Goal: Answer question/provide support: Share knowledge or assist other users

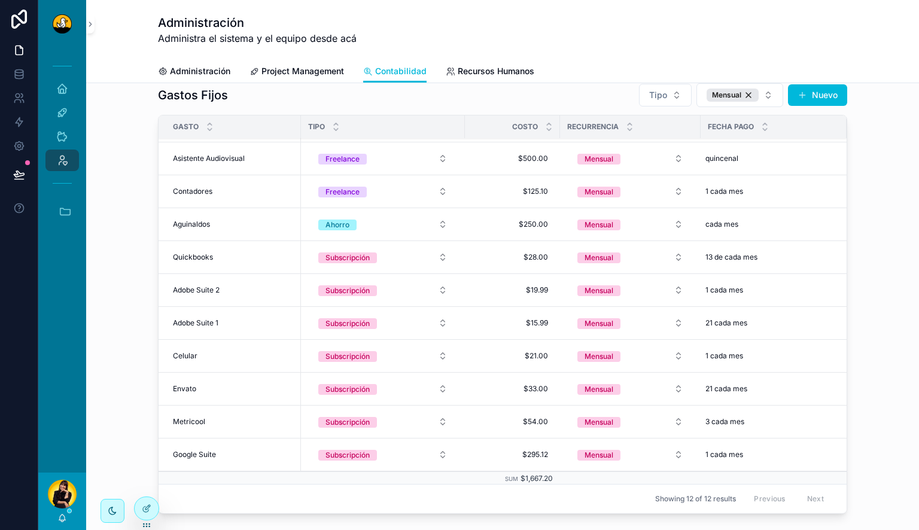
scroll to position [836, 0]
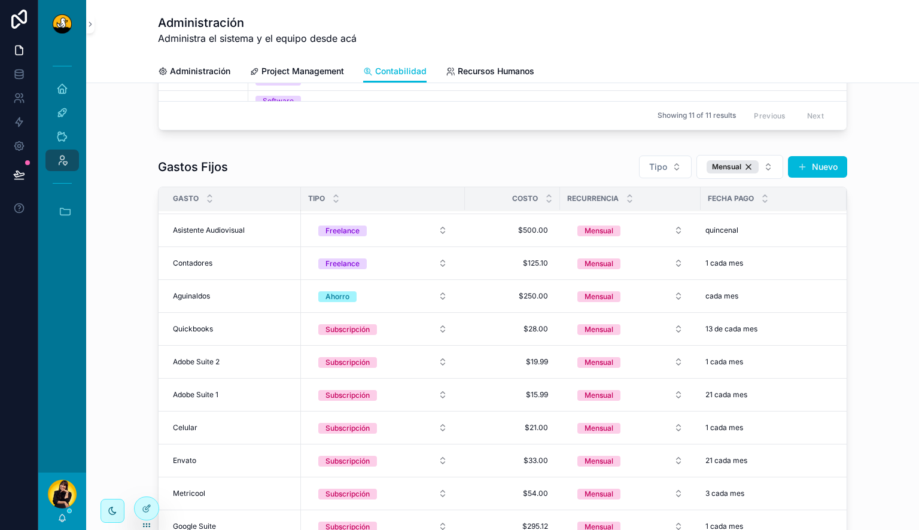
click at [62, 510] on div "[PERSON_NAME]" at bounding box center [62, 500] width 48 height 57
click at [63, 521] on icon "scrollable content" at bounding box center [62, 518] width 10 height 10
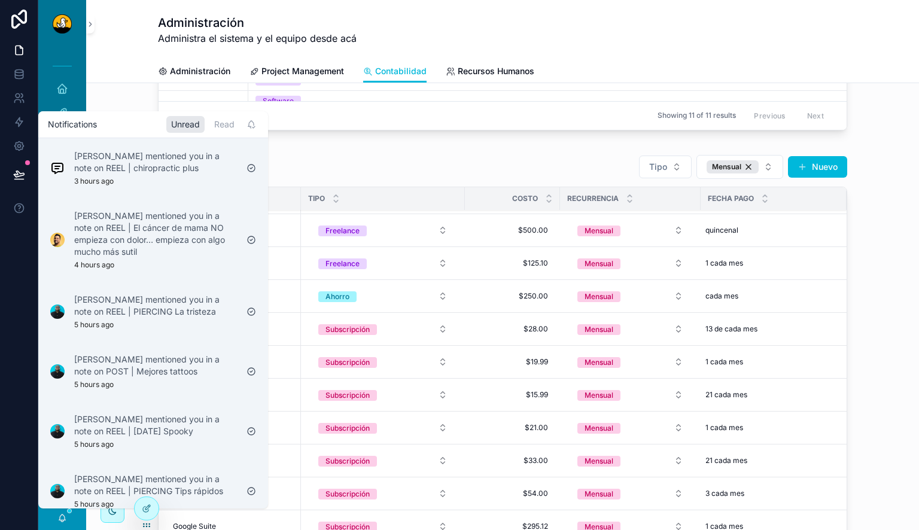
click at [161, 180] on div "Miguel Madriz mentioned you in a note on REEL | chiropractic plus 3 hours ago" at bounding box center [155, 168] width 163 height 36
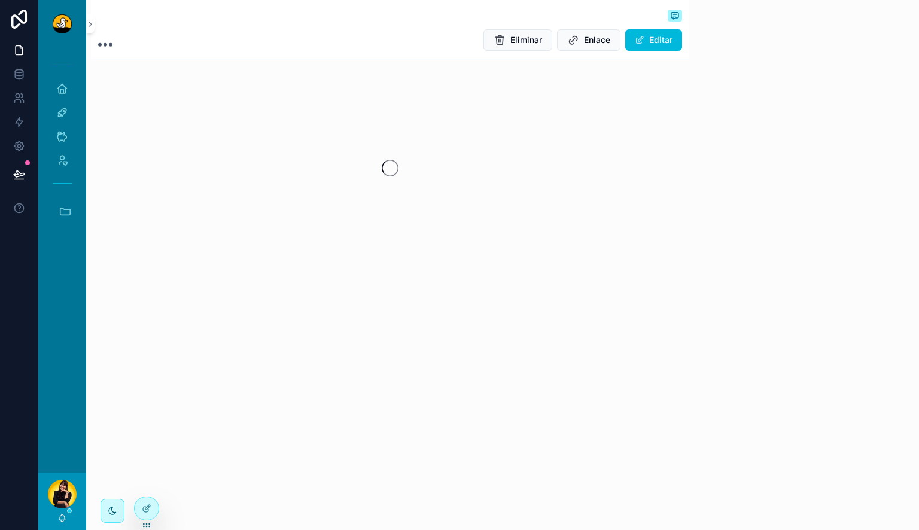
click at [67, 512] on div "[PERSON_NAME]" at bounding box center [62, 500] width 48 height 57
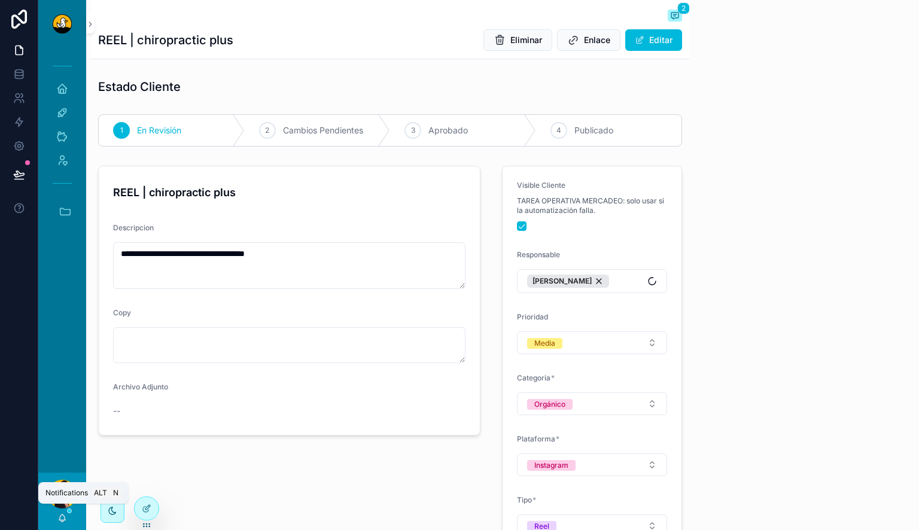
click at [60, 519] on icon "scrollable content" at bounding box center [62, 518] width 10 height 10
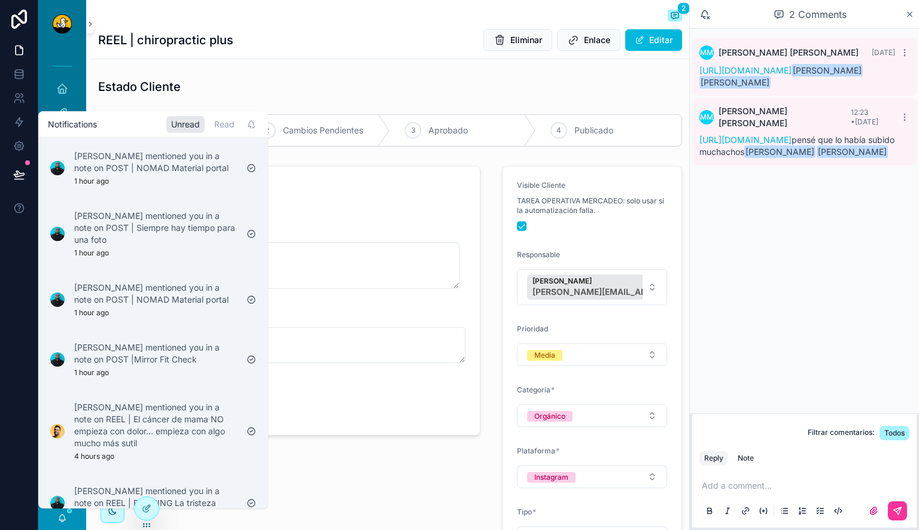
click at [197, 170] on p "[PERSON_NAME] mentioned you in a note on POST | NOMAD Material portal" at bounding box center [155, 162] width 163 height 24
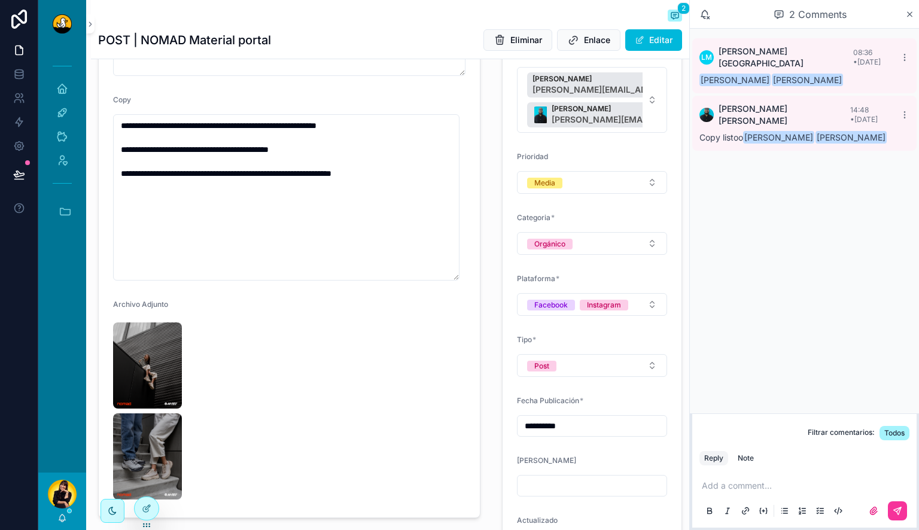
scroll to position [127, 0]
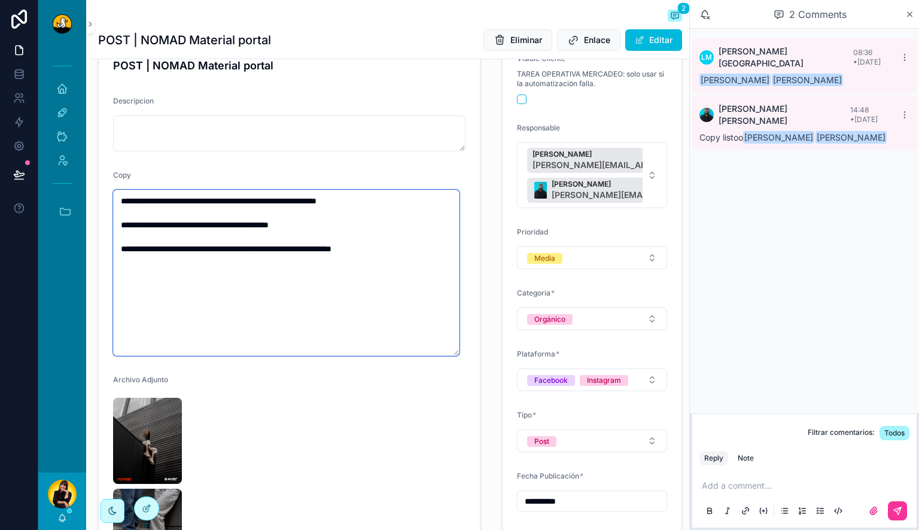
click at [351, 221] on textarea "**********" at bounding box center [286, 273] width 346 height 166
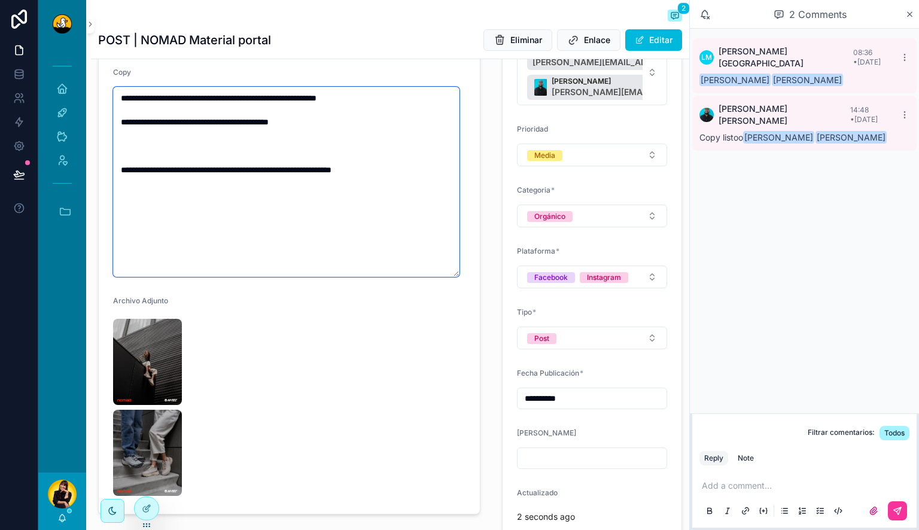
scroll to position [239, 0]
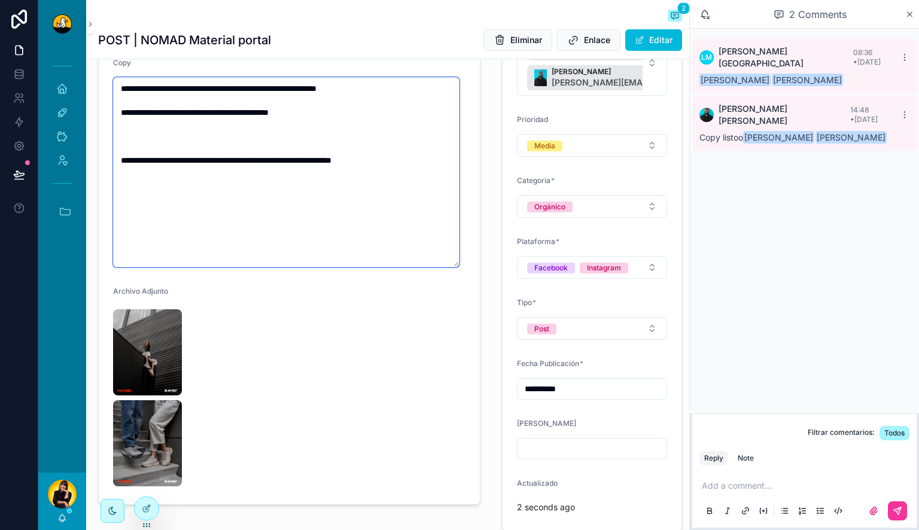
drag, startPoint x: 457, startPoint y: 266, endPoint x: 456, endPoint y: 204, distance: 61.6
click at [456, 204] on textarea "**********" at bounding box center [286, 172] width 346 height 190
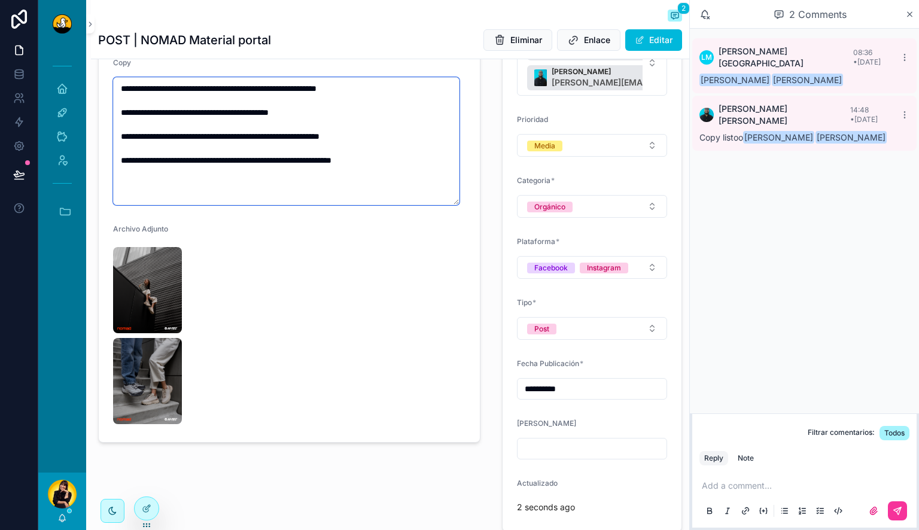
click at [123, 135] on textarea "**********" at bounding box center [286, 141] width 346 height 128
paste textarea "**"
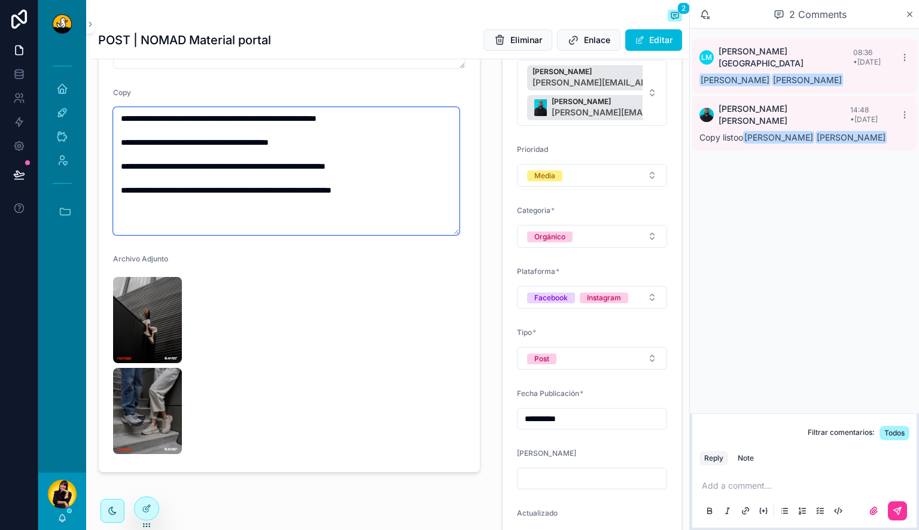
scroll to position [214, 0]
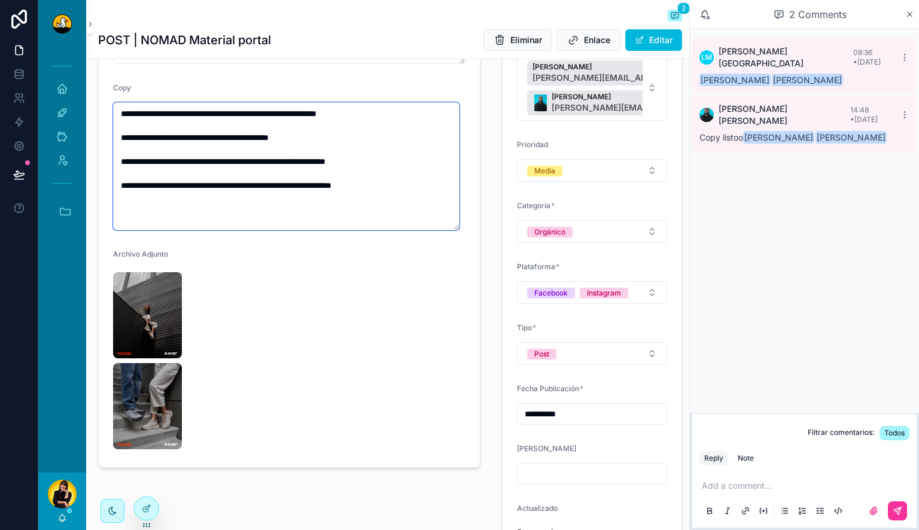
drag, startPoint x: 404, startPoint y: 157, endPoint x: 122, endPoint y: 161, distance: 282.3
click at [122, 161] on textarea "**********" at bounding box center [286, 166] width 346 height 128
type textarea "**********"
click at [747, 490] on p "scrollable content" at bounding box center [806, 486] width 210 height 12
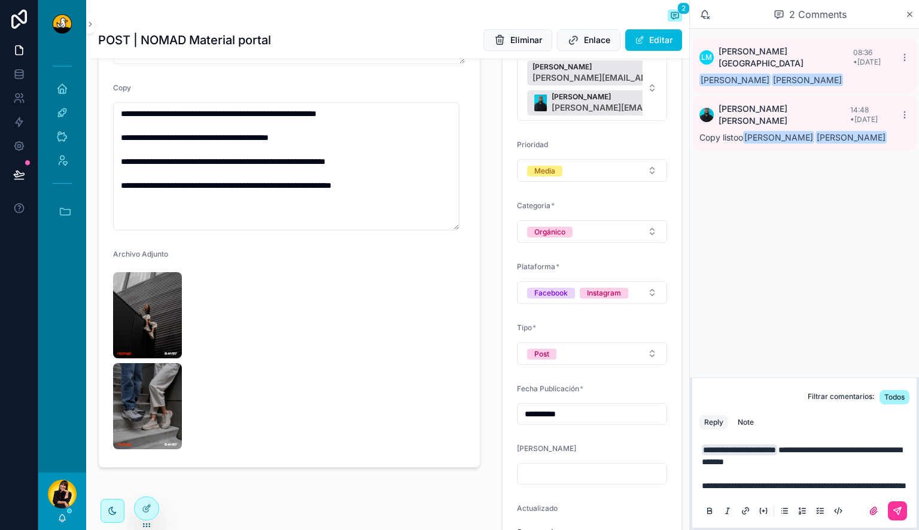
click at [748, 415] on button "Note" at bounding box center [746, 422] width 26 height 14
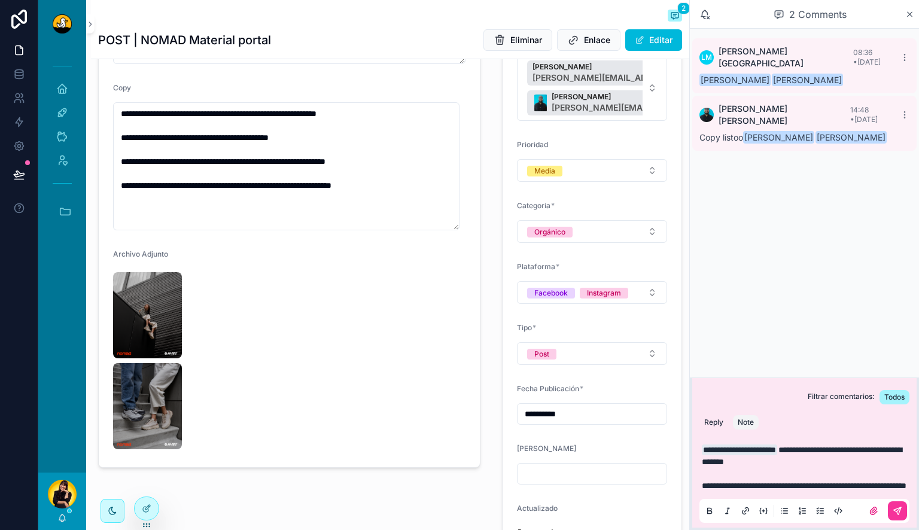
click at [895, 507] on icon "scrollable content" at bounding box center [897, 511] width 10 height 10
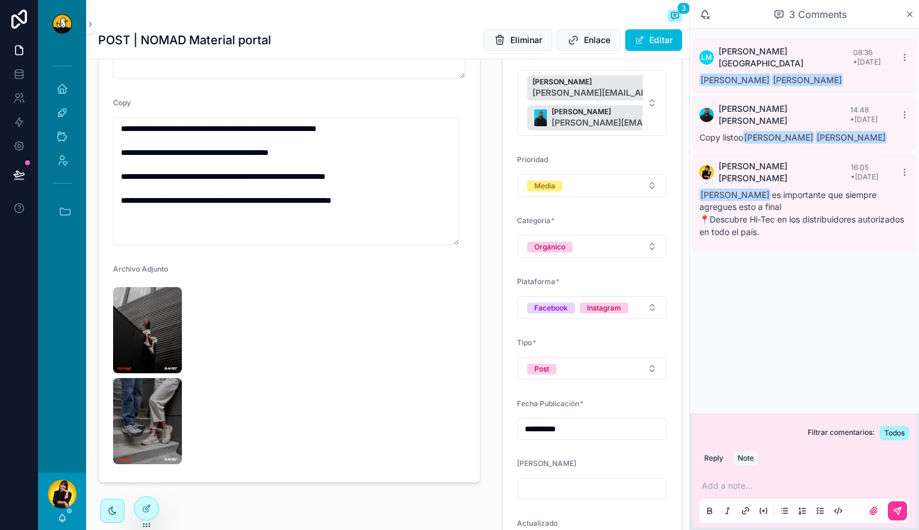
scroll to position [0, 0]
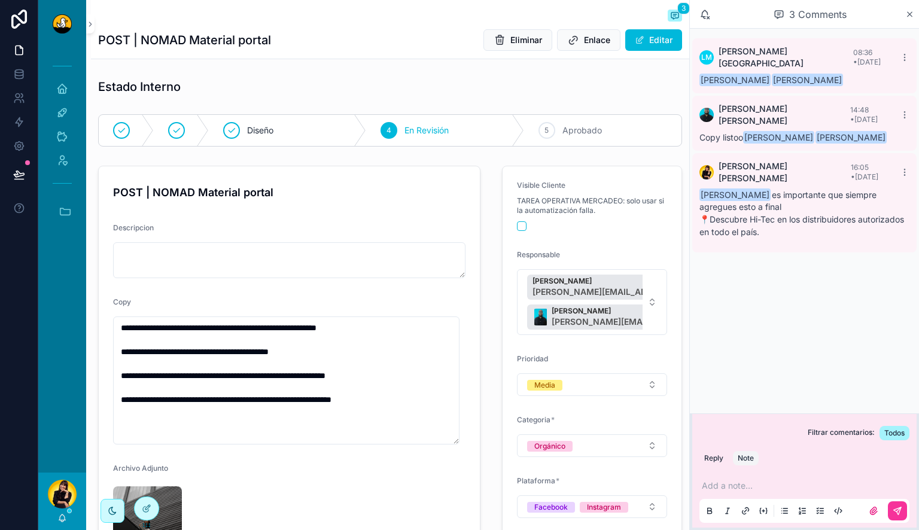
click at [547, 130] on div "5" at bounding box center [546, 130] width 17 height 17
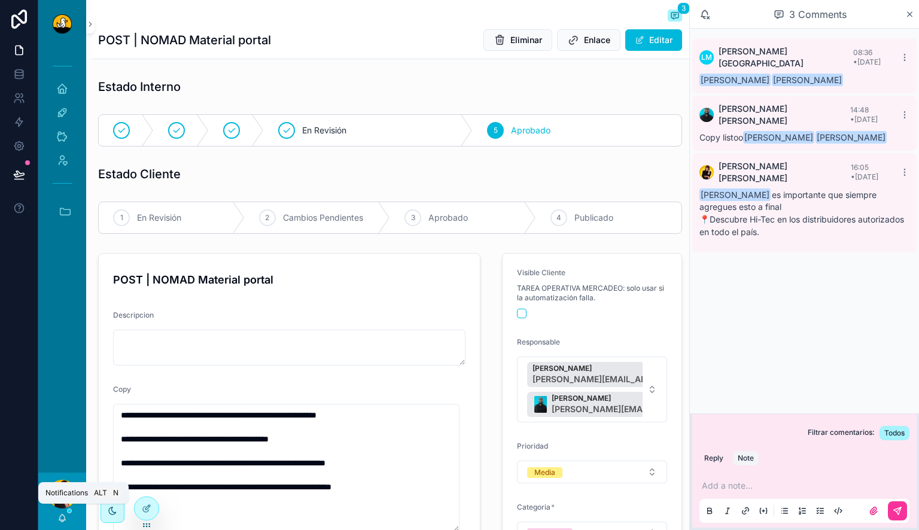
click at [60, 513] on icon "scrollable content" at bounding box center [62, 518] width 10 height 10
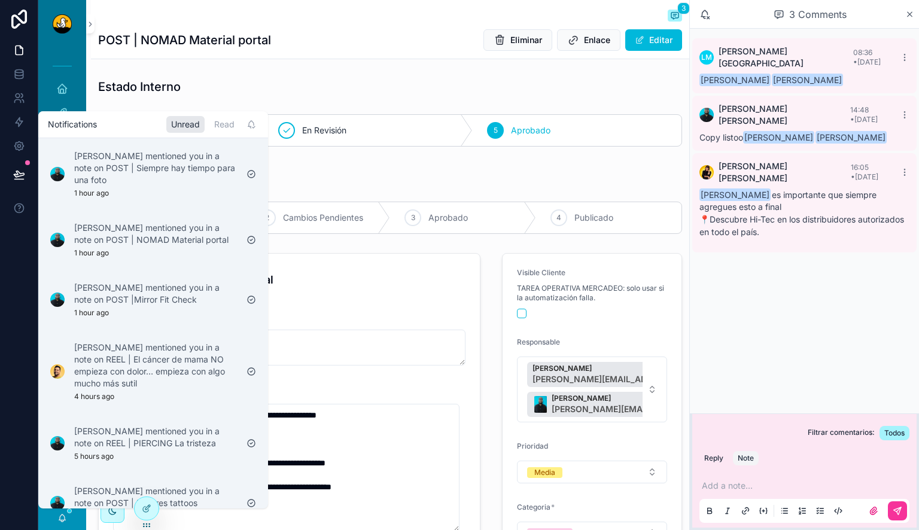
click at [147, 166] on p "Jose Daniel Teran Sierra mentioned you in a note on POST | Siempre hay tiempo p…" at bounding box center [155, 168] width 163 height 36
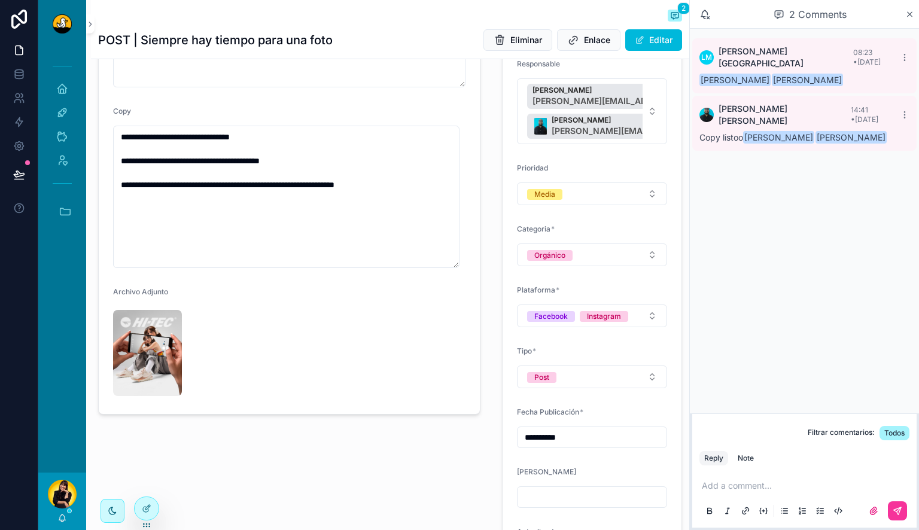
scroll to position [191, 0]
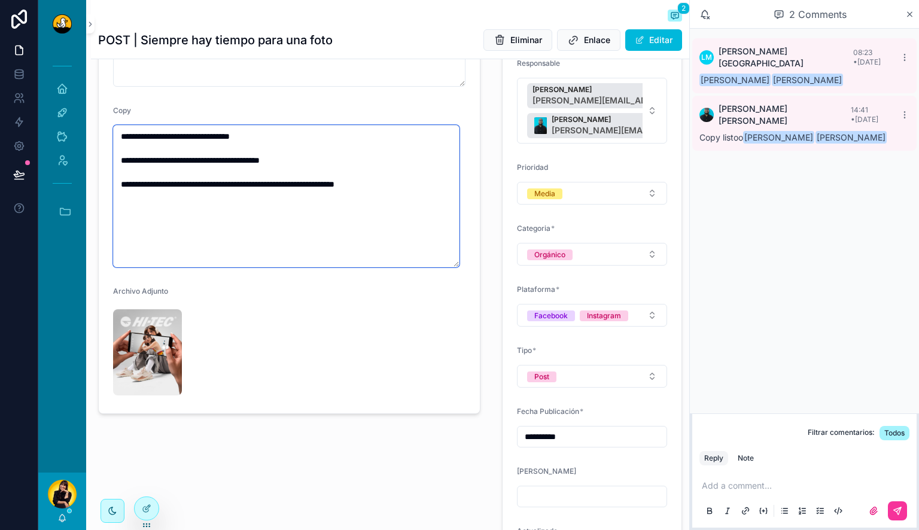
click at [316, 160] on textarea "**********" at bounding box center [286, 196] width 346 height 142
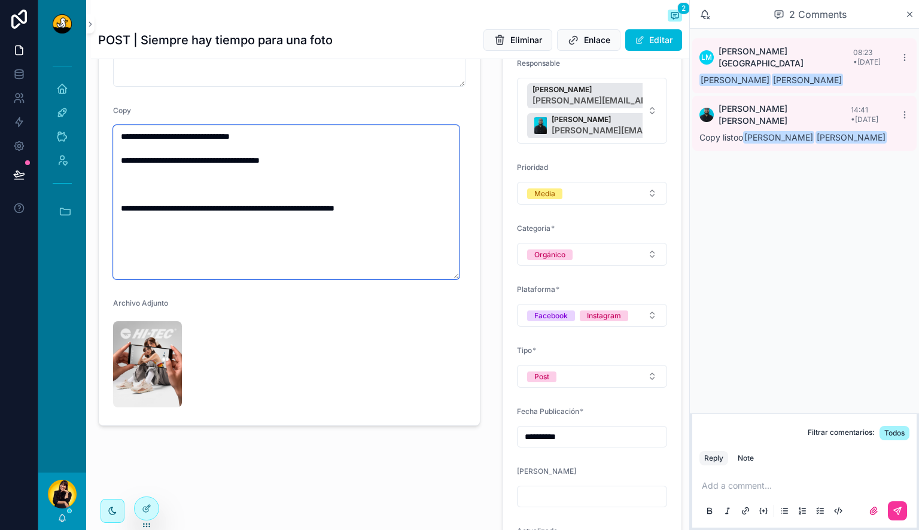
paste textarea "**********"
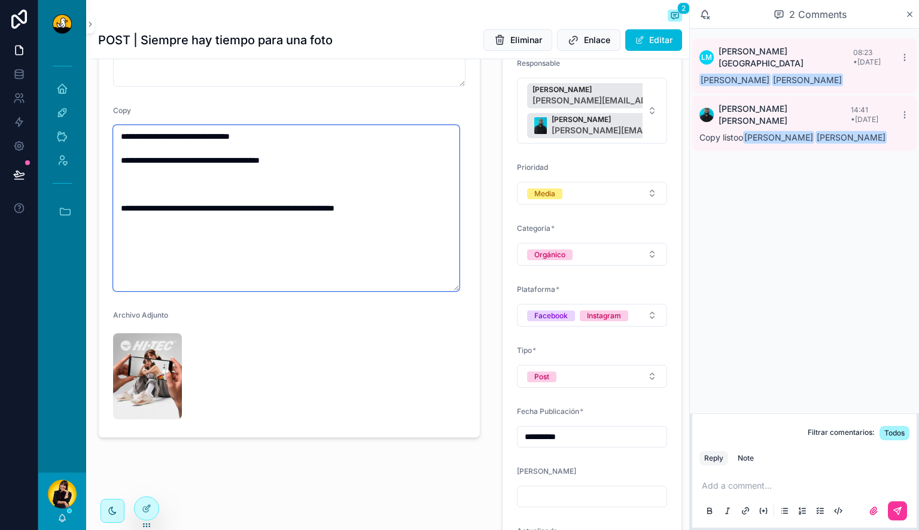
click at [225, 136] on textarea "**********" at bounding box center [286, 208] width 346 height 166
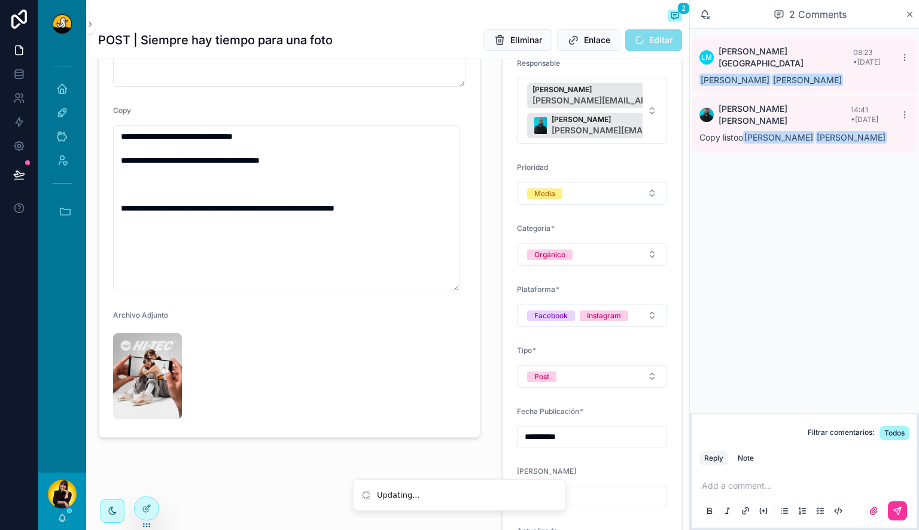
click at [748, 486] on p "scrollable content" at bounding box center [806, 486] width 210 height 12
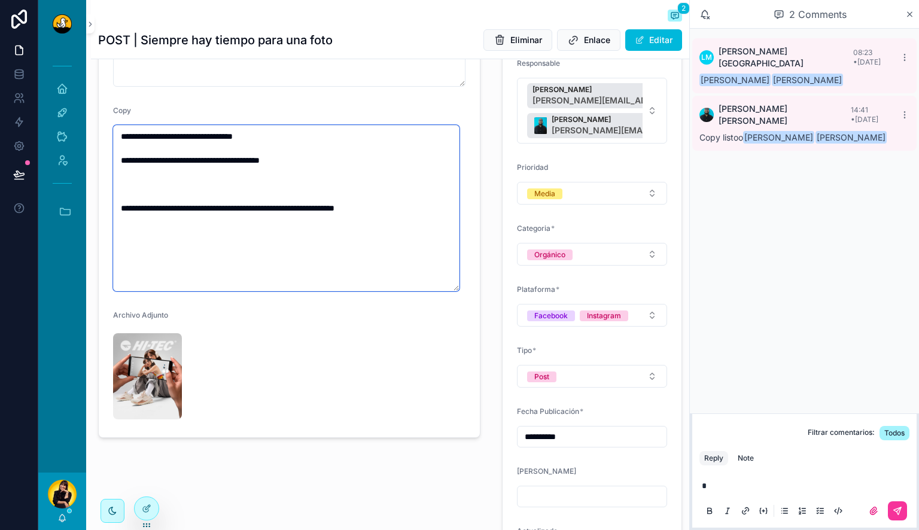
click at [228, 134] on textarea "**********" at bounding box center [286, 208] width 346 height 166
type textarea "**********"
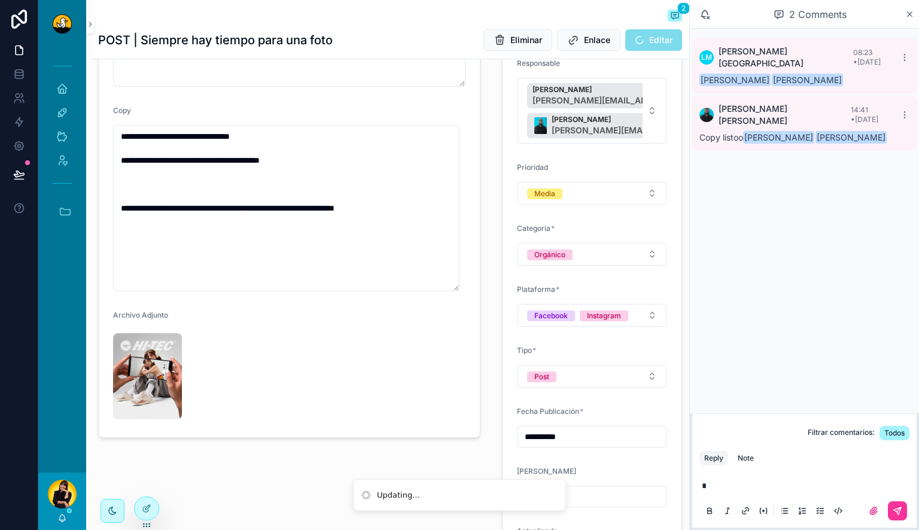
click at [765, 484] on p "*" at bounding box center [806, 486] width 210 height 12
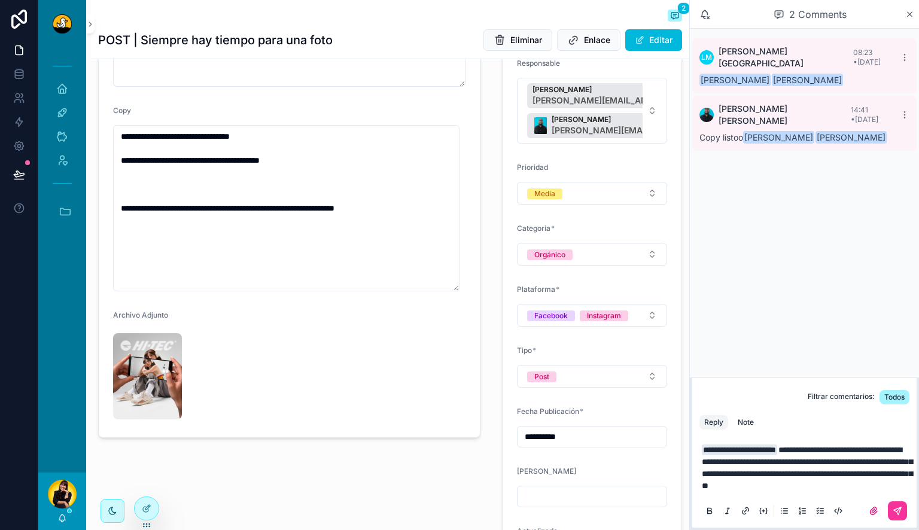
click at [752, 417] on div "Note" at bounding box center [745, 422] width 16 height 10
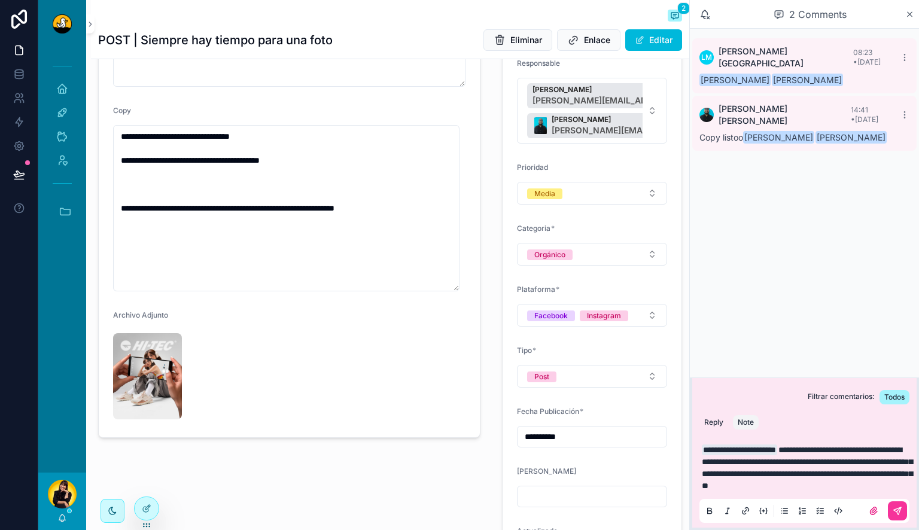
click at [893, 515] on icon "scrollable content" at bounding box center [897, 511] width 10 height 10
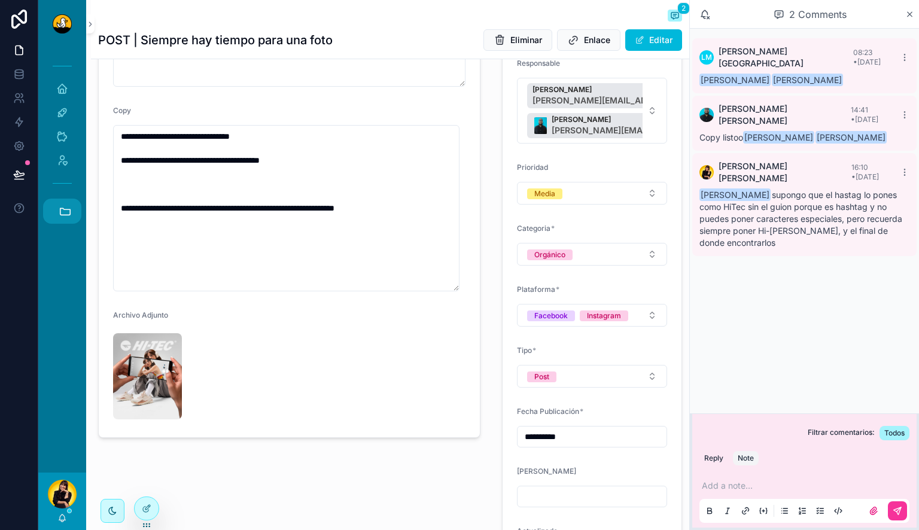
click at [66, 213] on icon "scrollable content" at bounding box center [65, 211] width 13 height 13
click at [68, 304] on span "H" at bounding box center [61, 307] width 13 height 13
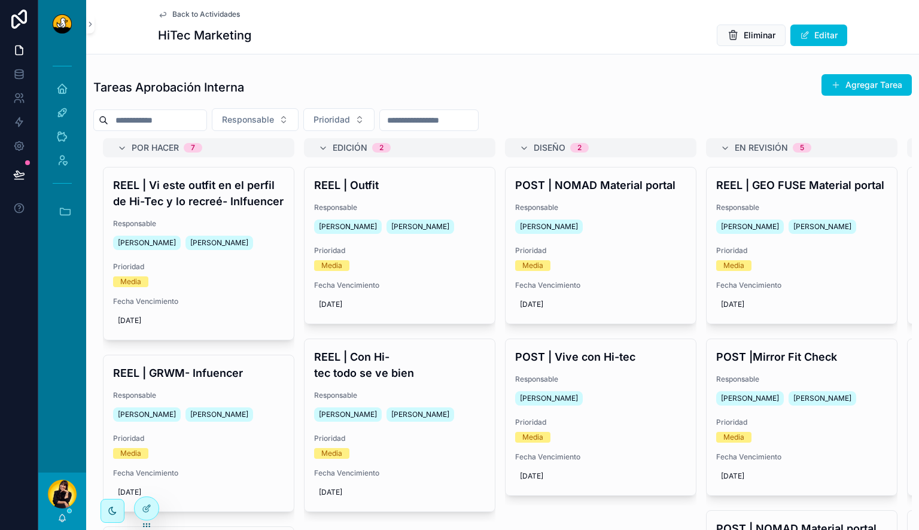
scroll to position [0, 310]
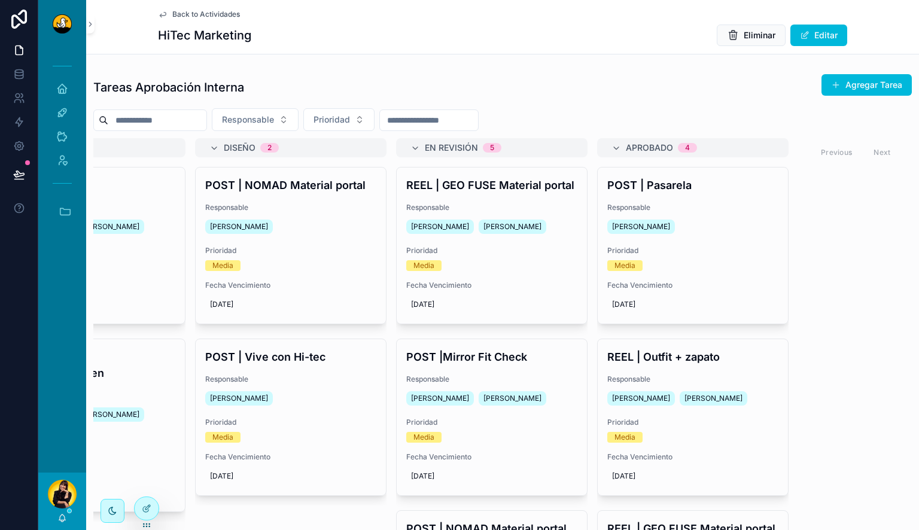
click at [517, 210] on div "REEL | GEO FUSE Material portal Responsable Alvaro De Armas Lewis Montenegro Pr…" at bounding box center [491, 245] width 190 height 156
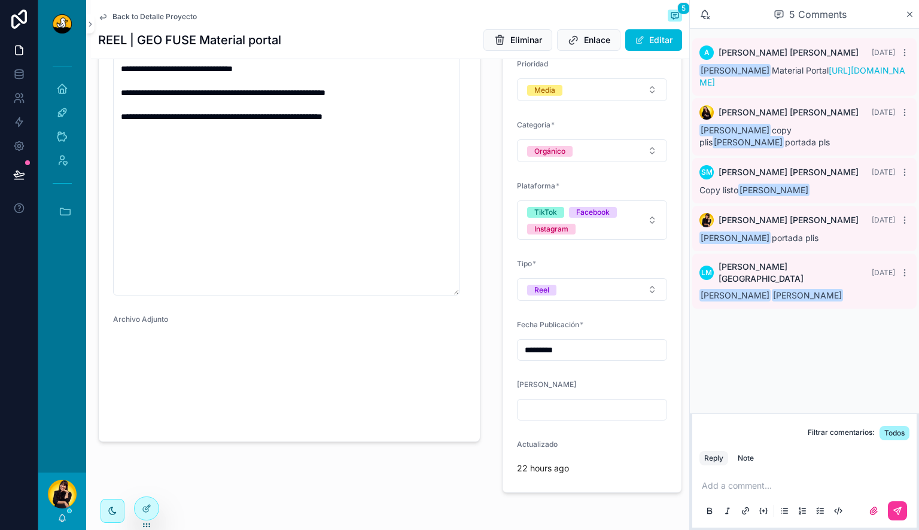
scroll to position [295, 0]
click at [159, 397] on img "scrollable content" at bounding box center [137, 380] width 48 height 86
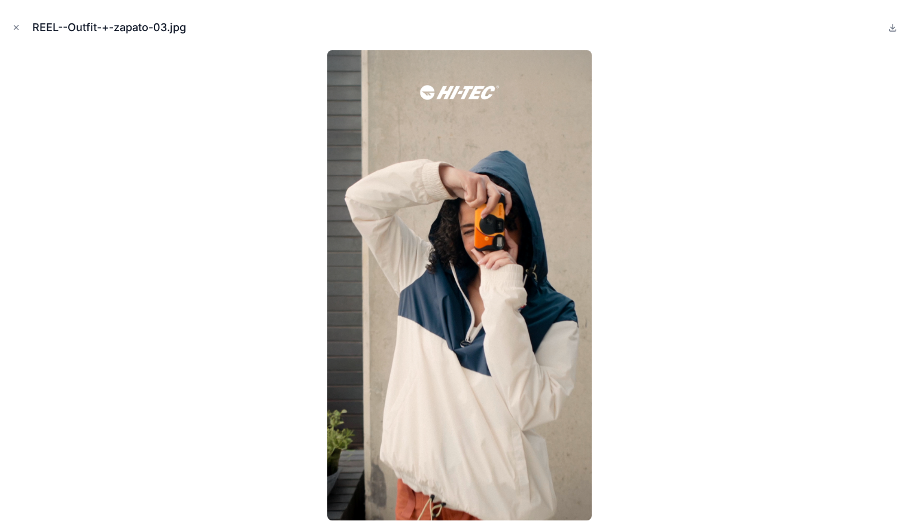
click at [16, 28] on icon "Close modal" at bounding box center [16, 28] width 4 height 4
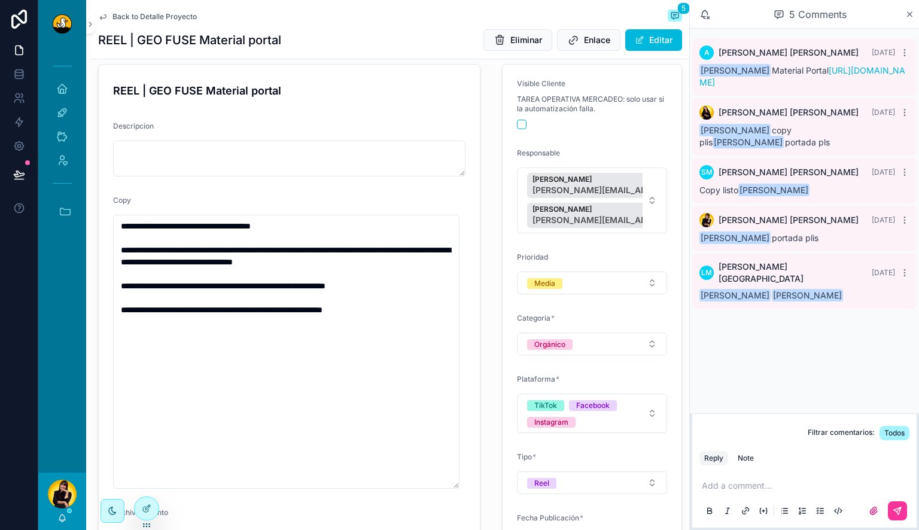
scroll to position [96, 0]
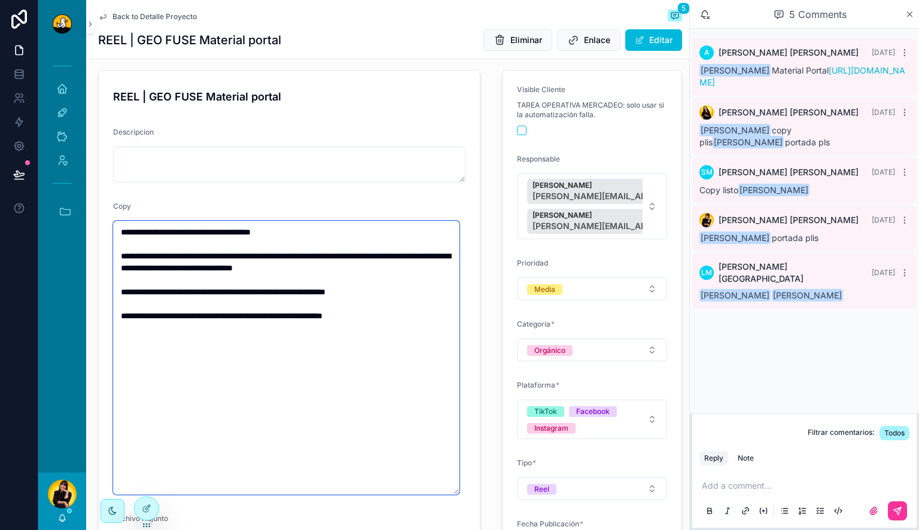
drag, startPoint x: 340, startPoint y: 289, endPoint x: 85, endPoint y: 290, distance: 255.4
click at [85, 290] on div "**********" at bounding box center [478, 265] width 880 height 530
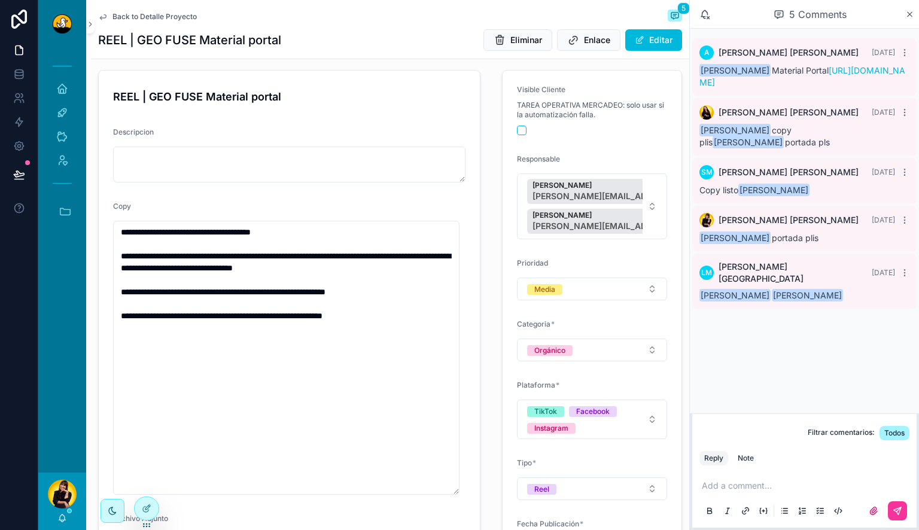
click at [487, 286] on div "**********" at bounding box center [390, 380] width 598 height 631
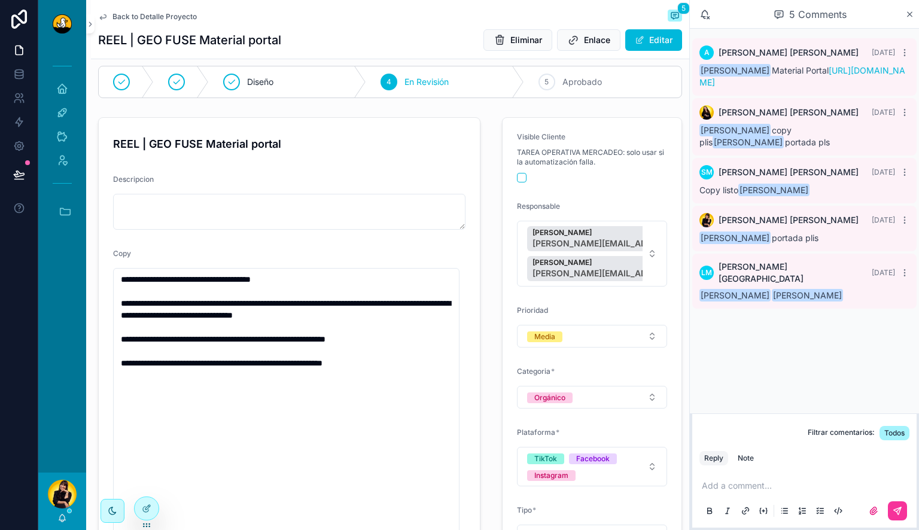
scroll to position [0, 0]
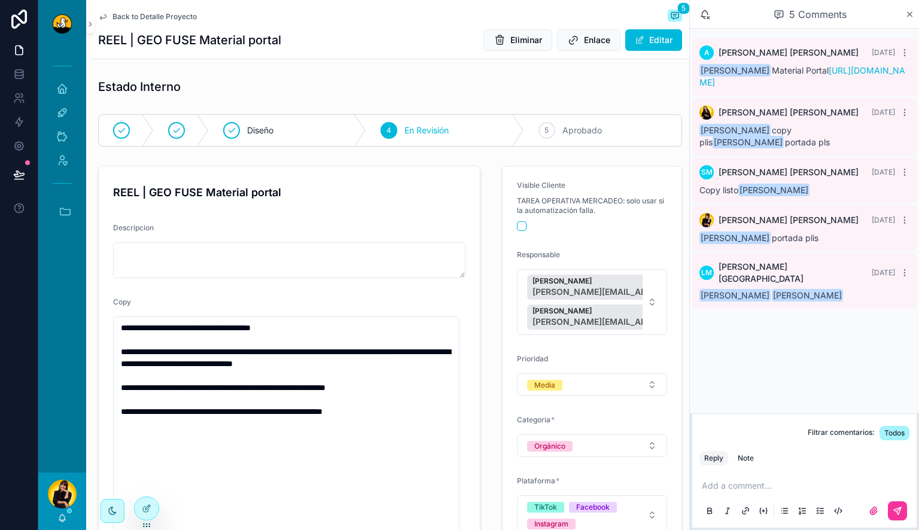
click at [570, 133] on span "Aprobado" at bounding box center [581, 130] width 39 height 12
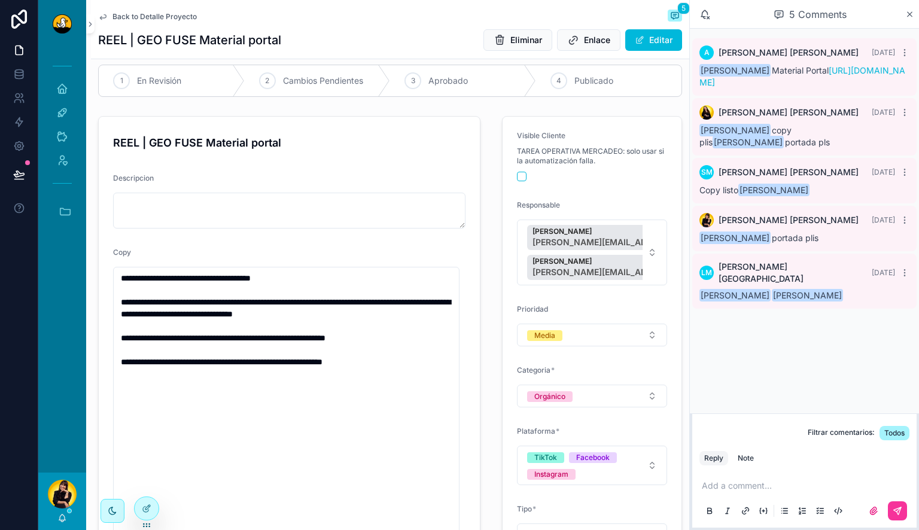
scroll to position [289, 0]
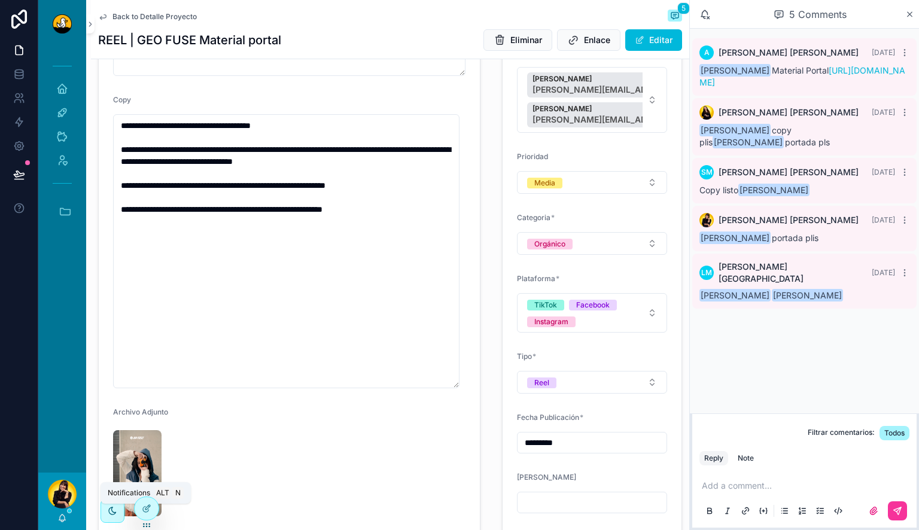
click at [62, 518] on icon "scrollable content" at bounding box center [62, 518] width 10 height 10
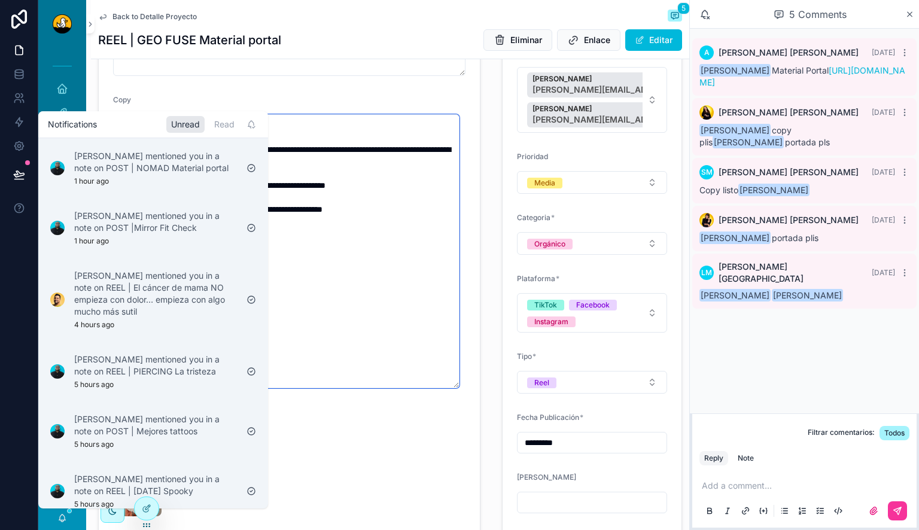
click at [391, 322] on textarea "**********" at bounding box center [286, 251] width 346 height 274
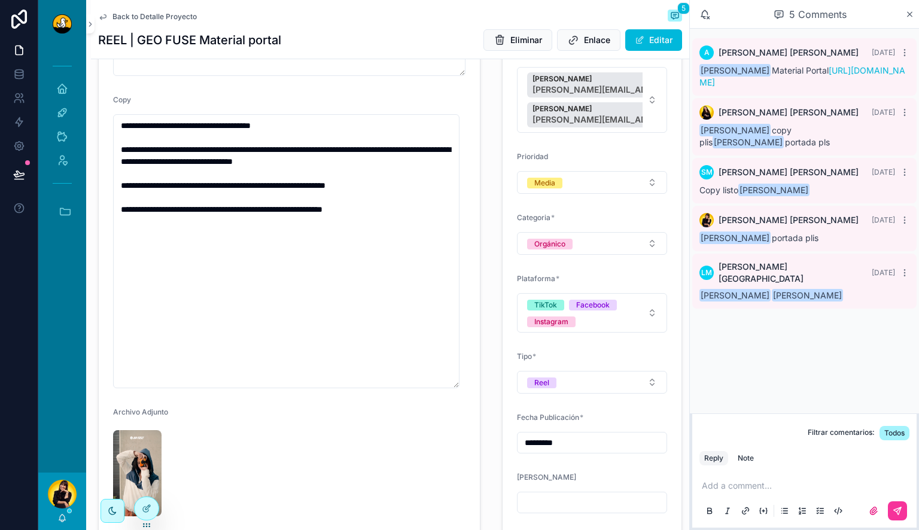
click at [171, 16] on span "Back to Detalle Proyecto" at bounding box center [154, 17] width 84 height 10
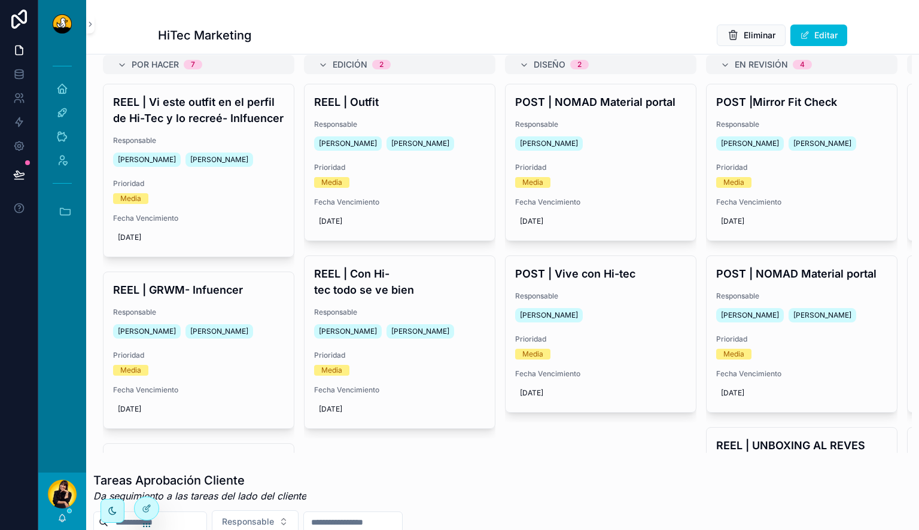
scroll to position [54, 0]
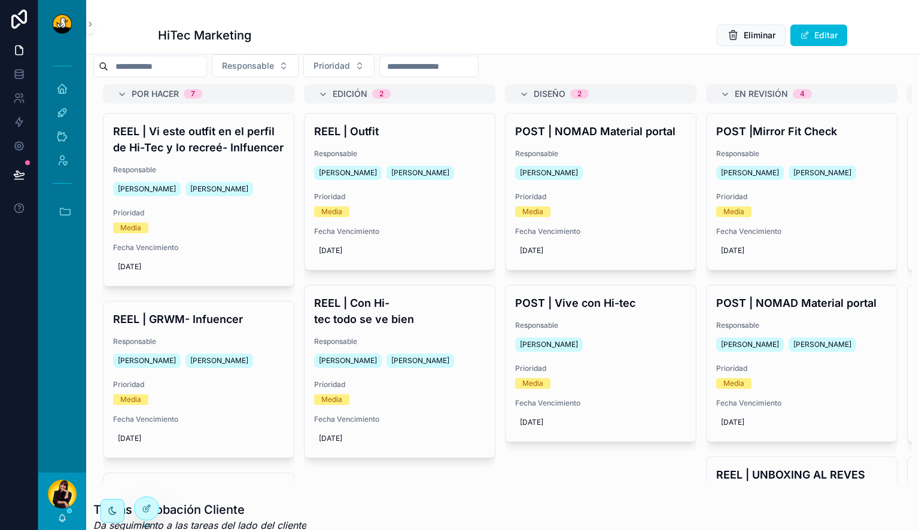
click at [840, 176] on div "Lewis Montenegro Jose Daniel Teran Sierra" at bounding box center [788, 172] width 145 height 19
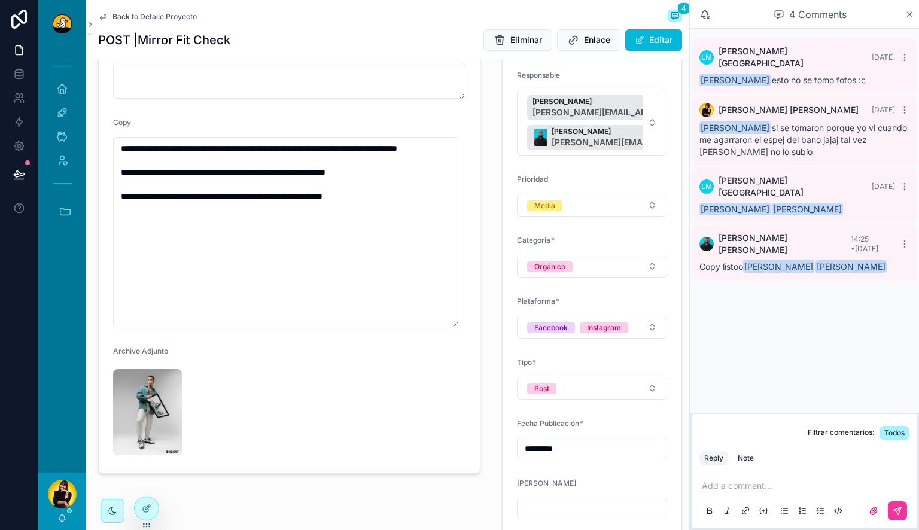
scroll to position [340, 0]
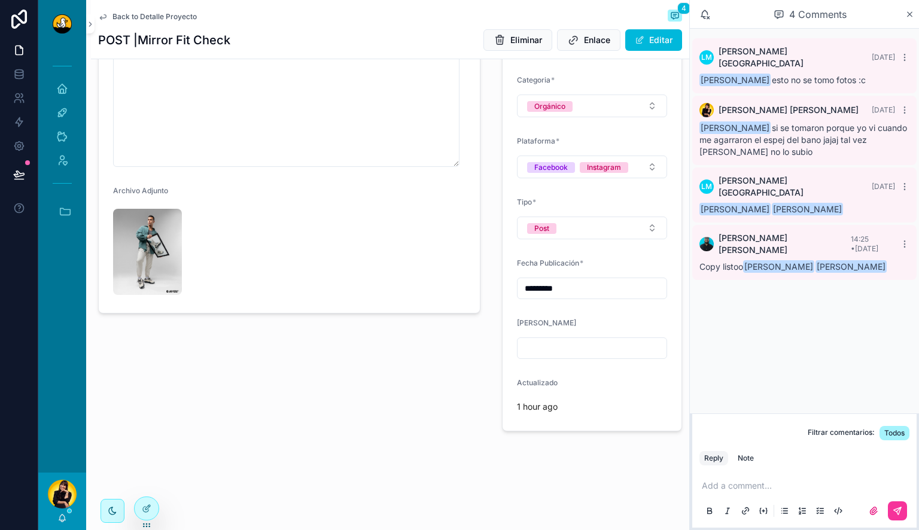
click at [157, 270] on img "scrollable content" at bounding box center [147, 252] width 69 height 86
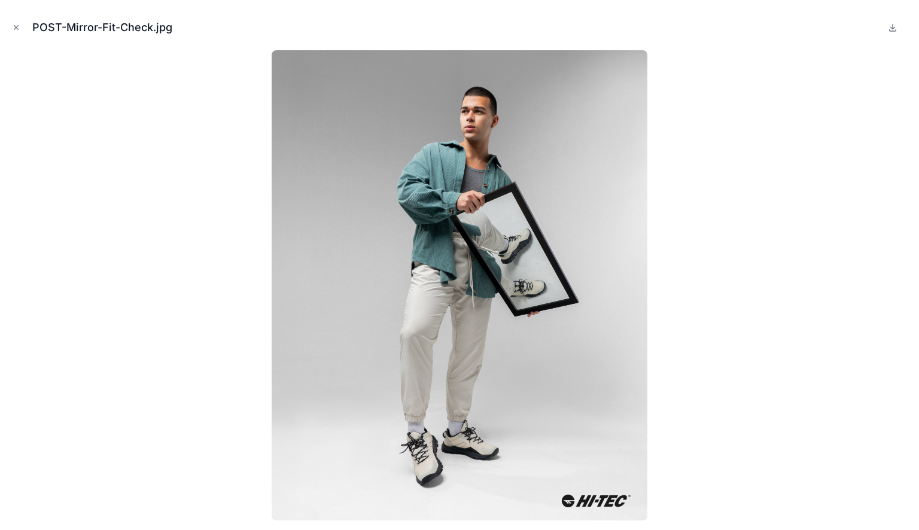
click at [18, 24] on icon "Close modal" at bounding box center [16, 27] width 8 height 8
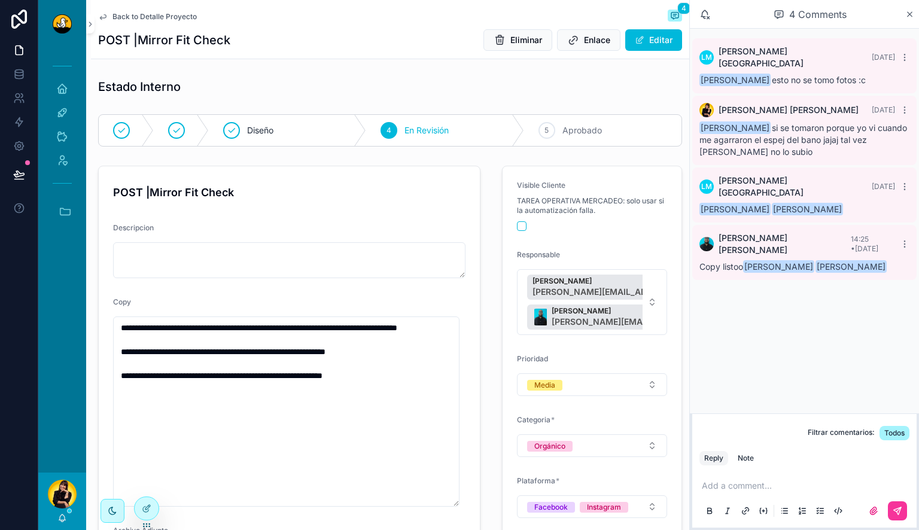
click at [563, 120] on div "5 Aprobado" at bounding box center [602, 130] width 157 height 31
click at [148, 14] on span "Back to Detalle Proyecto" at bounding box center [154, 17] width 84 height 10
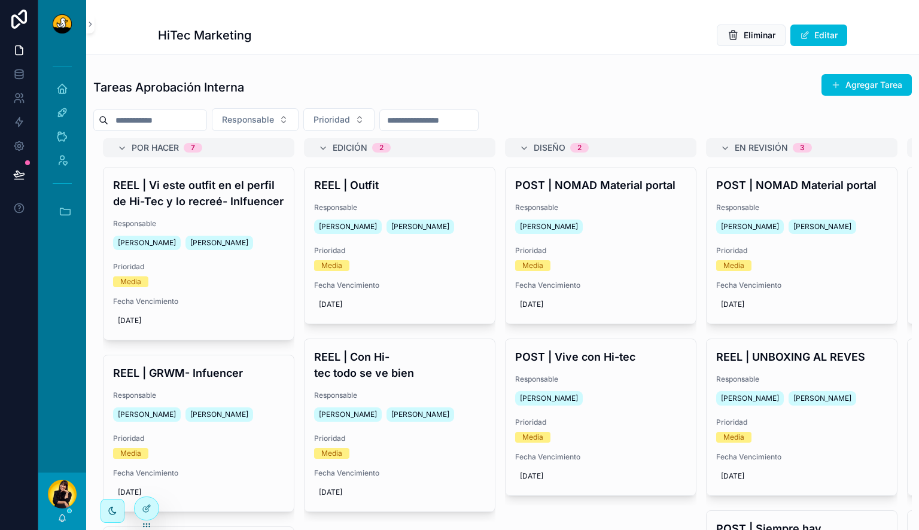
click at [833, 227] on div "Lewis Montenegro Jose Daniel Teran Sierra" at bounding box center [788, 226] width 145 height 19
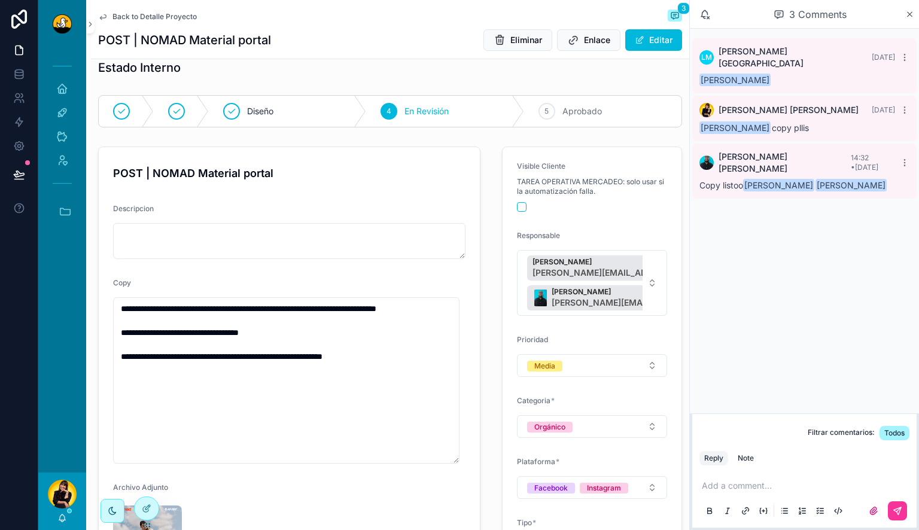
scroll to position [20, 0]
click at [311, 334] on textarea "**********" at bounding box center [286, 380] width 346 height 166
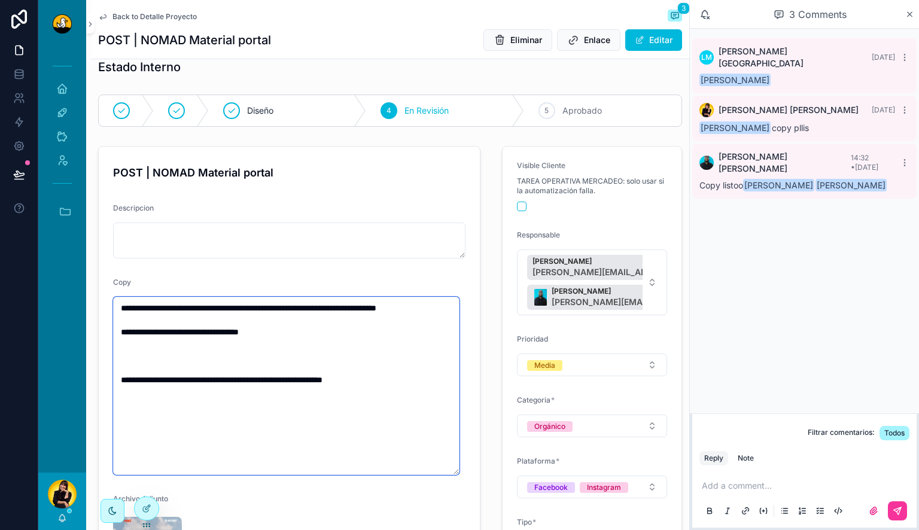
paste textarea "**********"
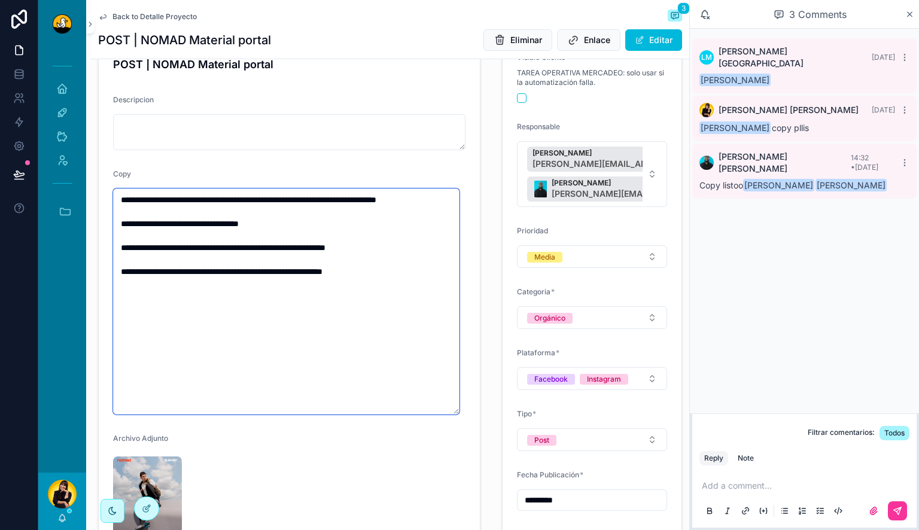
scroll to position [130, 0]
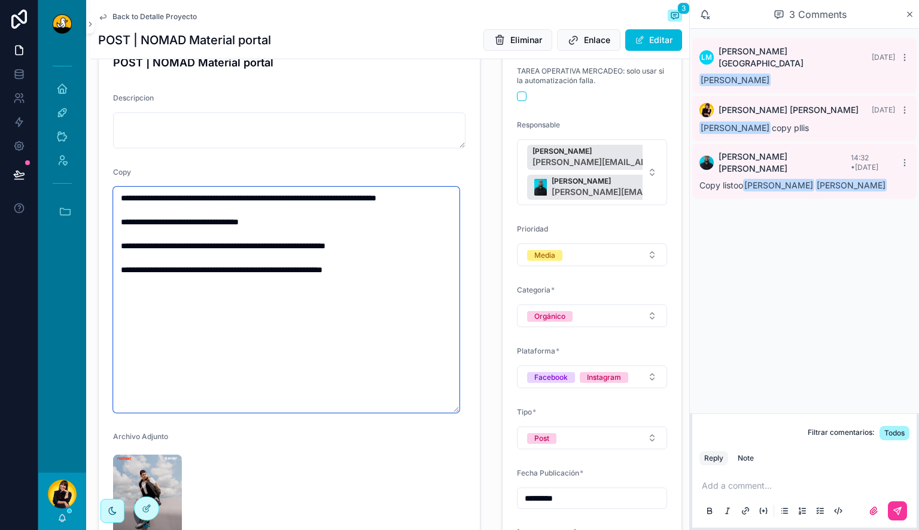
click at [189, 222] on textarea "**********" at bounding box center [286, 300] width 346 height 226
type textarea "**********"
click at [311, 168] on div "Copy" at bounding box center [289, 174] width 352 height 14
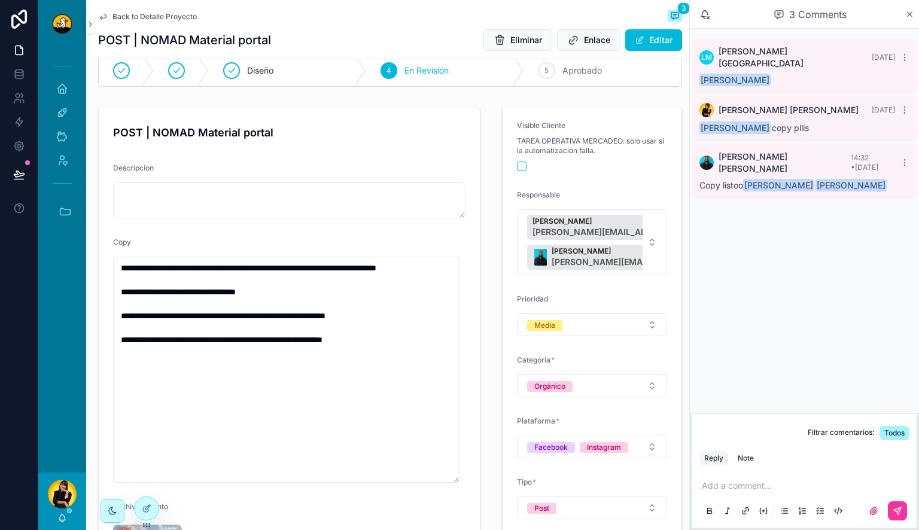
scroll to position [59, 0]
click at [555, 68] on div "5 Aprobado" at bounding box center [602, 71] width 157 height 31
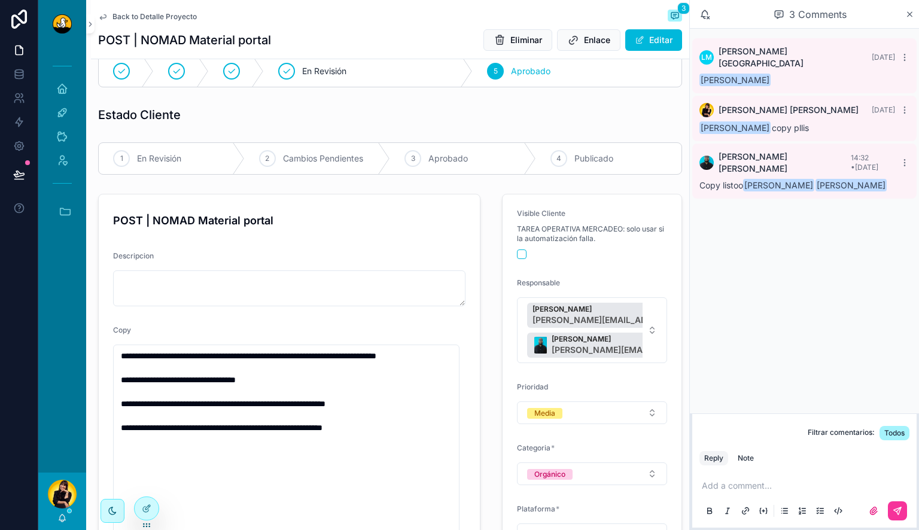
click at [176, 23] on div "Back to Detalle Proyecto 3" at bounding box center [390, 17] width 584 height 14
click at [175, 19] on span "Back to Detalle Proyecto" at bounding box center [154, 17] width 84 height 10
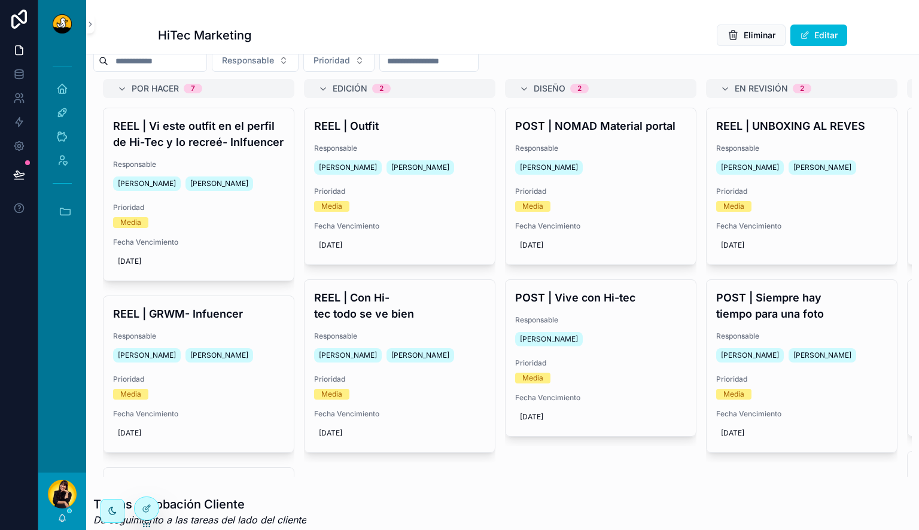
click at [837, 220] on div "REEL | UNBOXING AL REVES Responsable Alvaro De Armas Lewis Montenegro Prioridad…" at bounding box center [801, 186] width 190 height 156
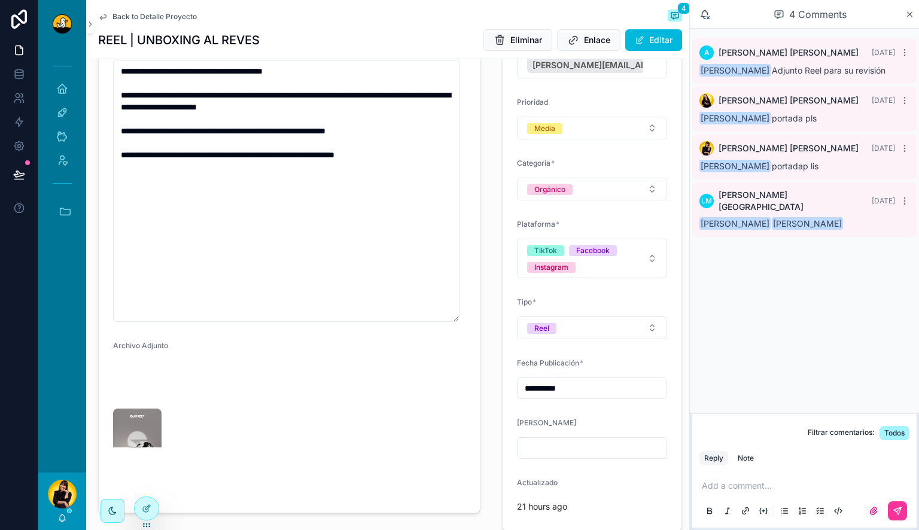
scroll to position [394, 0]
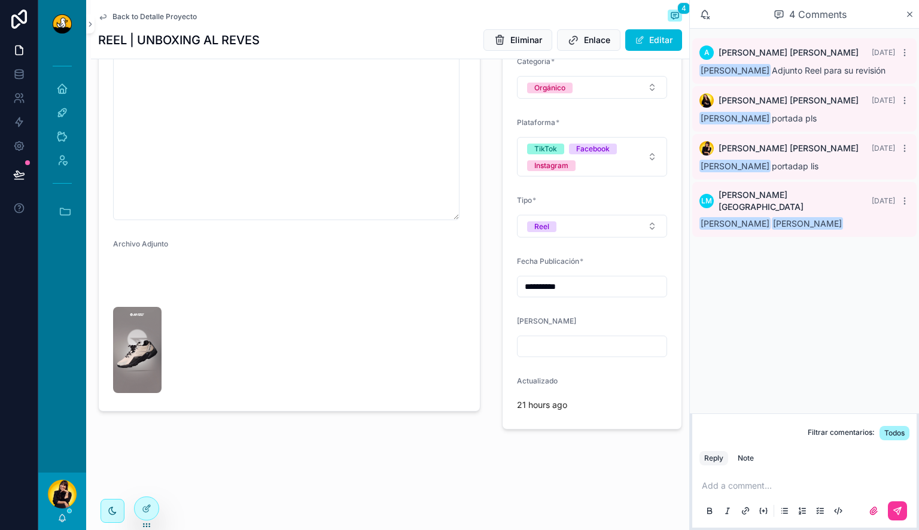
click at [135, 393] on img "scrollable content" at bounding box center [137, 350] width 48 height 86
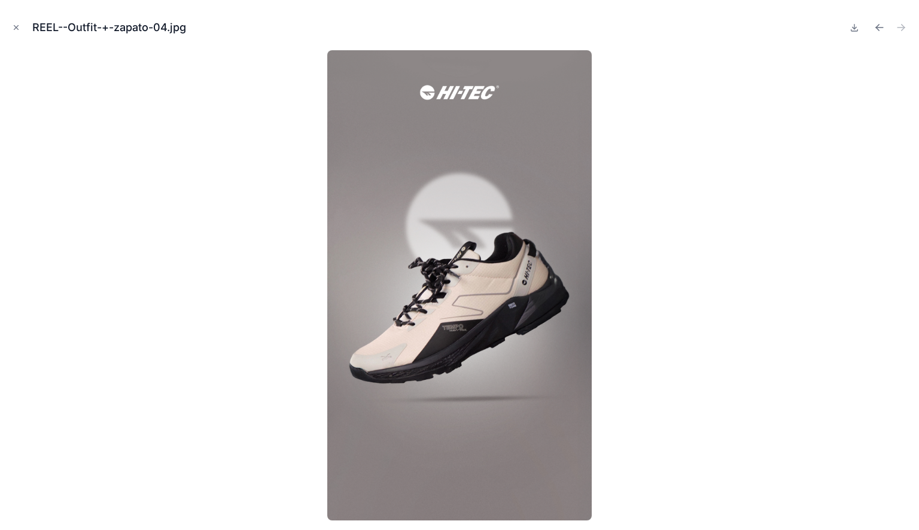
scroll to position [394, 0]
click at [17, 28] on icon "Close modal" at bounding box center [16, 28] width 4 height 4
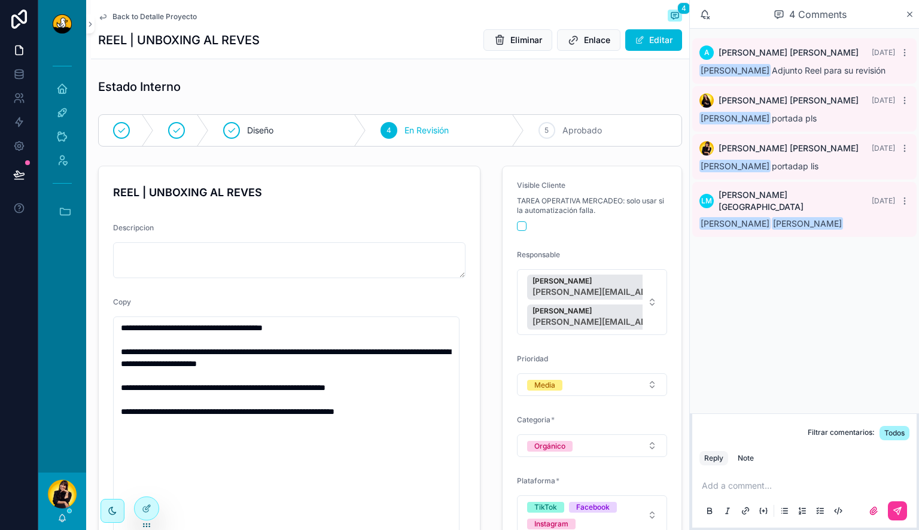
click at [587, 127] on span "Aprobado" at bounding box center [581, 130] width 39 height 12
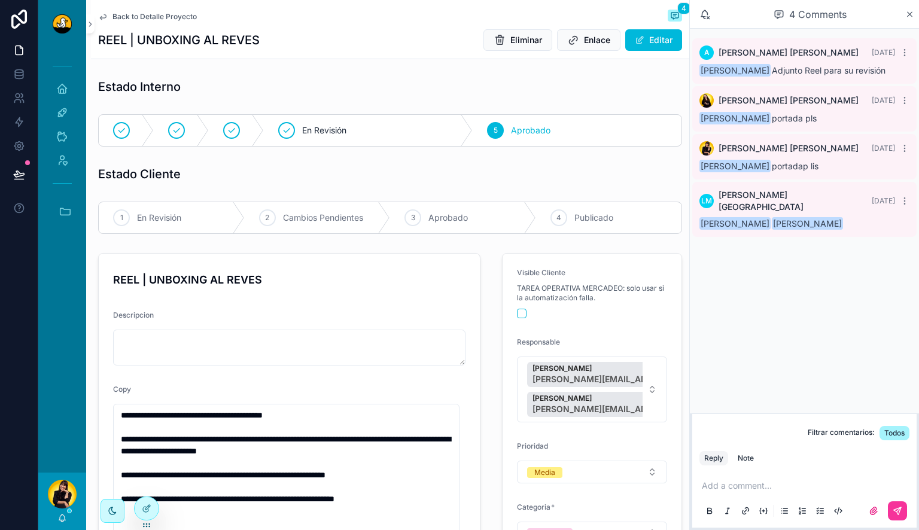
click at [175, 14] on span "Back to Detalle Proyecto" at bounding box center [154, 17] width 84 height 10
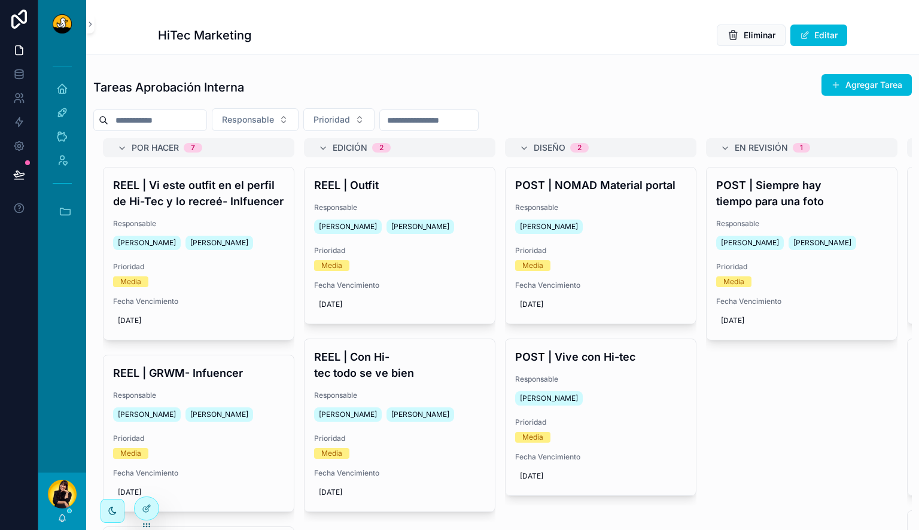
click at [798, 212] on div "POST | Siempre hay tiempo para una foto Responsable Lewis Montenegro Jose Danie…" at bounding box center [801, 253] width 190 height 172
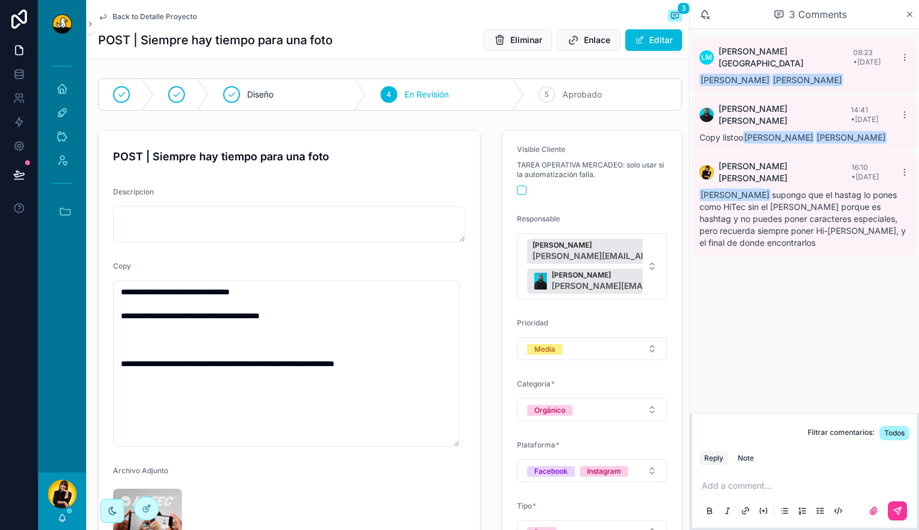
scroll to position [37, 0]
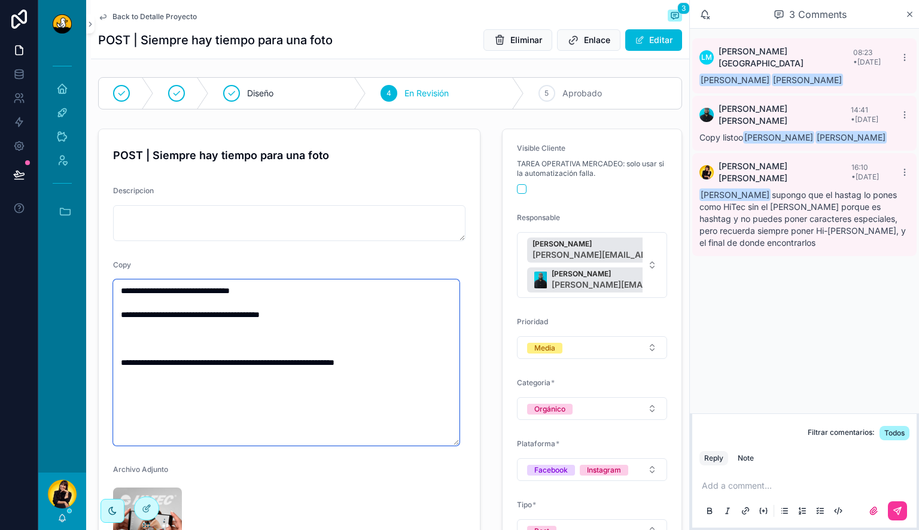
click at [360, 328] on textarea "**********" at bounding box center [286, 362] width 346 height 166
paste textarea "**********"
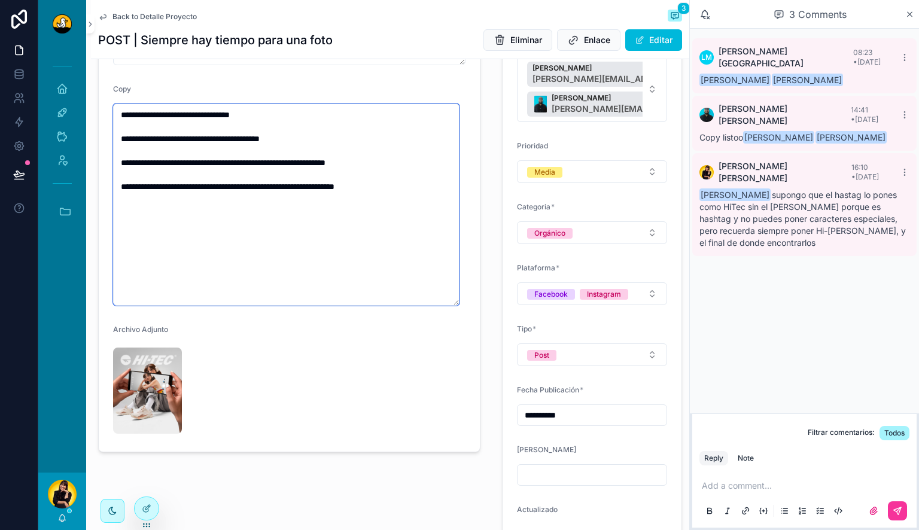
scroll to position [213, 0]
type textarea "**********"
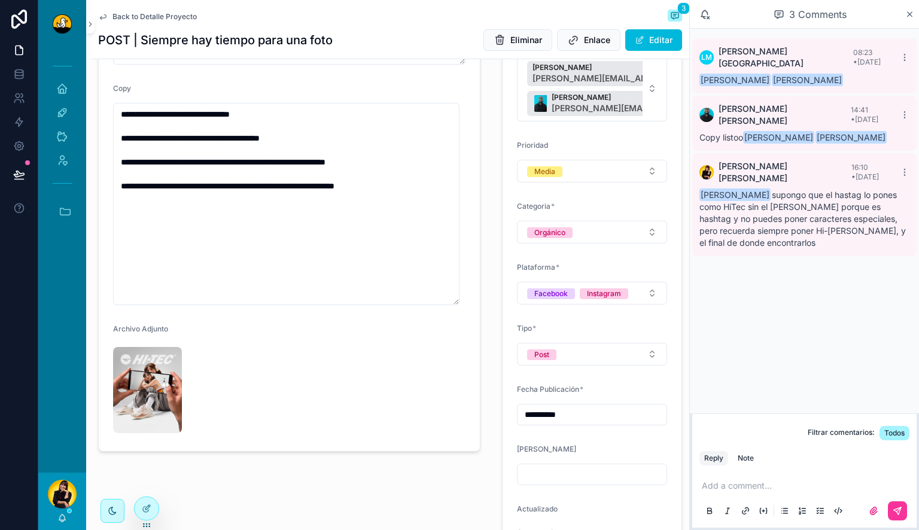
click at [135, 390] on img "scrollable content" at bounding box center [147, 390] width 69 height 86
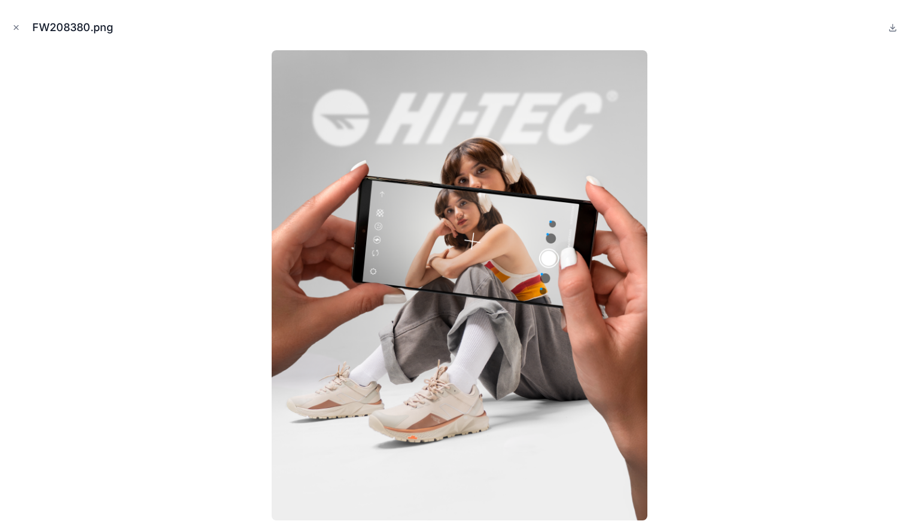
click at [19, 29] on icon "Close modal" at bounding box center [16, 27] width 8 height 8
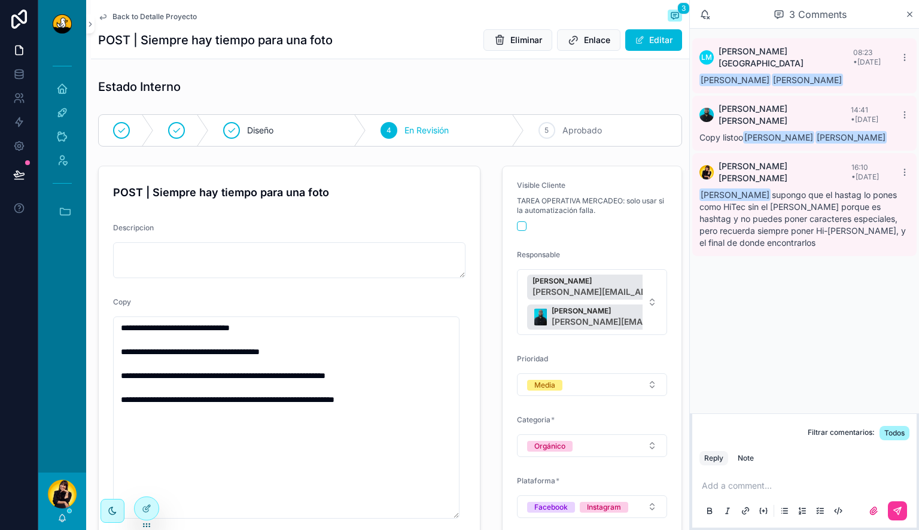
click at [577, 124] on div "5 Aprobado" at bounding box center [602, 130] width 157 height 31
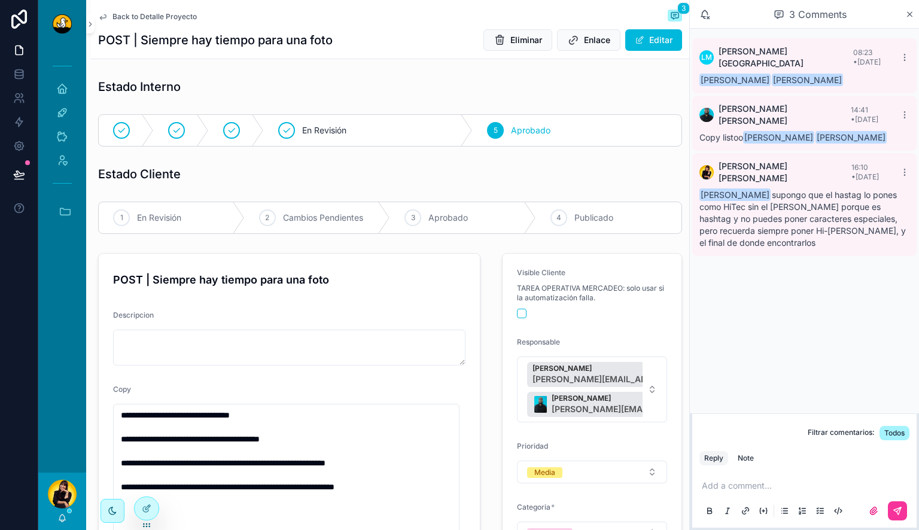
click at [155, 17] on span "Back to Detalle Proyecto" at bounding box center [154, 17] width 84 height 10
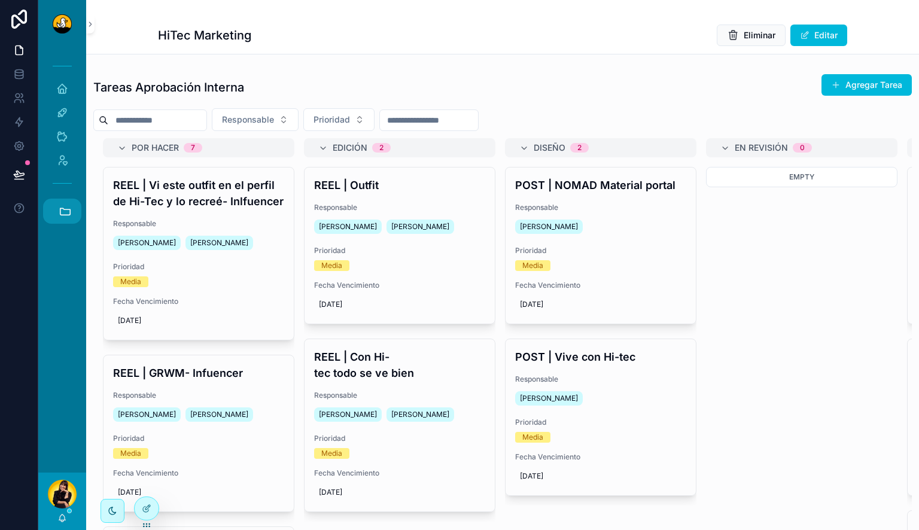
click at [59, 210] on icon "scrollable content" at bounding box center [65, 211] width 13 height 13
click at [59, 276] on span "JB" at bounding box center [61, 275] width 13 height 13
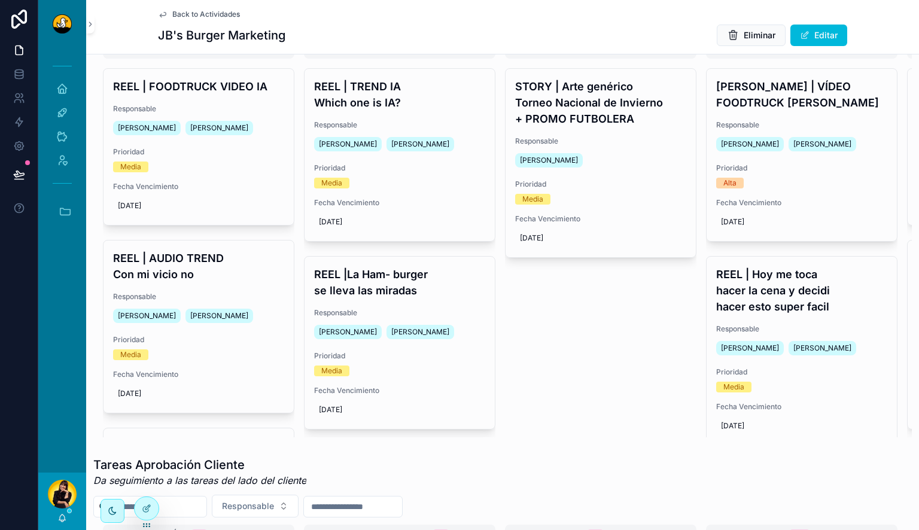
scroll to position [94, 0]
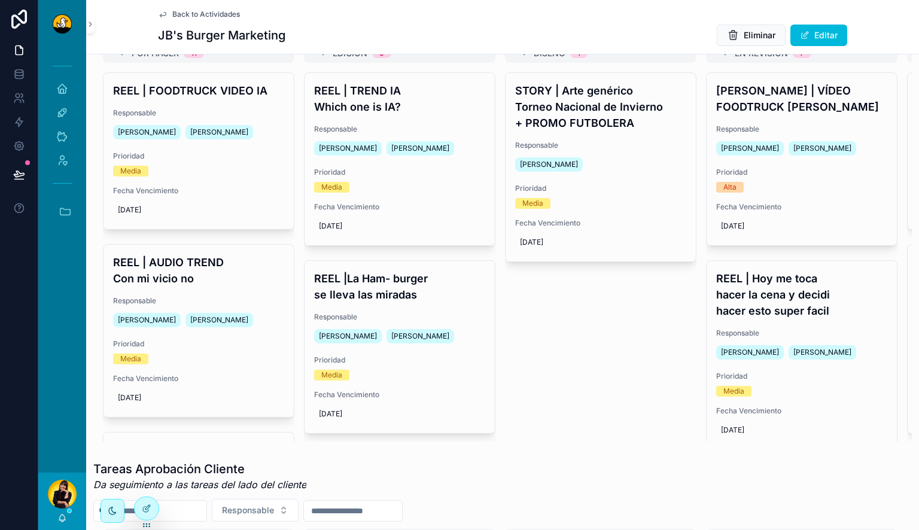
click at [771, 293] on h4 "REEL | Hoy me toca hacer la cena y decidi hacer esto super facil" at bounding box center [801, 294] width 171 height 48
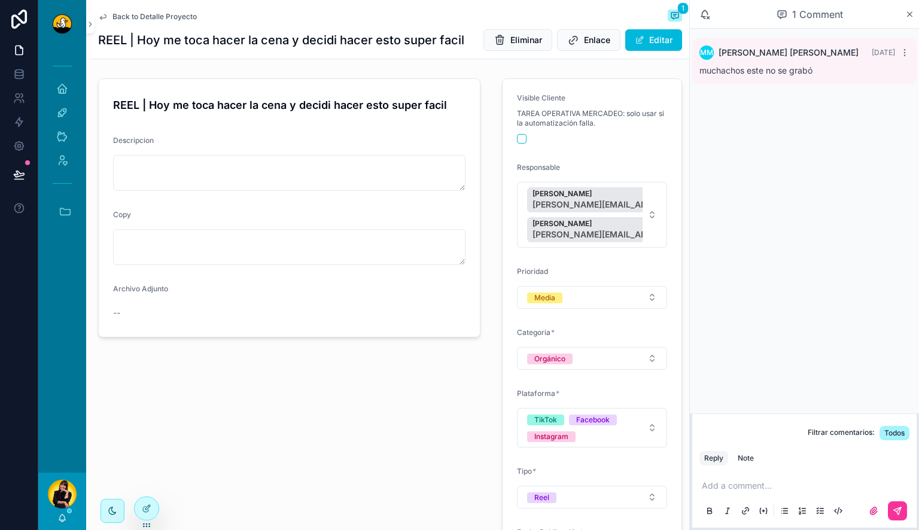
click at [121, 15] on span "Back to Detalle Proyecto" at bounding box center [154, 17] width 84 height 10
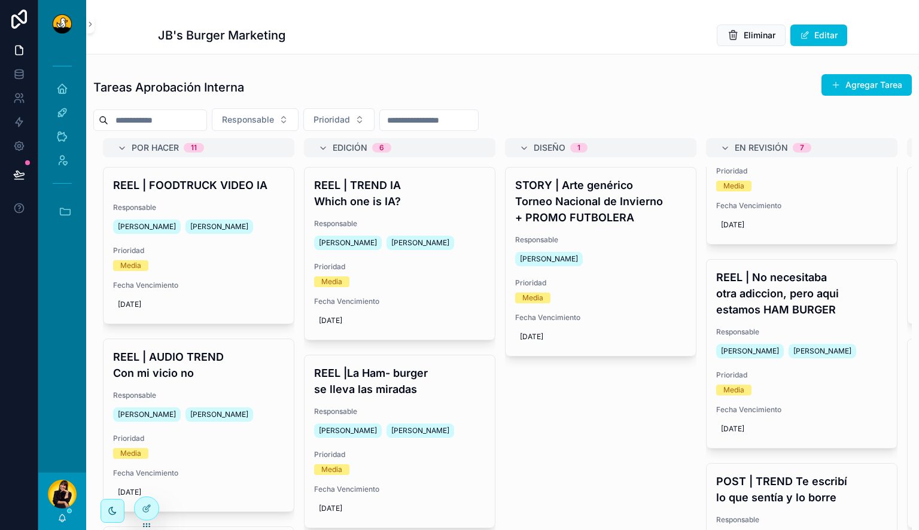
scroll to position [313, 0]
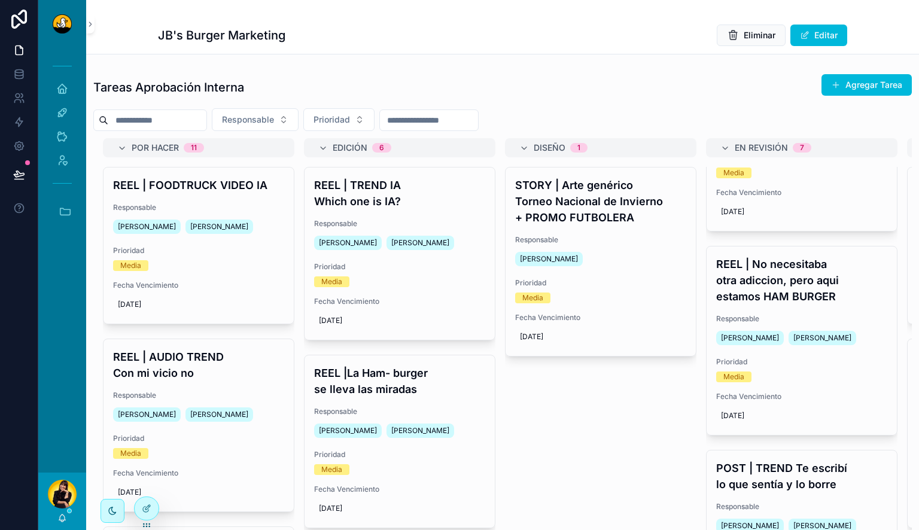
click at [801, 293] on h4 "REEL | No necesitaba otra adiccion, pero aqui estamos HAM BURGER" at bounding box center [801, 280] width 171 height 48
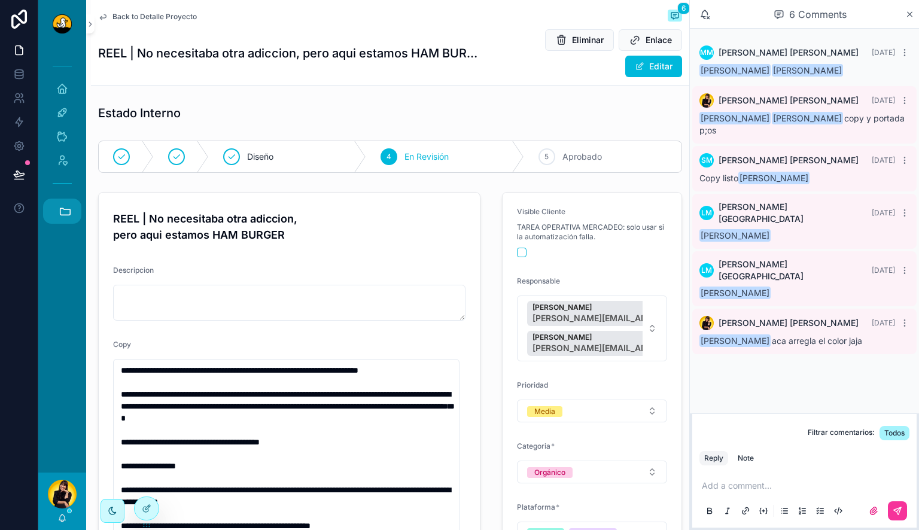
click at [62, 203] on button "Accesos rápidos" at bounding box center [62, 211] width 38 height 25
click at [62, 245] on span "DS" at bounding box center [61, 243] width 13 height 13
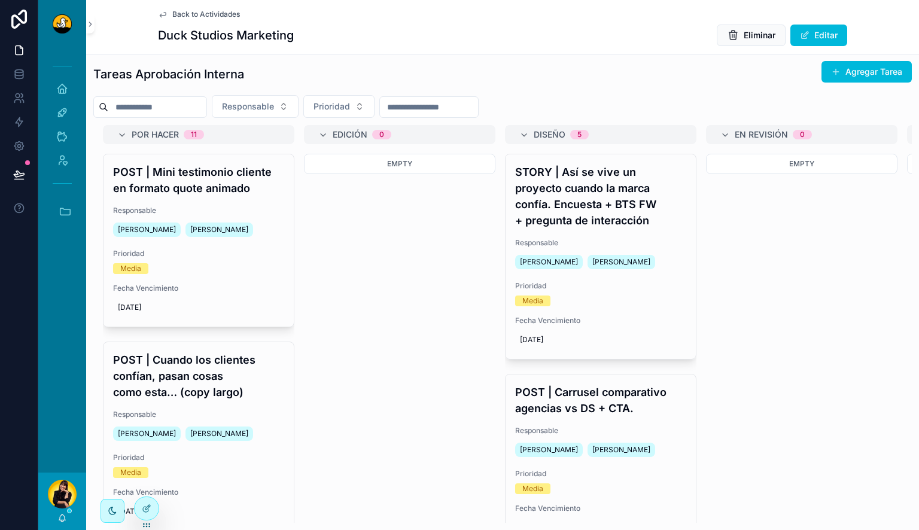
scroll to position [33, 0]
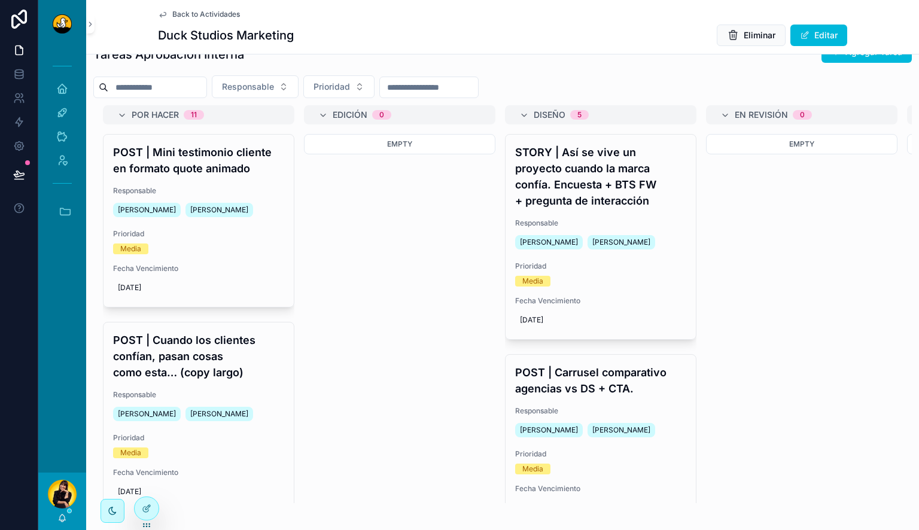
click at [64, 518] on icon "scrollable content" at bounding box center [62, 518] width 10 height 10
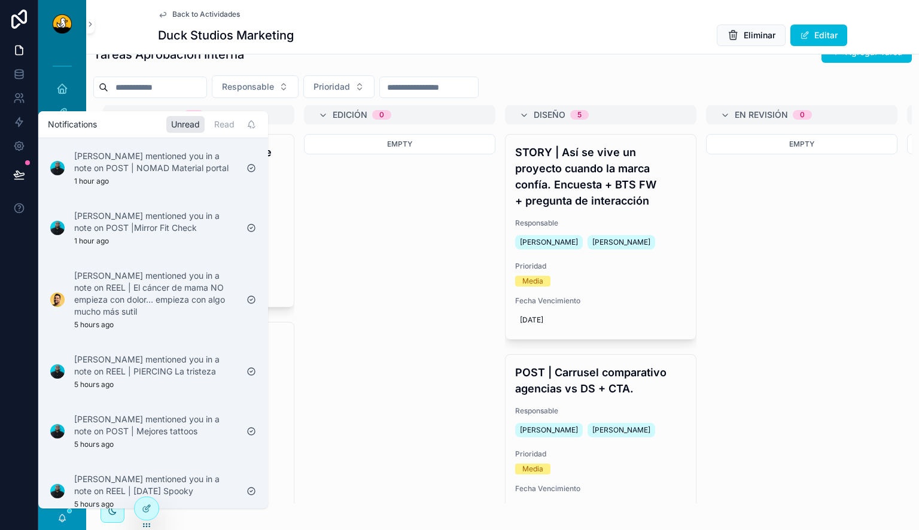
click at [150, 309] on p "Lucas Mateus mentioned you in a note on REEL | El cáncer de mama NO empieza con…" at bounding box center [155, 294] width 163 height 48
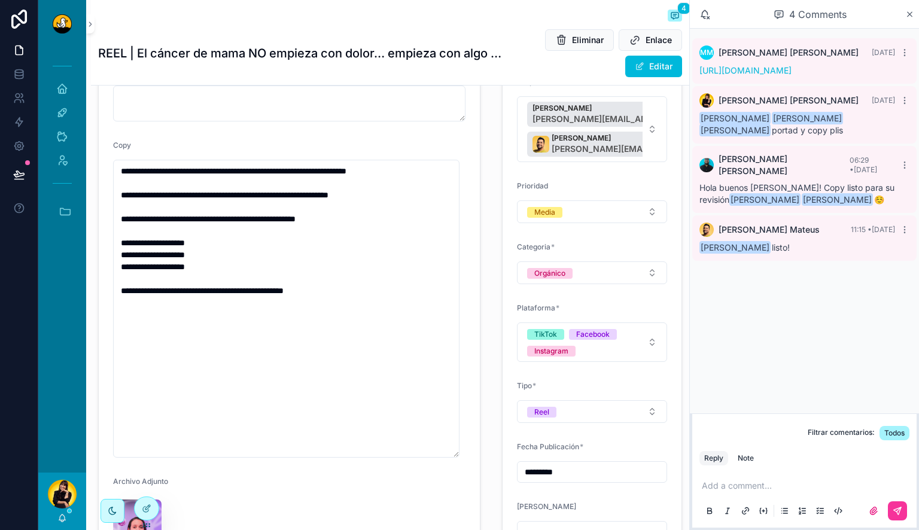
scroll to position [185, 0]
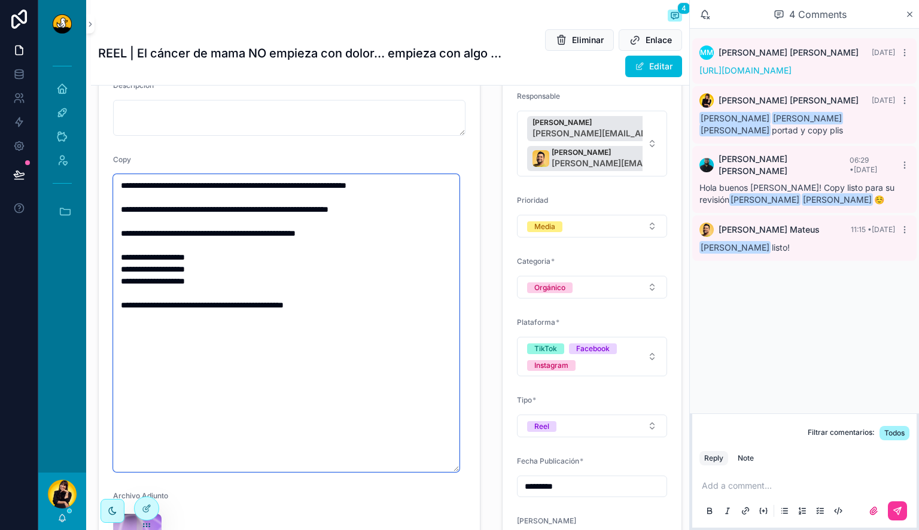
click at [169, 258] on textarea "**********" at bounding box center [286, 323] width 346 height 298
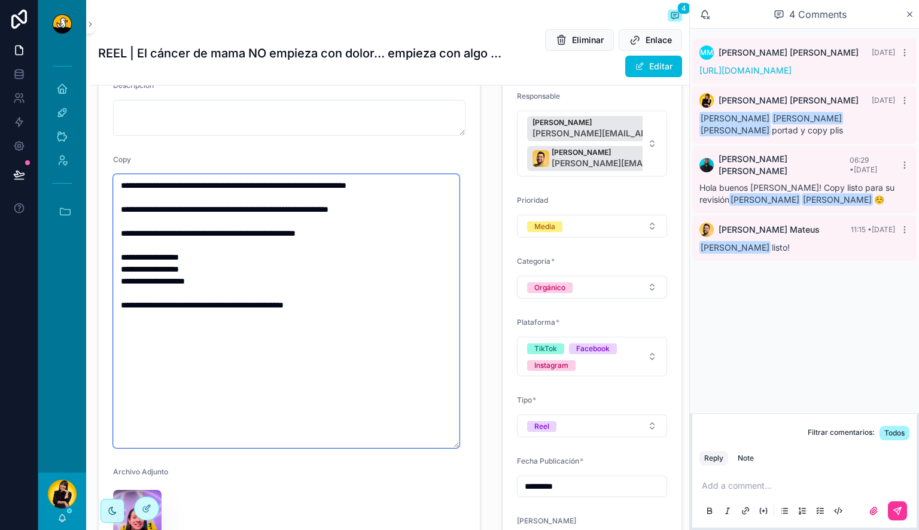
type textarea "**********"
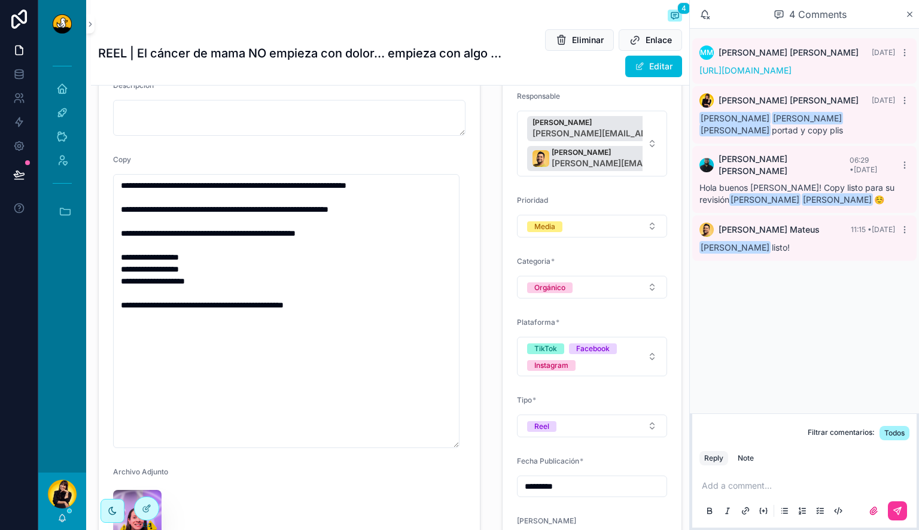
click at [744, 483] on p "scrollable content" at bounding box center [806, 486] width 210 height 12
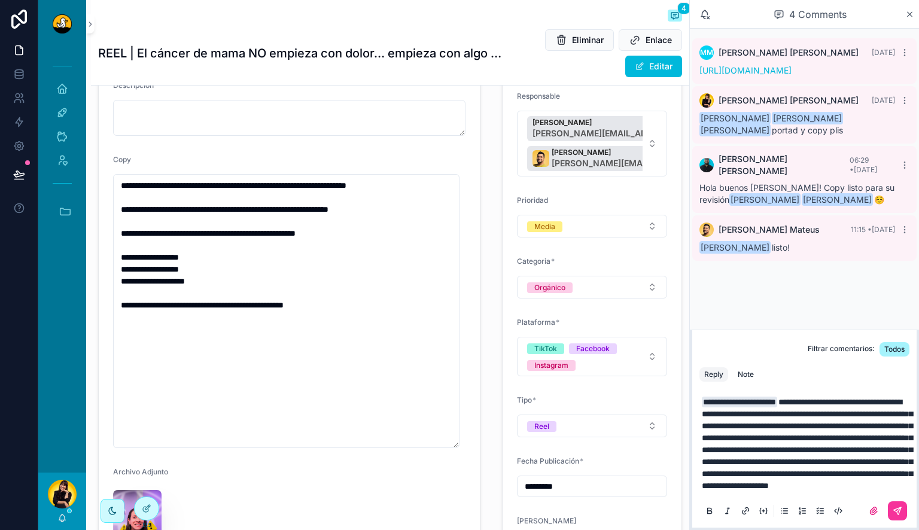
click at [743, 370] on div "Note" at bounding box center [745, 375] width 16 height 10
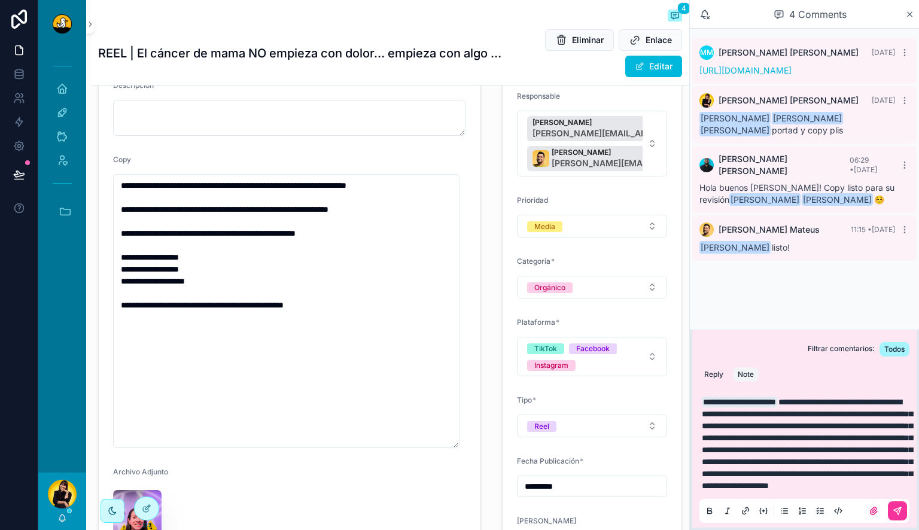
click at [898, 513] on icon "scrollable content" at bounding box center [896, 510] width 7 height 7
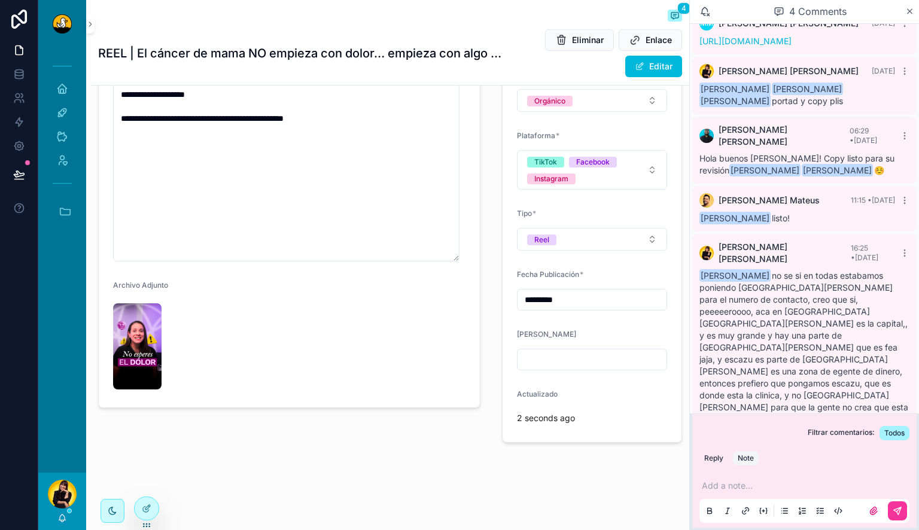
scroll to position [0, 0]
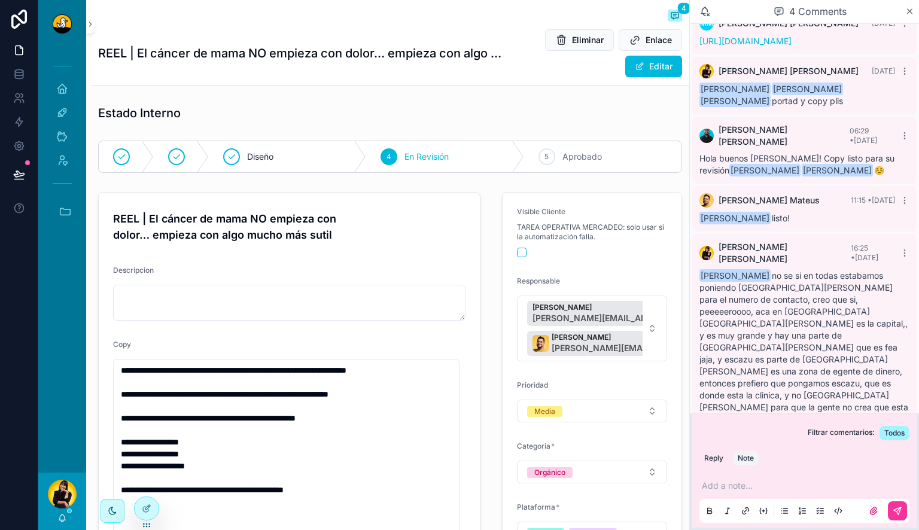
click at [573, 145] on div "5 Aprobado" at bounding box center [602, 156] width 157 height 31
click at [71, 206] on icon "scrollable content" at bounding box center [65, 211] width 13 height 13
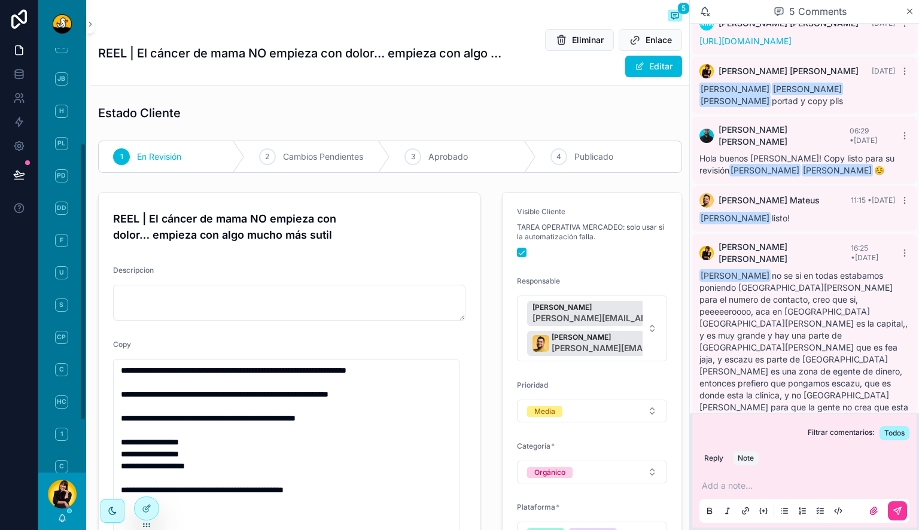
scroll to position [203, 0]
click at [59, 518] on icon "scrollable content" at bounding box center [62, 518] width 10 height 10
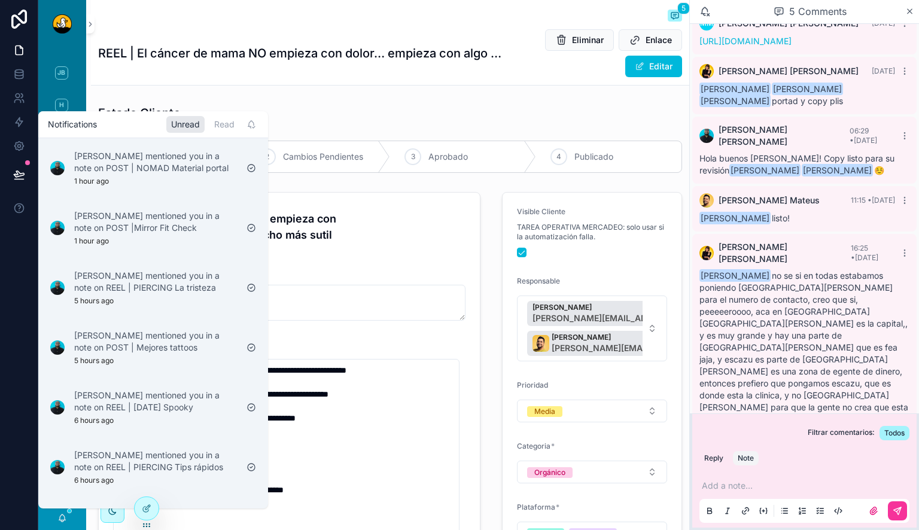
click at [147, 294] on p "Jose Daniel Teran Sierra mentioned you in a note on REEL | PIERCING La tristeza" at bounding box center [155, 282] width 163 height 24
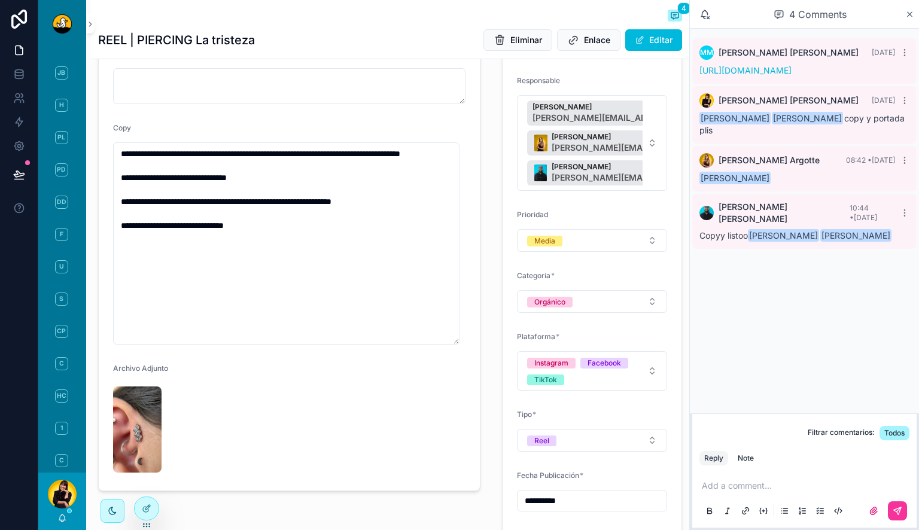
scroll to position [175, 0]
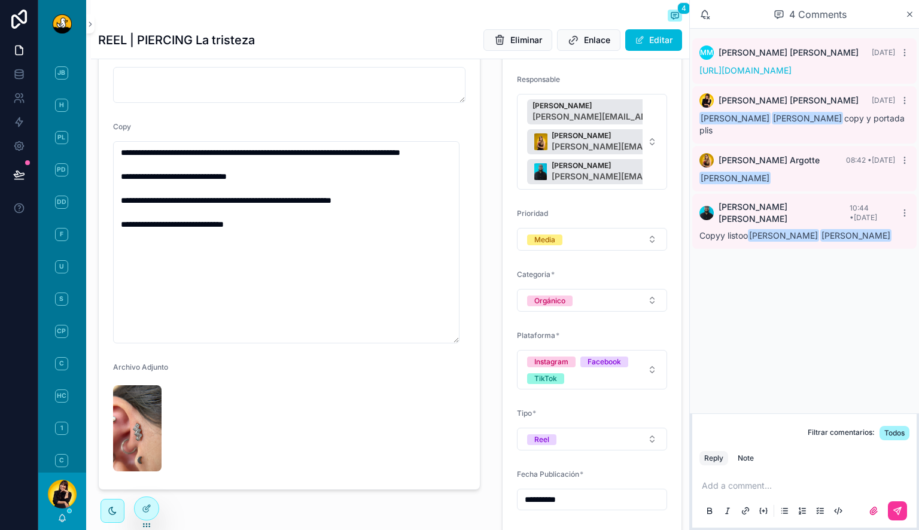
click at [722, 484] on p "scrollable content" at bounding box center [806, 486] width 210 height 12
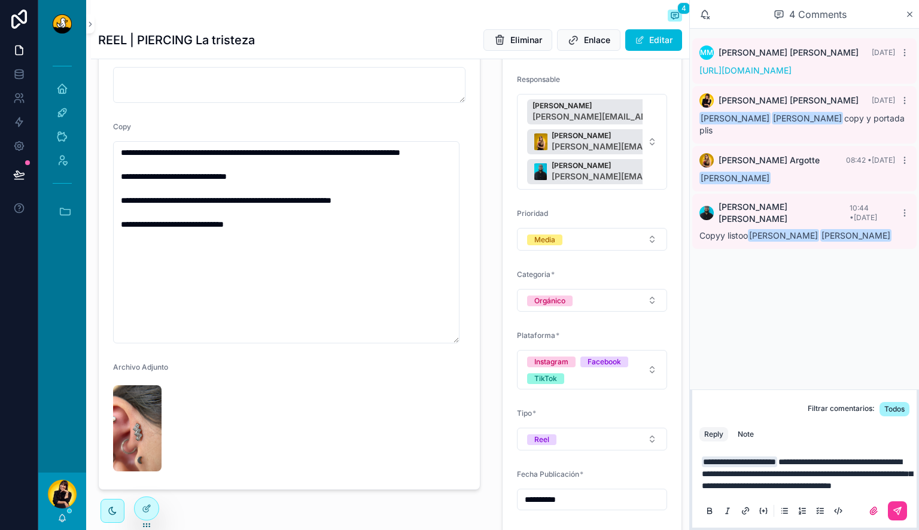
click at [740, 429] on div "Note" at bounding box center [745, 434] width 16 height 10
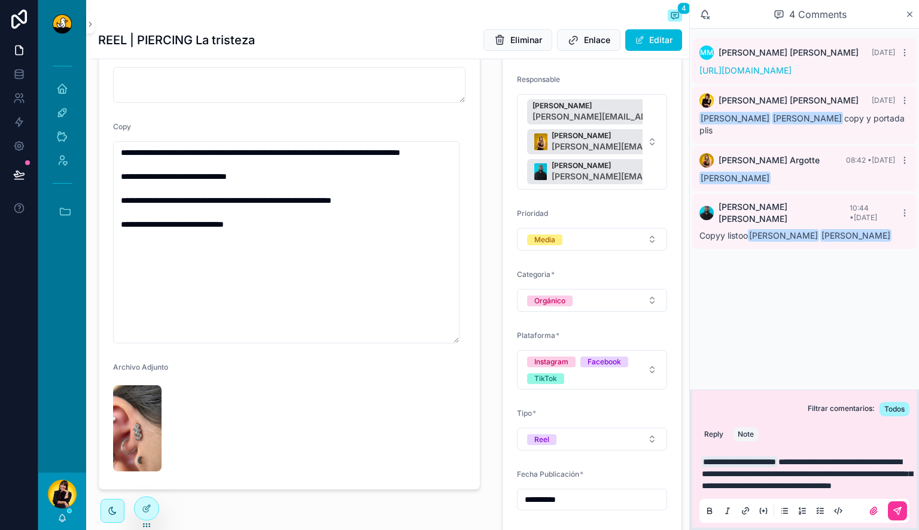
click at [887, 509] on div "scrollable content" at bounding box center [883, 510] width 48 height 19
click at [892, 511] on button "scrollable content" at bounding box center [896, 510] width 19 height 19
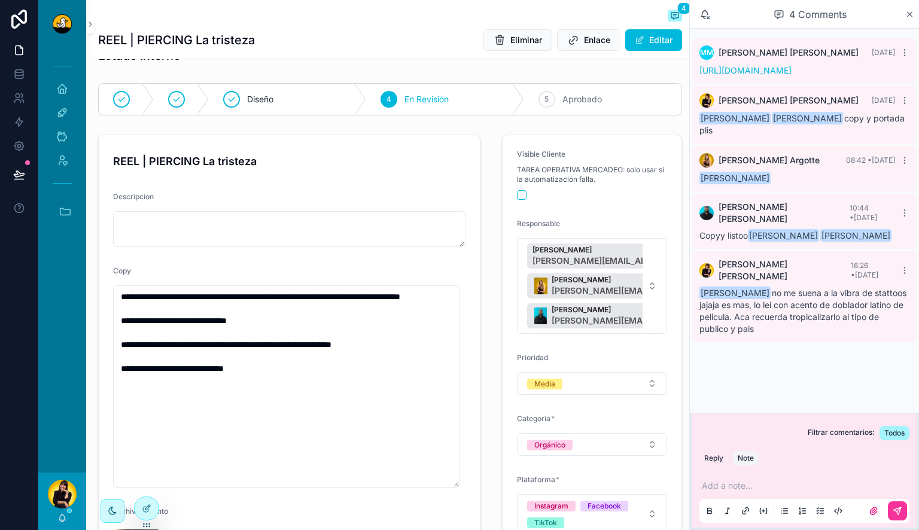
scroll to position [25, 0]
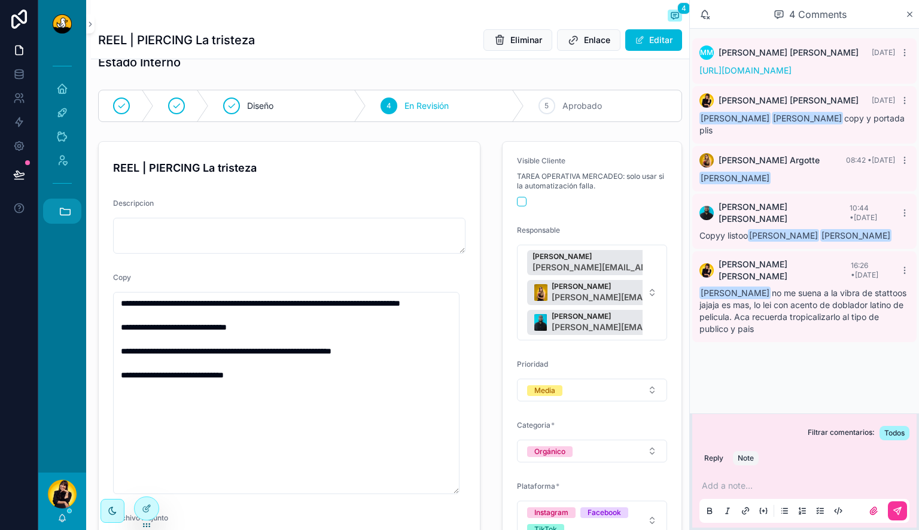
click at [61, 214] on icon "scrollable content" at bounding box center [65, 211] width 13 height 13
click at [59, 513] on icon "scrollable content" at bounding box center [62, 518] width 10 height 10
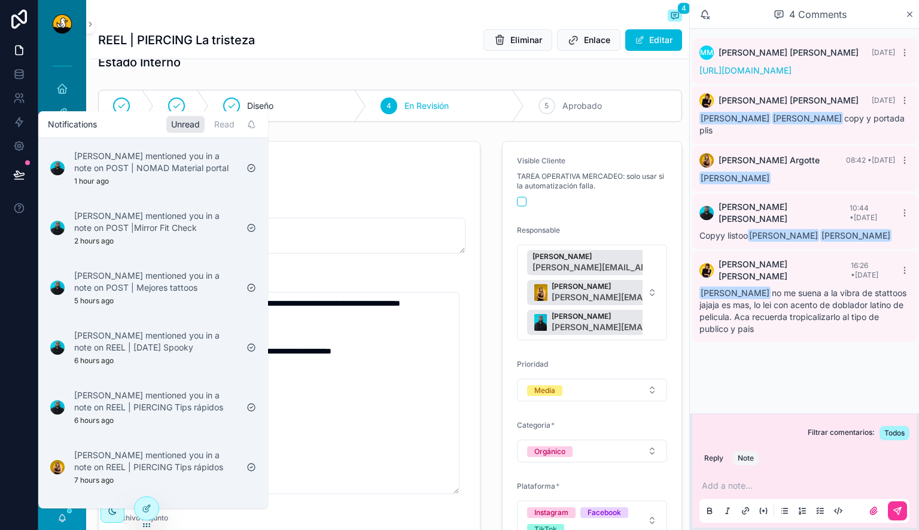
click at [140, 306] on div "Jose Daniel Teran Sierra mentioned you in a note on POST | Mejores tattoos 5 ho…" at bounding box center [155, 288] width 163 height 36
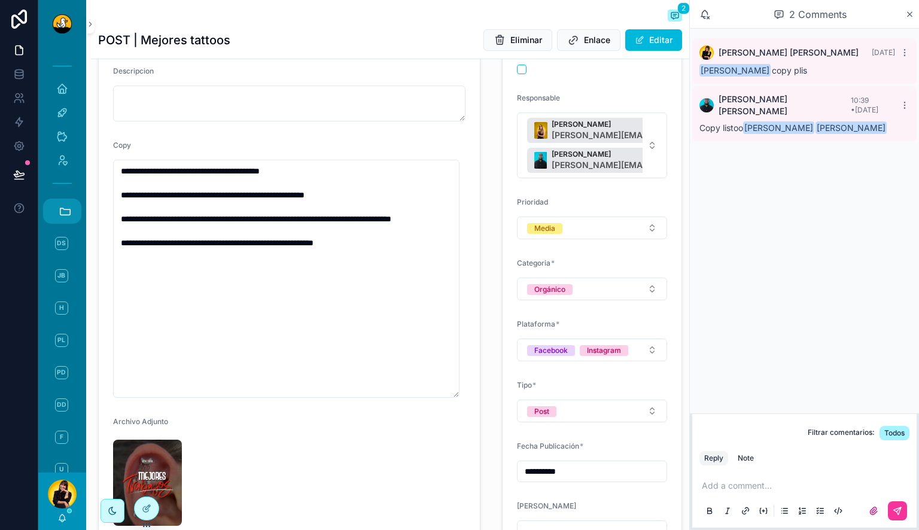
scroll to position [156, 0]
click at [752, 486] on p "scrollable content" at bounding box center [806, 486] width 210 height 12
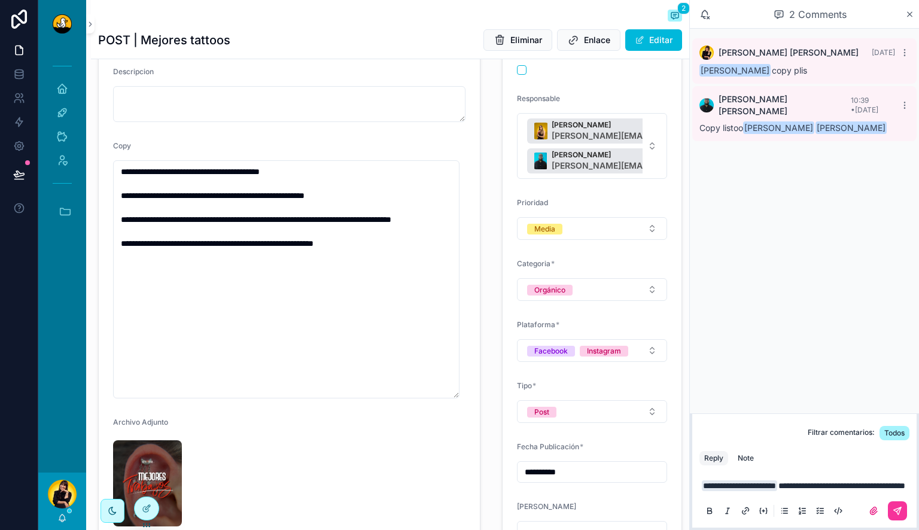
click at [740, 453] on div "Note" at bounding box center [745, 458] width 16 height 10
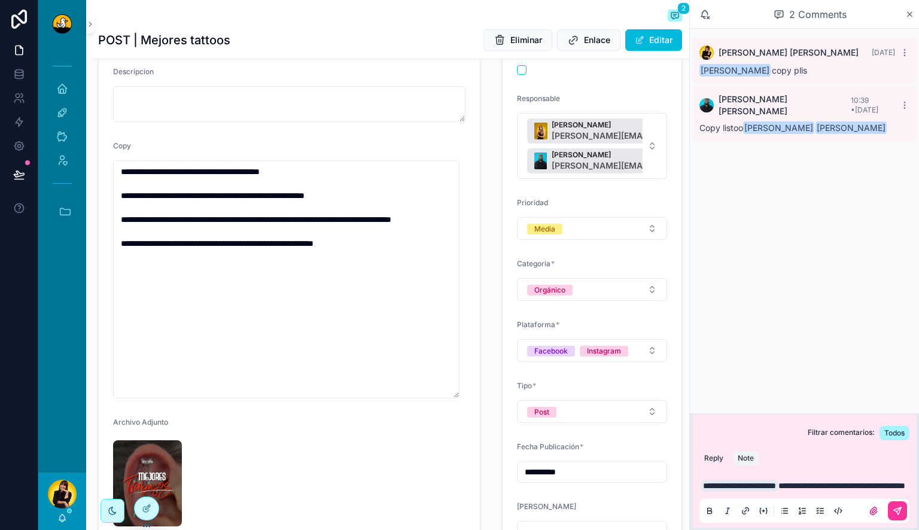
click at [810, 489] on p "**********" at bounding box center [806, 486] width 210 height 12
click at [894, 507] on icon "scrollable content" at bounding box center [897, 511] width 10 height 10
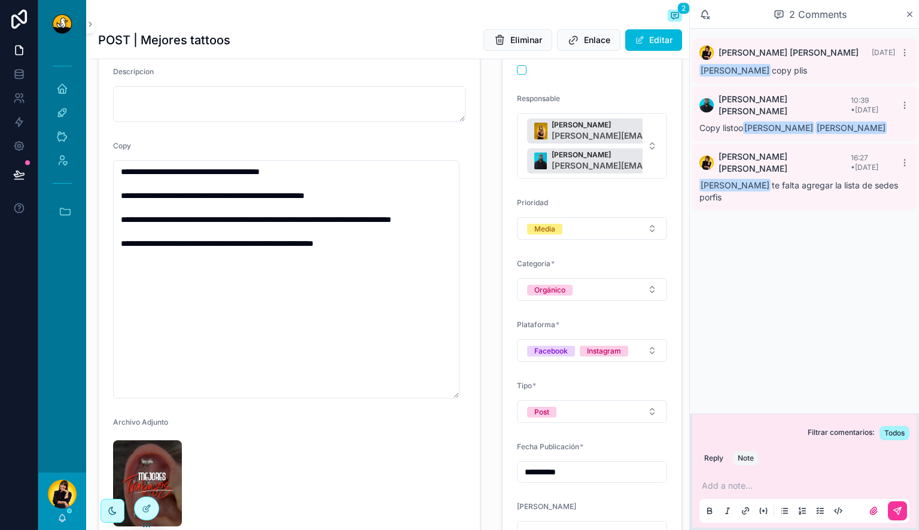
click at [56, 519] on div "[PERSON_NAME]" at bounding box center [62, 500] width 48 height 57
click at [66, 520] on icon "scrollable content" at bounding box center [62, 518] width 10 height 10
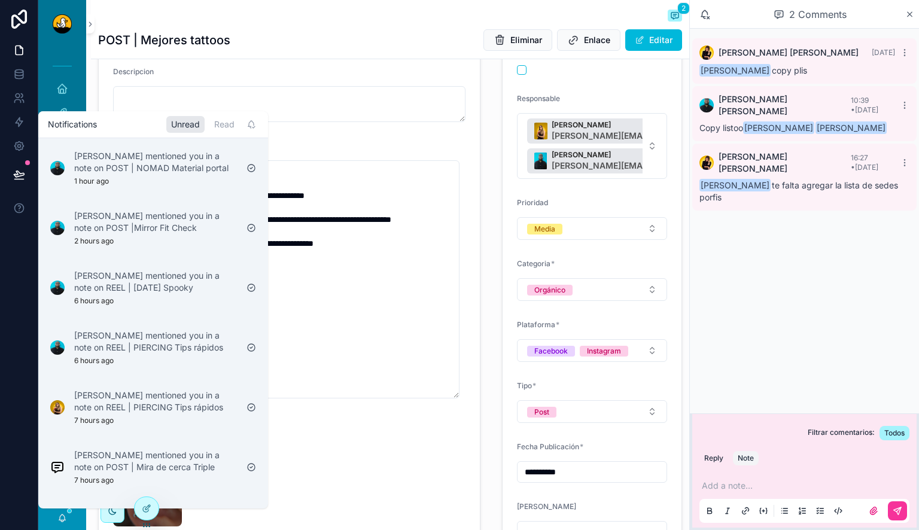
click at [216, 294] on p "Jose Daniel Teran Sierra mentioned you in a note on REEL | Halloween Spooky" at bounding box center [155, 282] width 163 height 24
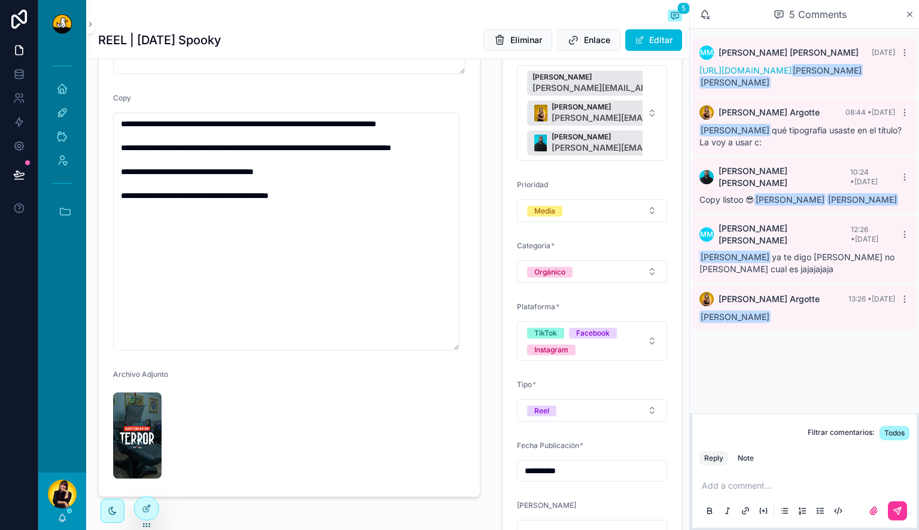
scroll to position [205, 0]
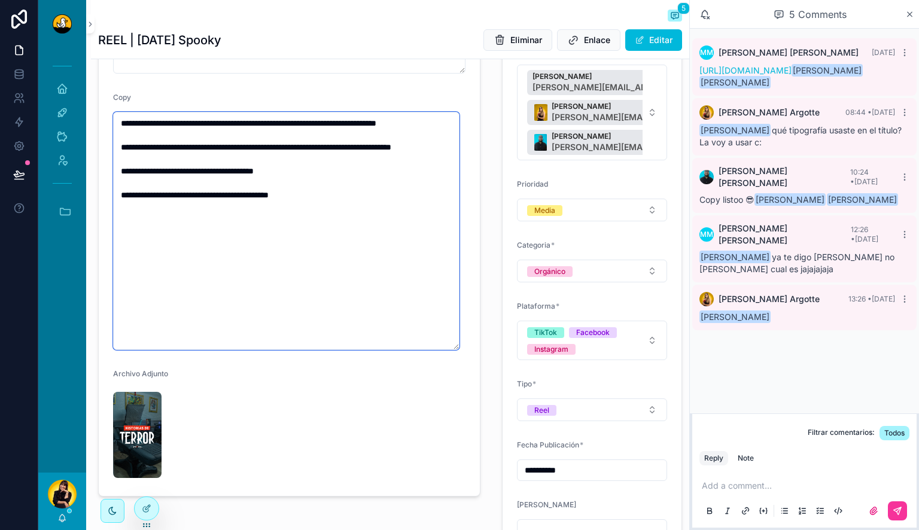
drag, startPoint x: 167, startPoint y: 196, endPoint x: 78, endPoint y: 187, distance: 89.0
click at [78, 187] on div "**********" at bounding box center [478, 265] width 880 height 530
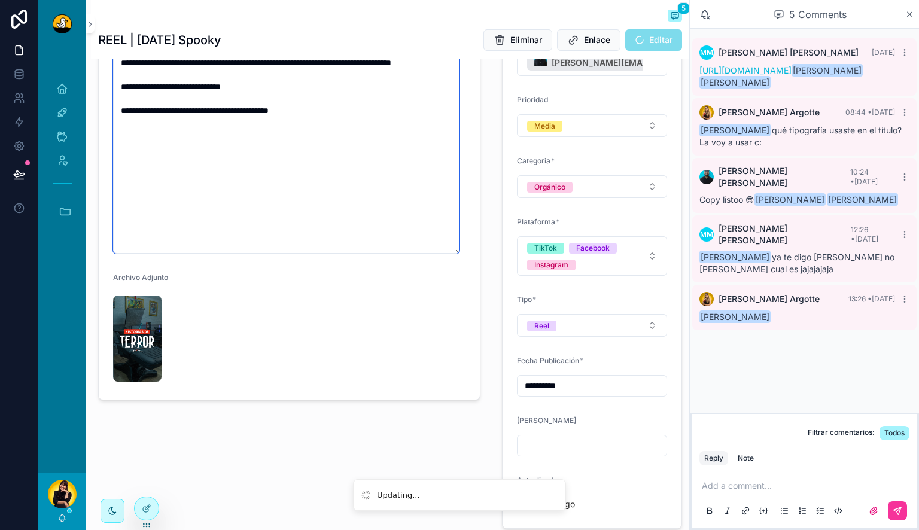
scroll to position [282, 0]
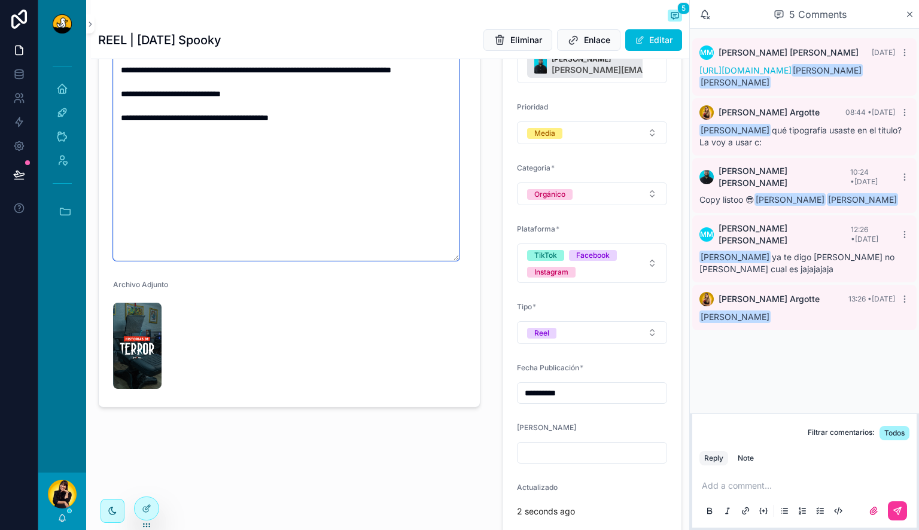
type textarea "**********"
click at [141, 344] on img "scrollable content" at bounding box center [137, 346] width 48 height 86
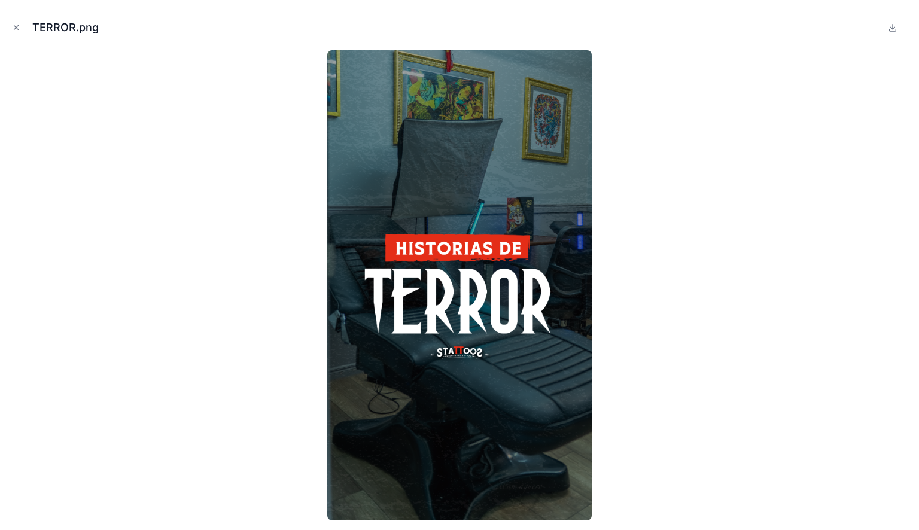
click at [13, 29] on icon "Close modal" at bounding box center [16, 27] width 8 height 8
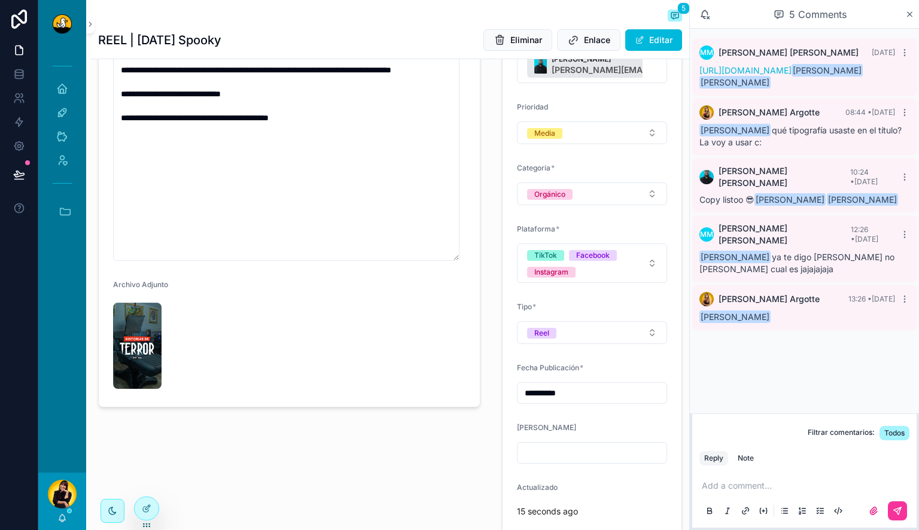
click at [728, 486] on p "scrollable content" at bounding box center [806, 486] width 210 height 12
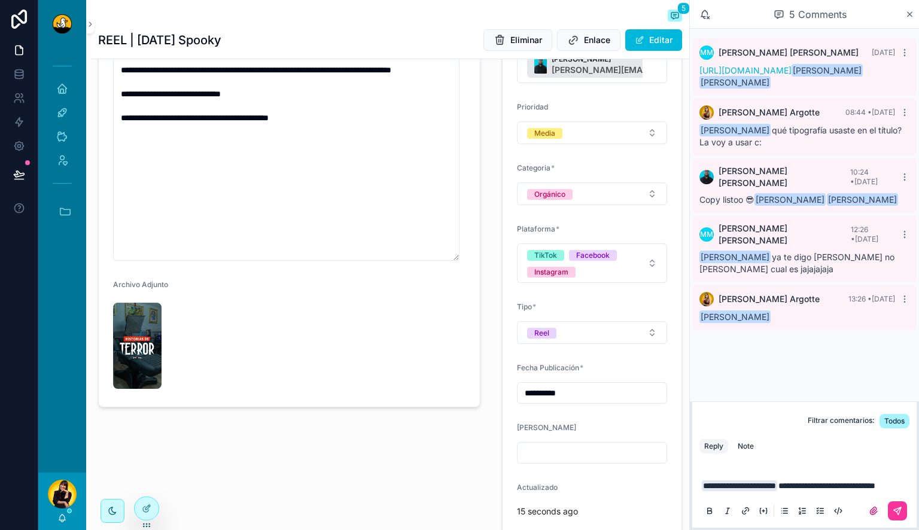
click at [752, 441] on div "Note" at bounding box center [745, 446] width 16 height 10
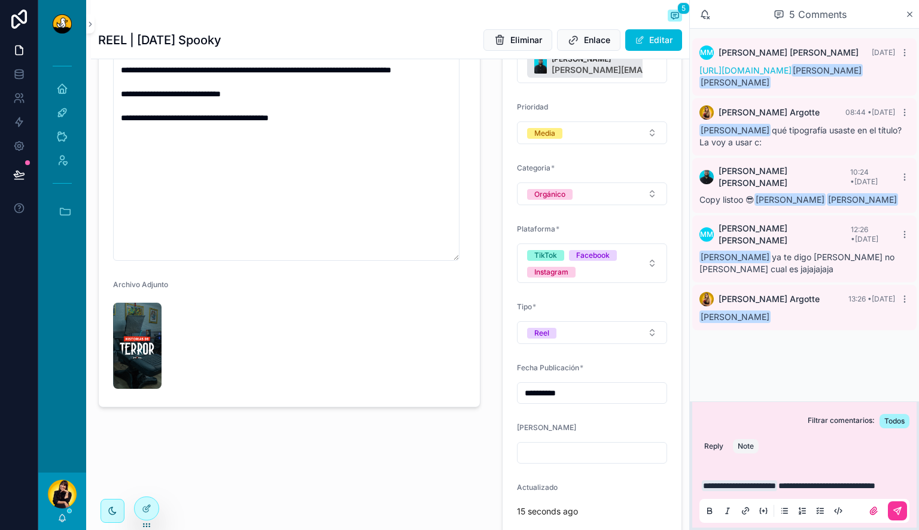
click at [892, 512] on icon "scrollable content" at bounding box center [897, 511] width 10 height 10
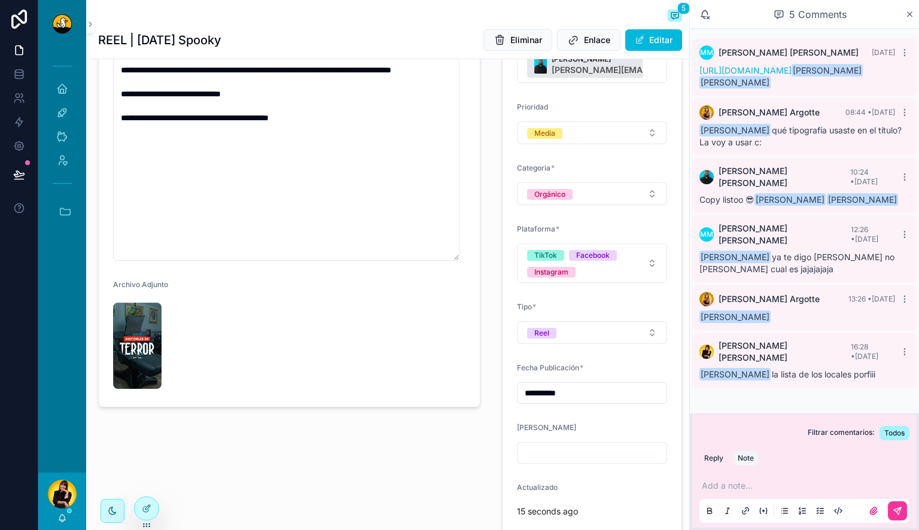
click at [60, 517] on icon "scrollable content" at bounding box center [62, 518] width 10 height 10
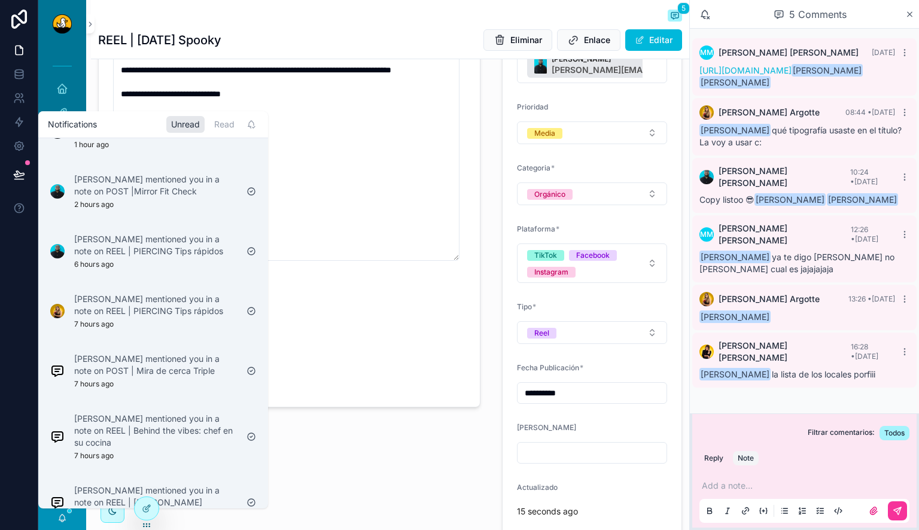
scroll to position [37, 0]
click at [170, 257] on p "Jose Daniel Teran Sierra mentioned you in a note on REEL | PIERCING Tips rápidos" at bounding box center [155, 245] width 163 height 24
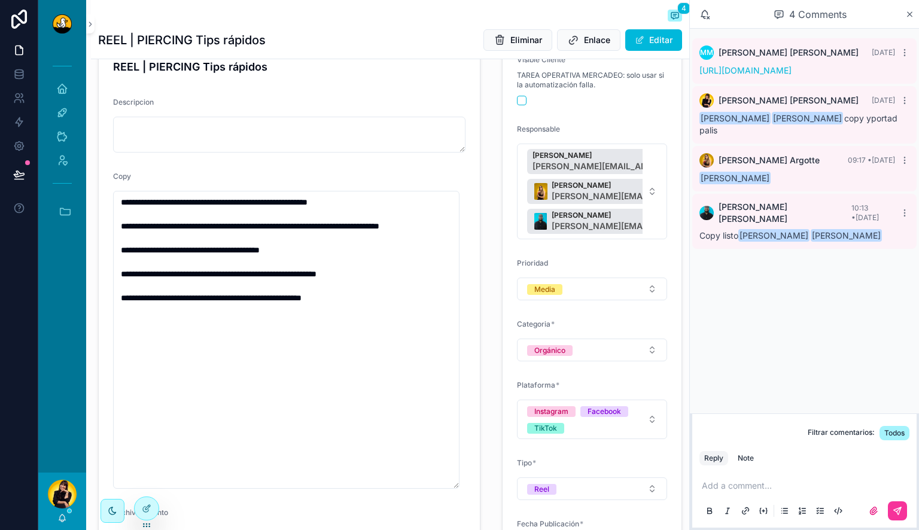
scroll to position [132, 0]
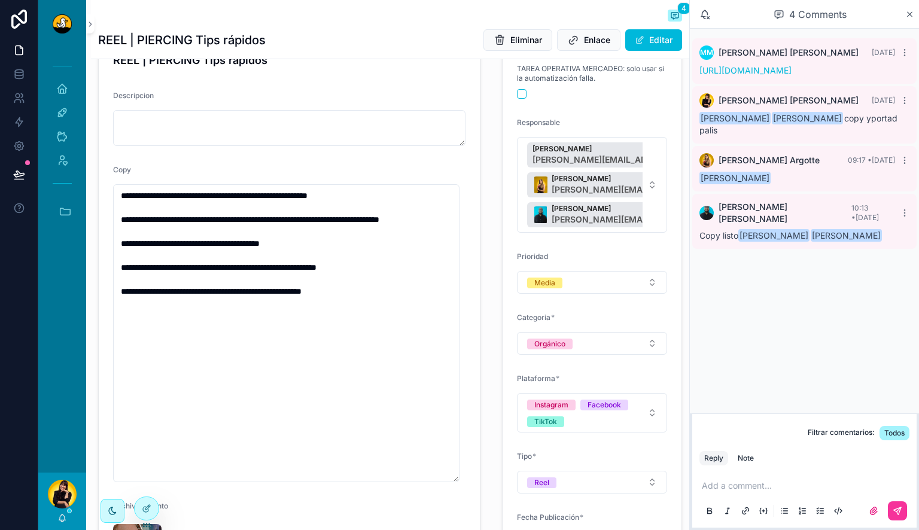
click at [743, 490] on p "scrollable content" at bounding box center [806, 486] width 210 height 12
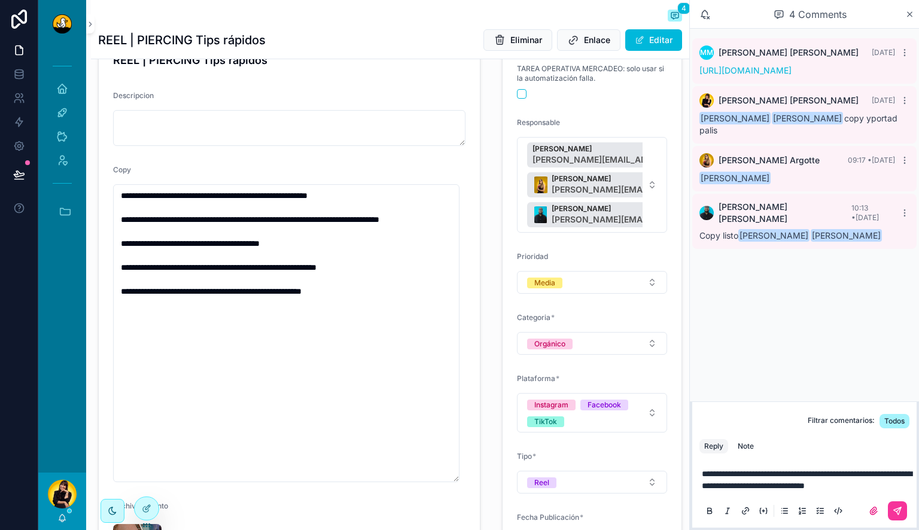
click at [800, 489] on p "**********" at bounding box center [806, 480] width 210 height 24
drag, startPoint x: 800, startPoint y: 489, endPoint x: 854, endPoint y: 475, distance: 56.3
click at [854, 475] on p "**********" at bounding box center [806, 480] width 210 height 24
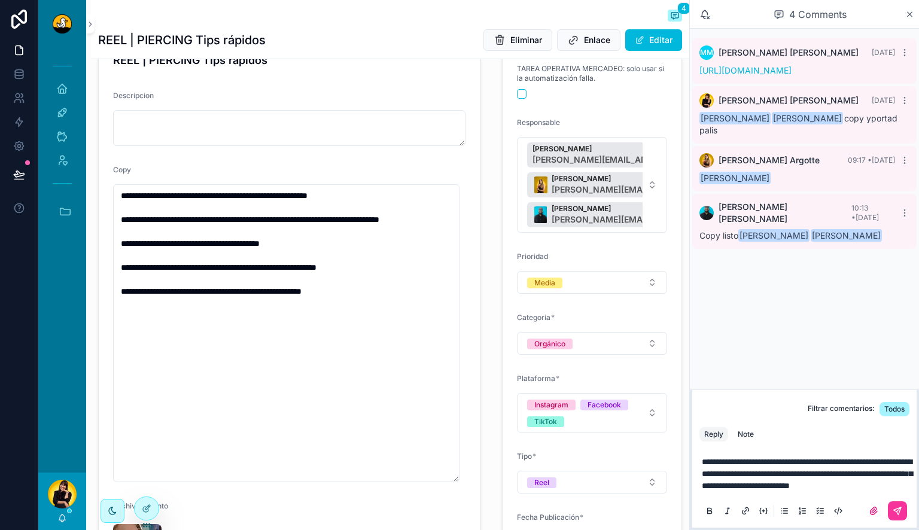
click at [746, 427] on button "Note" at bounding box center [746, 434] width 26 height 14
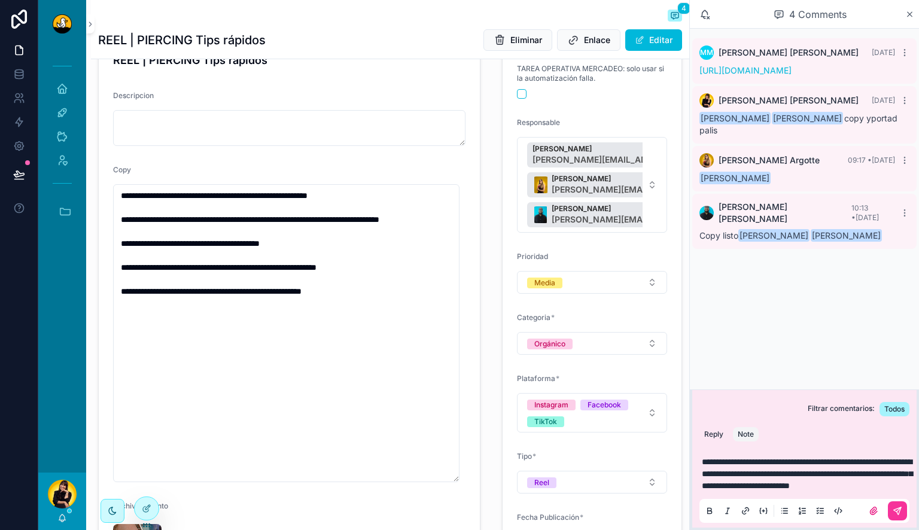
click at [733, 427] on button "Note" at bounding box center [746, 434] width 26 height 14
click at [841, 490] on p "**********" at bounding box center [806, 474] width 210 height 36
click at [899, 507] on icon "scrollable content" at bounding box center [897, 511] width 10 height 10
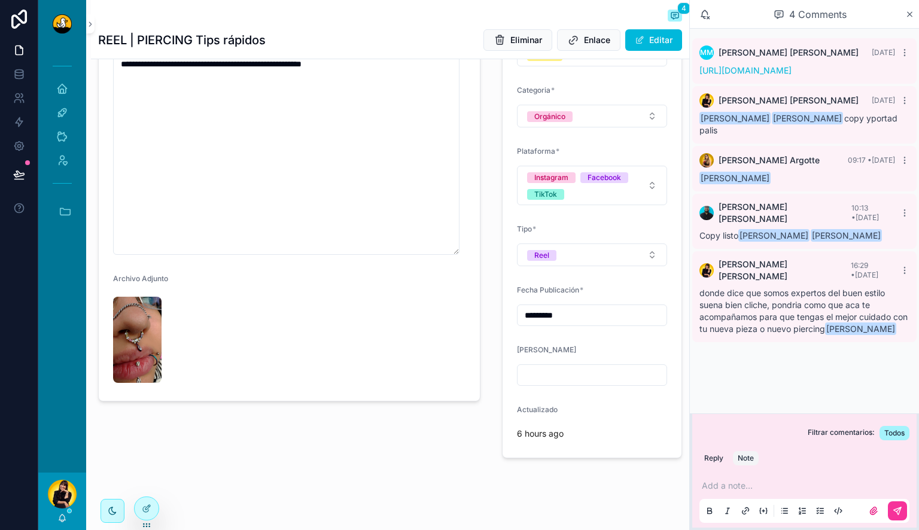
scroll to position [386, 0]
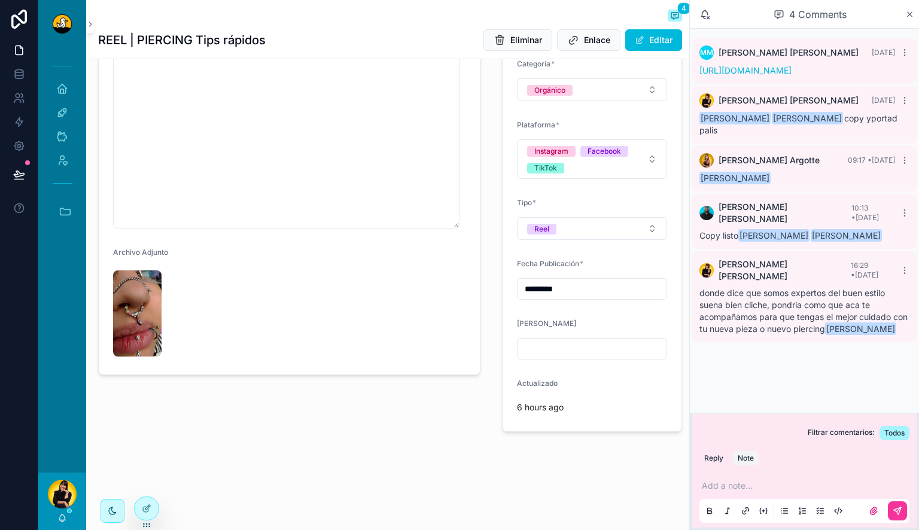
click at [148, 318] on img "scrollable content" at bounding box center [137, 313] width 48 height 86
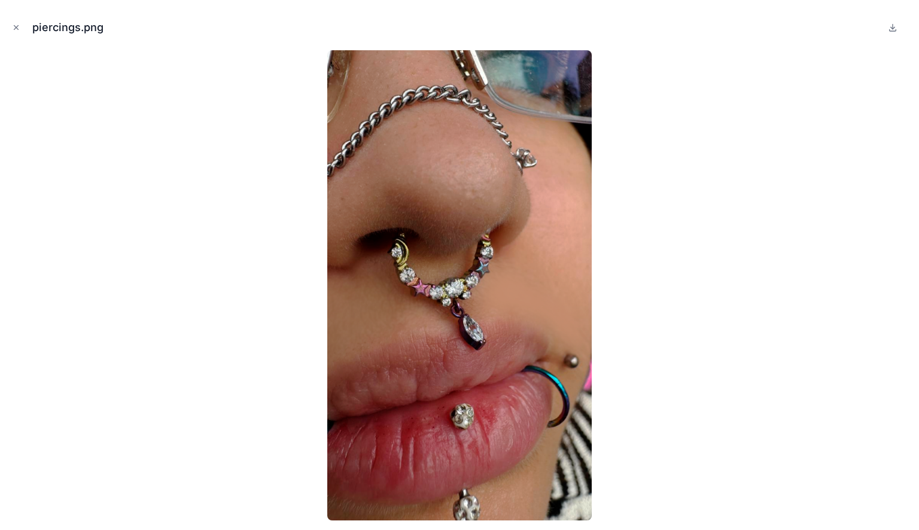
click at [19, 30] on icon "Close modal" at bounding box center [16, 27] width 8 height 8
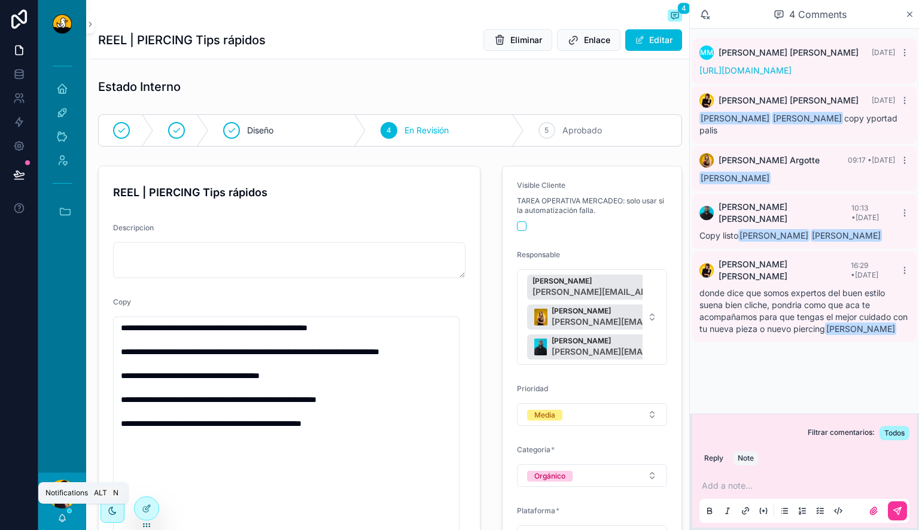
click at [65, 518] on icon "scrollable content" at bounding box center [62, 518] width 10 height 10
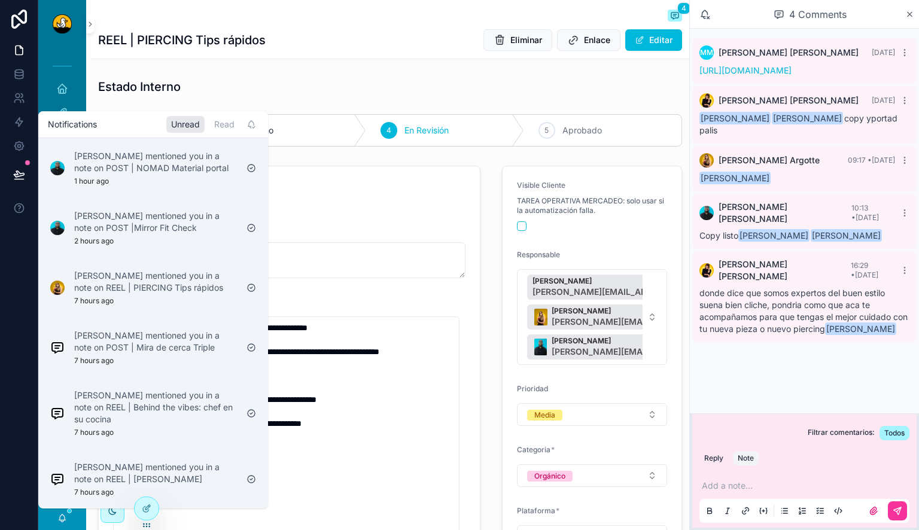
click at [187, 365] on div "Lewis Montenegro mentioned you in a note on POST | Mira de cerca Triple 7 hours…" at bounding box center [155, 348] width 163 height 36
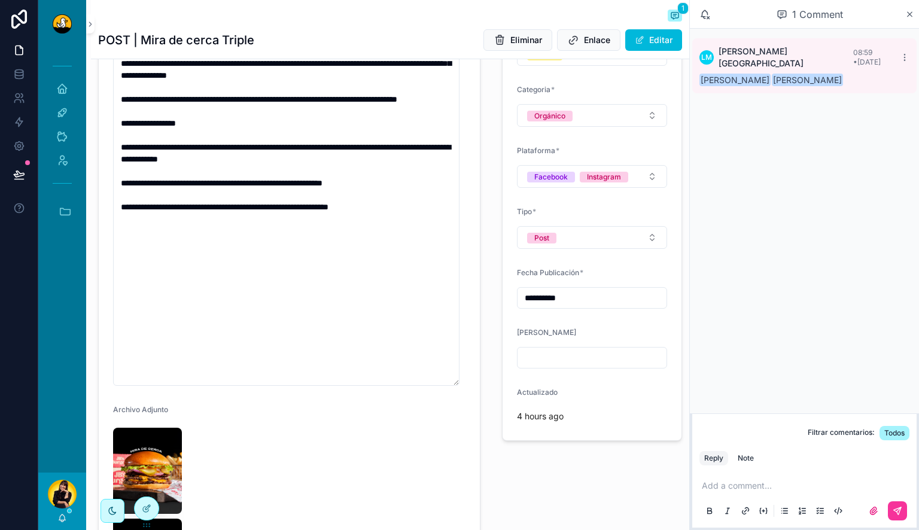
scroll to position [464, 0]
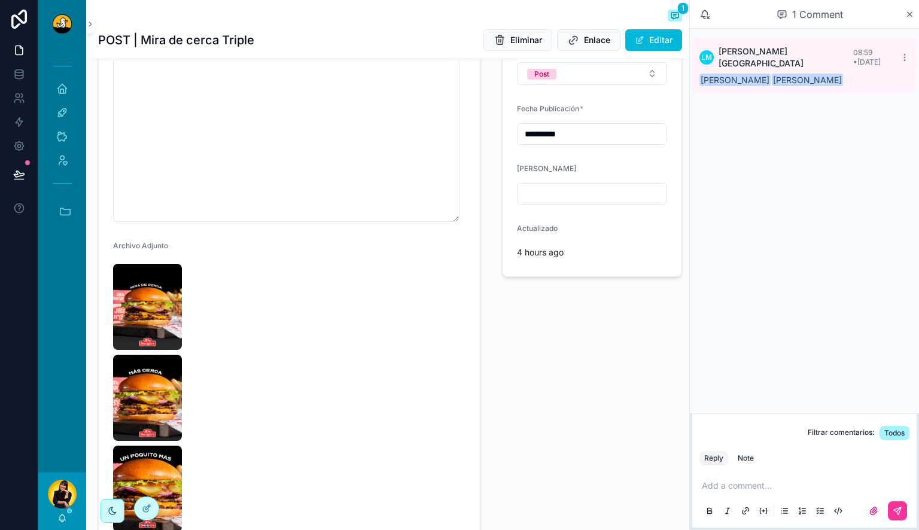
click at [151, 304] on img "scrollable content" at bounding box center [147, 307] width 69 height 86
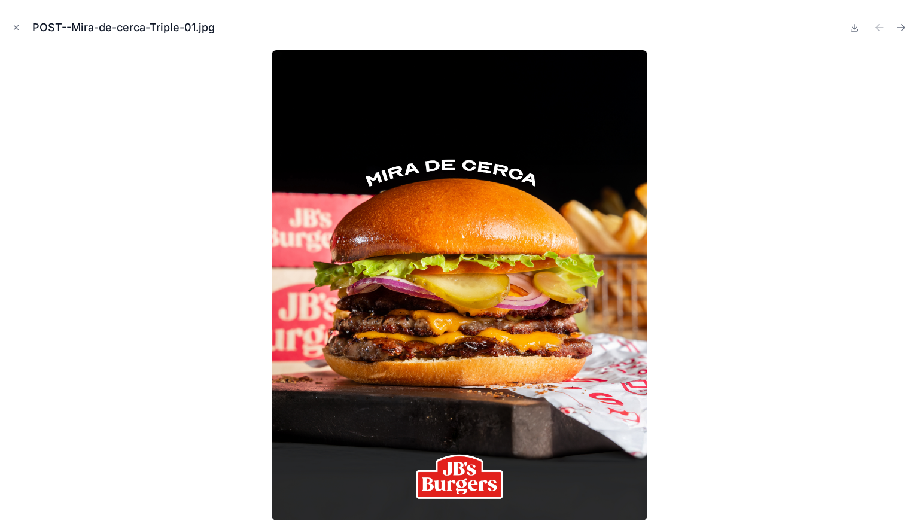
click at [900, 29] on icon "Next file" at bounding box center [901, 28] width 12 height 12
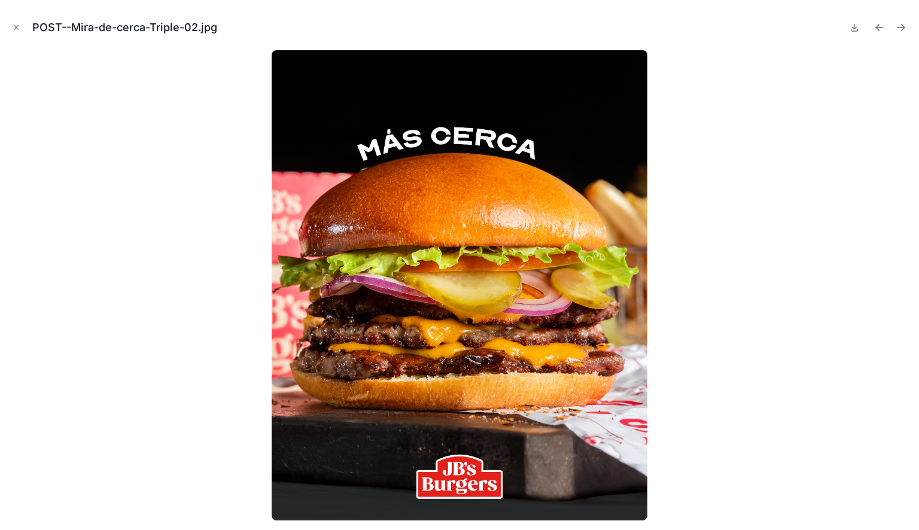
click at [900, 29] on icon "Next file" at bounding box center [901, 28] width 12 height 12
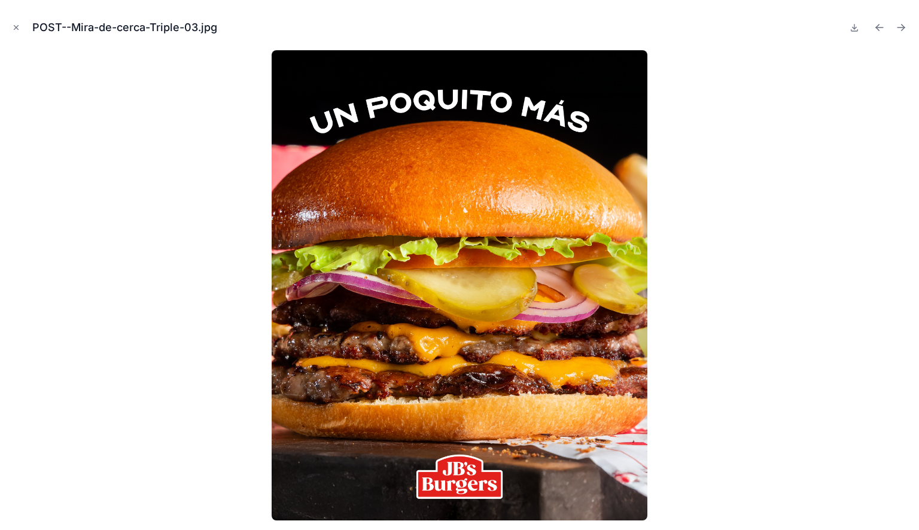
click at [900, 29] on icon "Next file" at bounding box center [901, 28] width 12 height 12
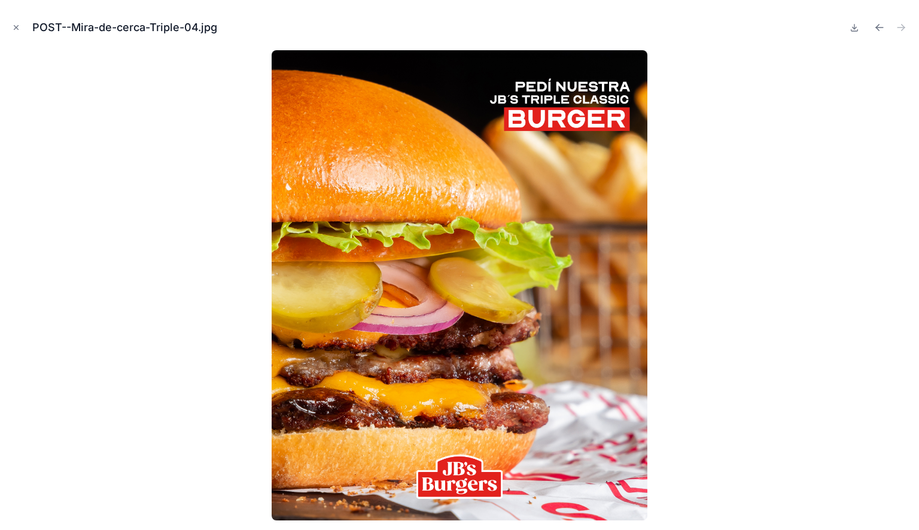
click at [13, 29] on icon "Close modal" at bounding box center [16, 27] width 8 height 8
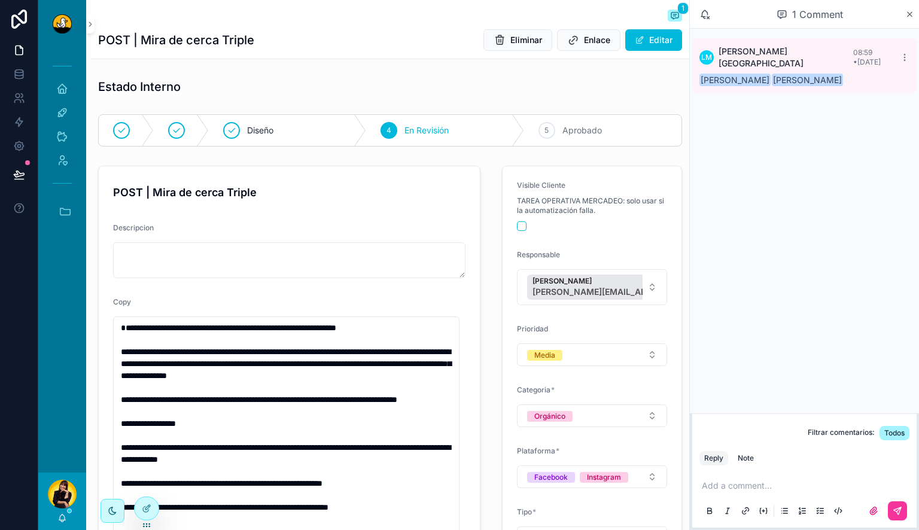
click at [564, 136] on span "Aprobado" at bounding box center [581, 130] width 39 height 12
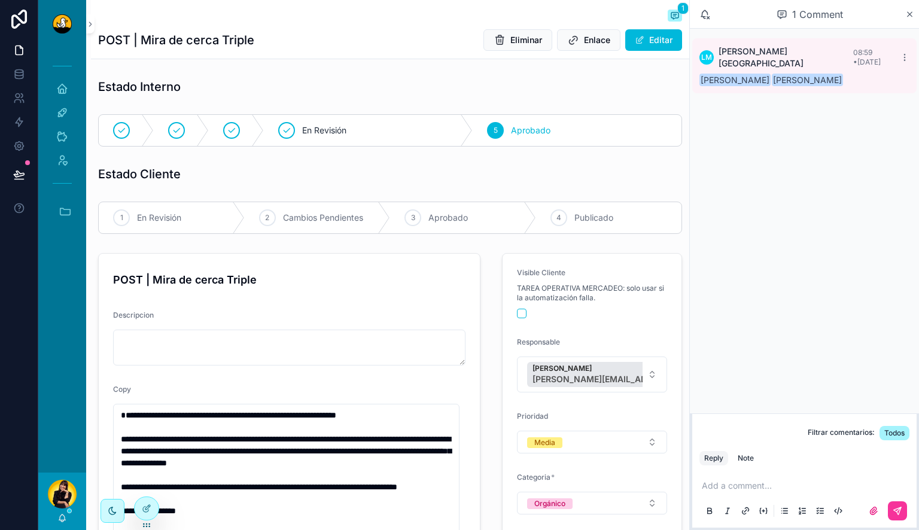
click at [739, 484] on p "scrollable content" at bounding box center [806, 486] width 210 height 12
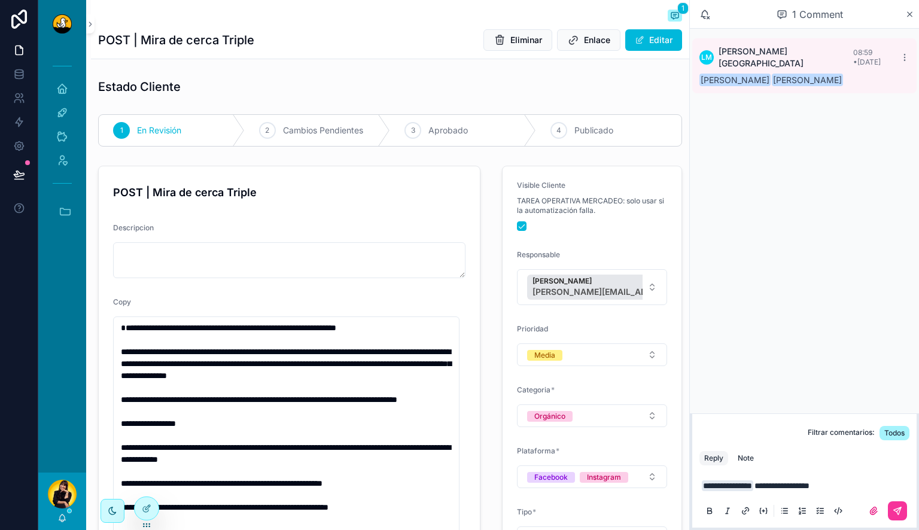
click at [743, 459] on div "Note" at bounding box center [745, 458] width 16 height 10
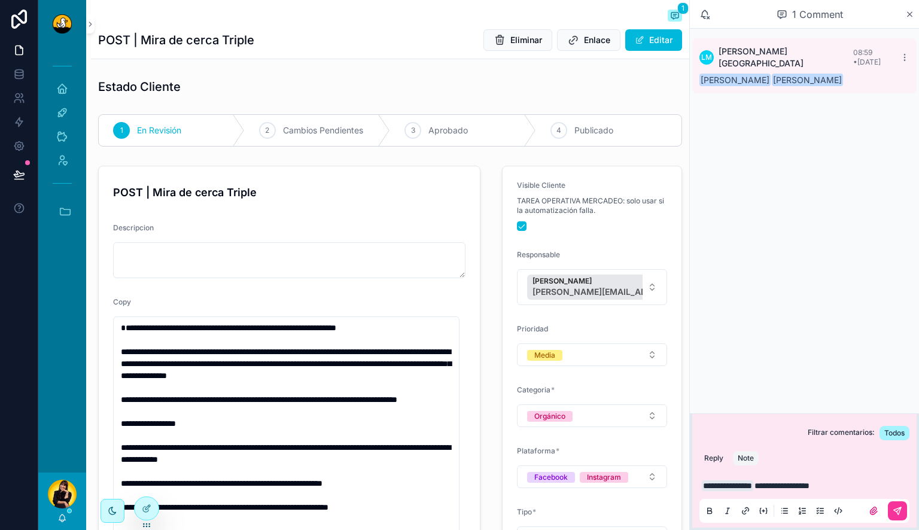
click at [899, 506] on icon "scrollable content" at bounding box center [897, 511] width 10 height 10
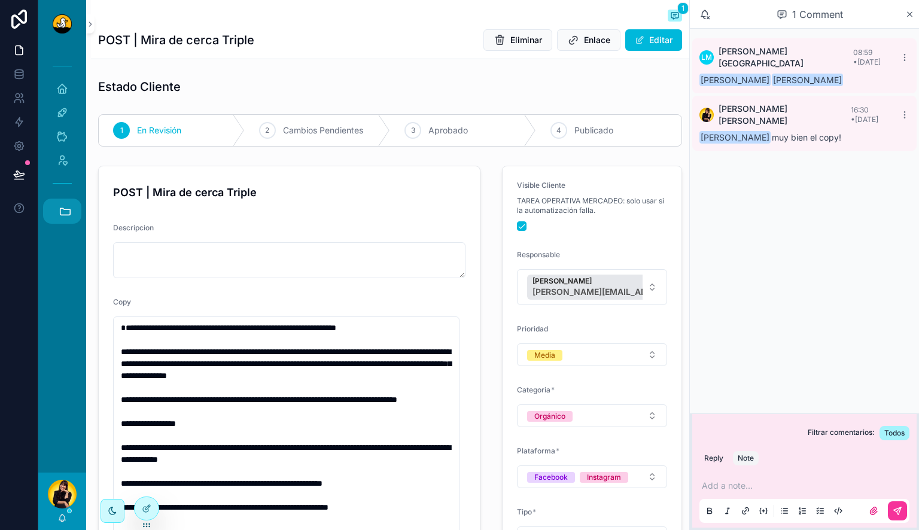
click at [57, 210] on button "Accesos rápidos" at bounding box center [62, 211] width 38 height 25
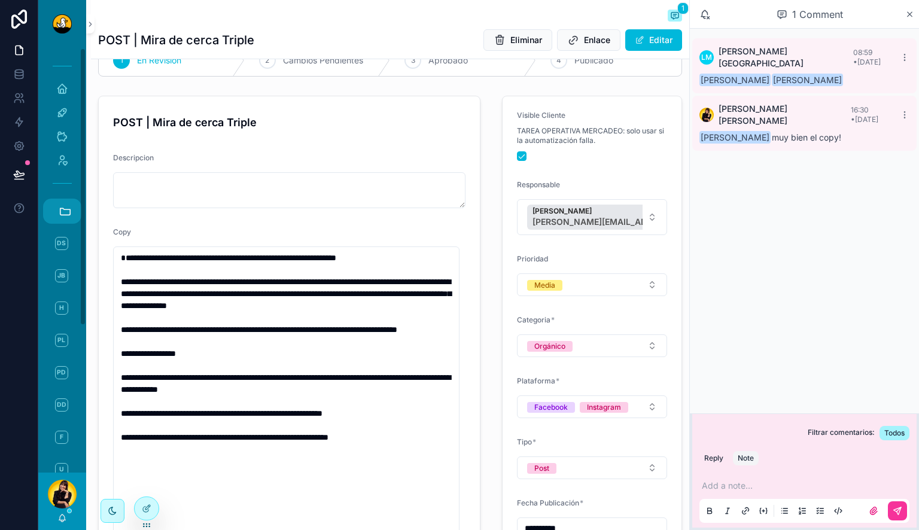
scroll to position [73, 0]
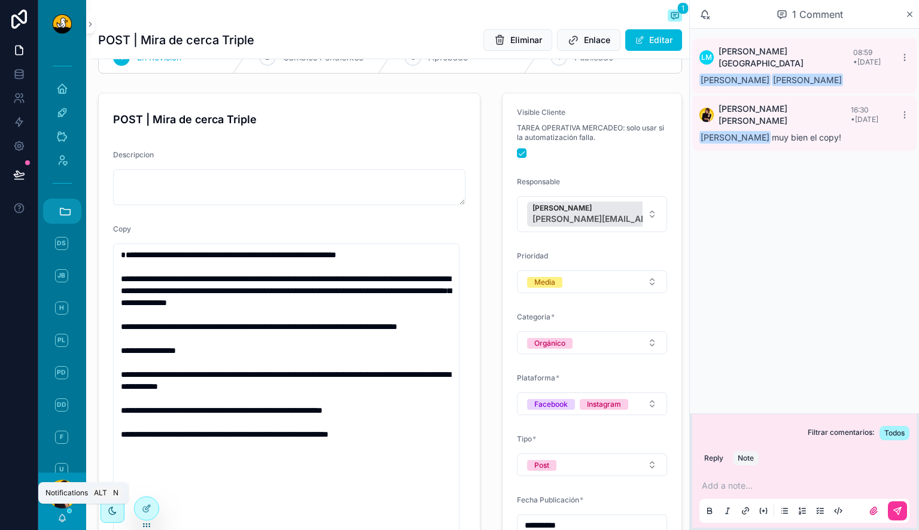
drag, startPoint x: 66, startPoint y: 520, endPoint x: 56, endPoint y: 522, distance: 10.3
click at [56, 522] on div "[PERSON_NAME]" at bounding box center [62, 500] width 48 height 57
click at [63, 517] on icon "scrollable content" at bounding box center [62, 518] width 10 height 10
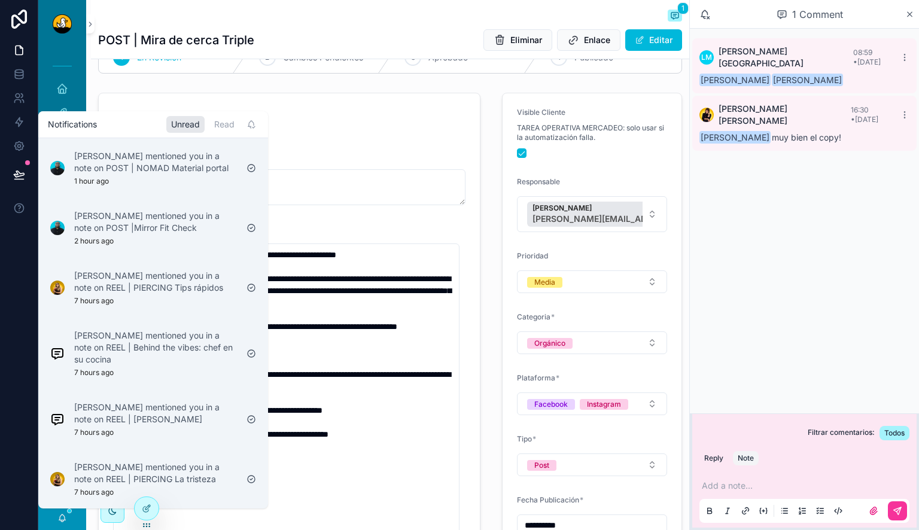
click at [127, 377] on div "Alvaro De Armas mentioned you in a note on REEL | Behind the vibes: chef en su …" at bounding box center [155, 354] width 163 height 48
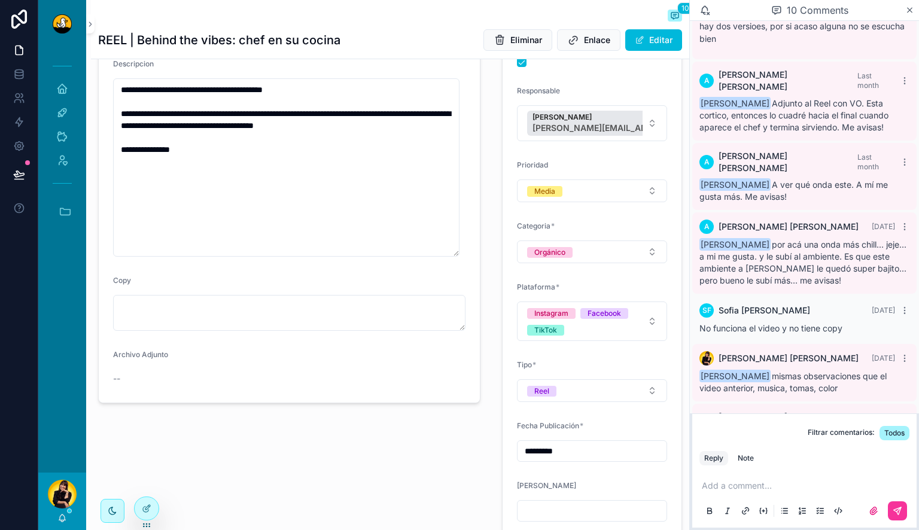
scroll to position [327, 0]
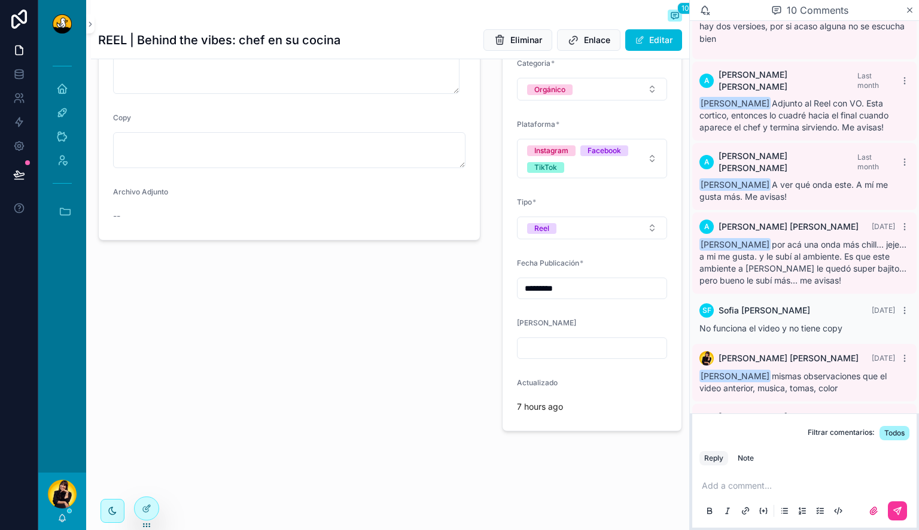
click at [783, 482] on p "scrollable content" at bounding box center [806, 486] width 210 height 12
click at [739, 456] on div "Note" at bounding box center [745, 458] width 16 height 10
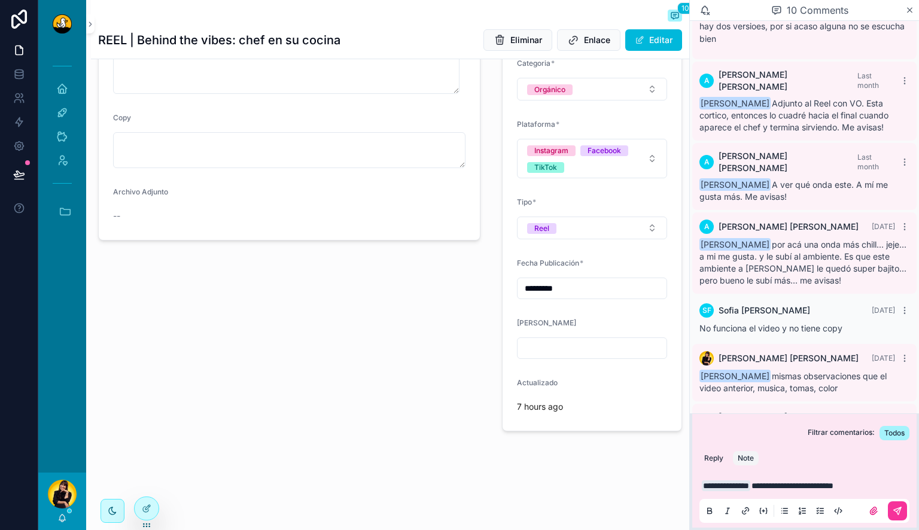
click at [895, 511] on icon "scrollable content" at bounding box center [896, 510] width 7 height 7
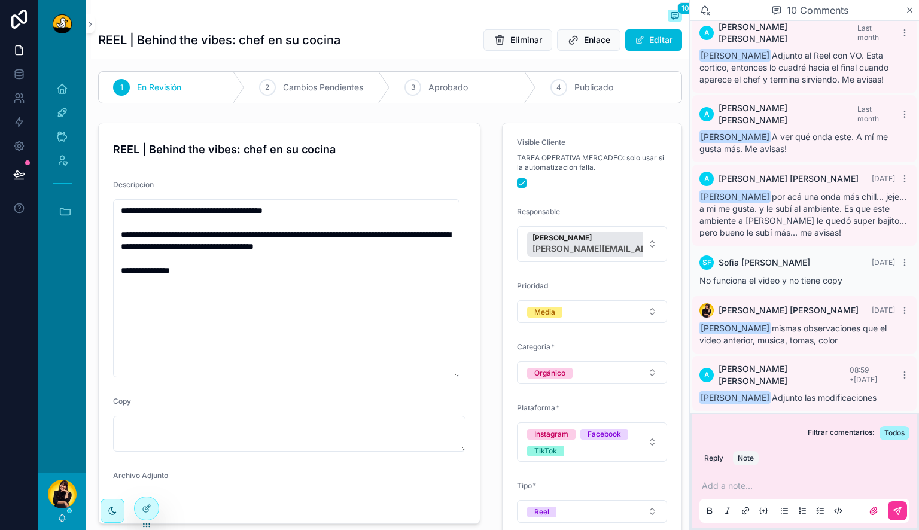
scroll to position [0, 0]
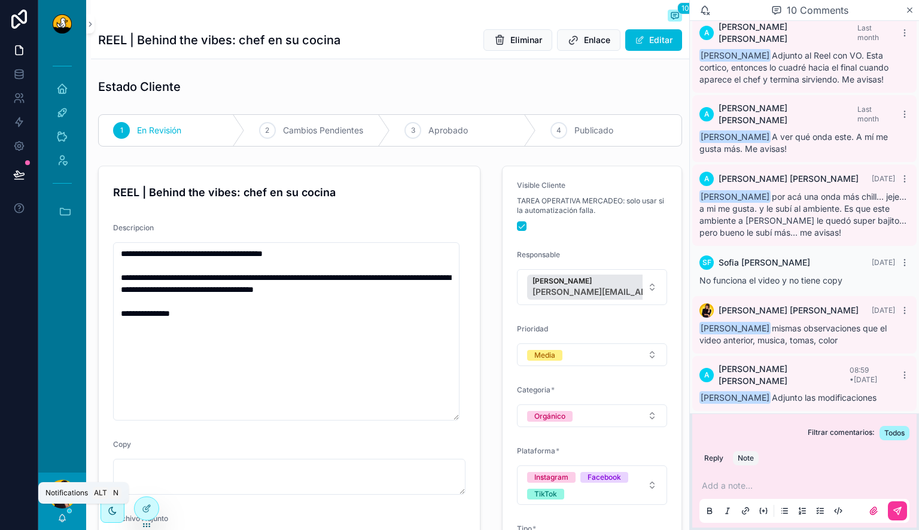
click at [59, 520] on icon "scrollable content" at bounding box center [62, 516] width 7 height 5
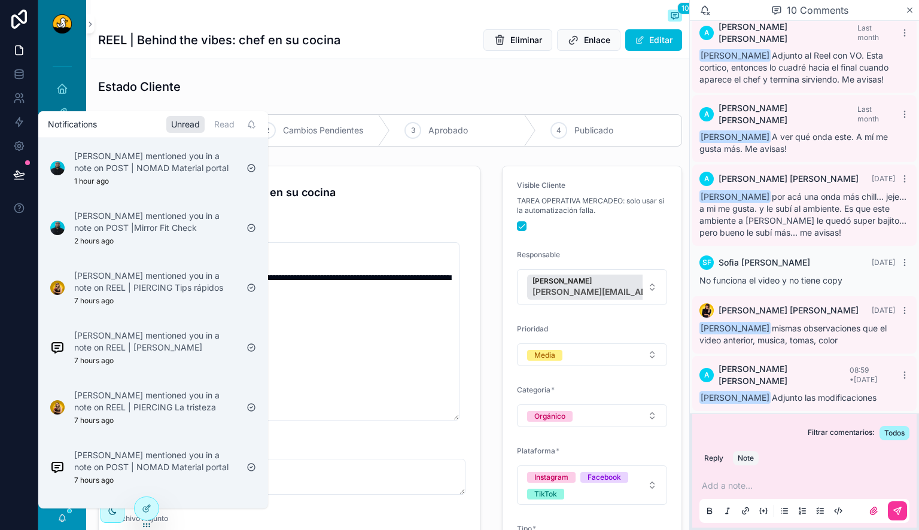
click at [158, 353] on p "Alvaro De Armas mentioned you in a note on REEL | Almuerzo Josefino" at bounding box center [155, 342] width 163 height 24
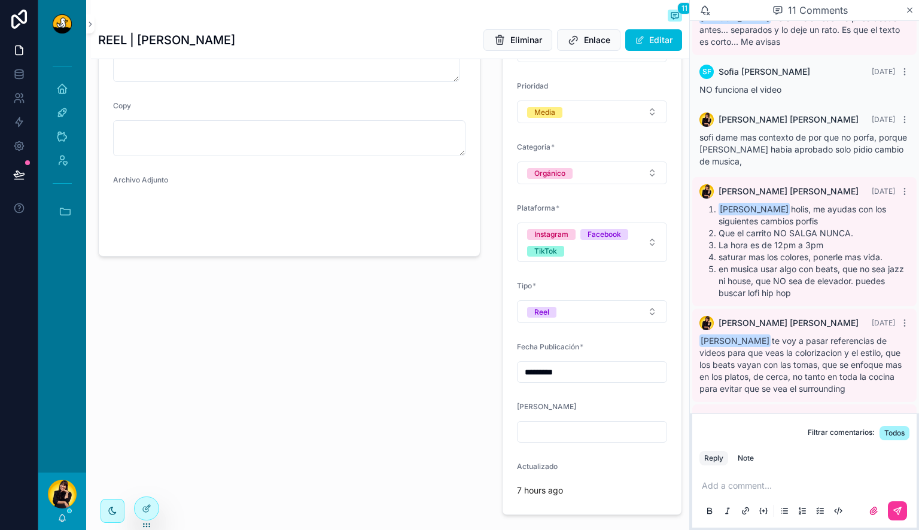
scroll to position [327, 0]
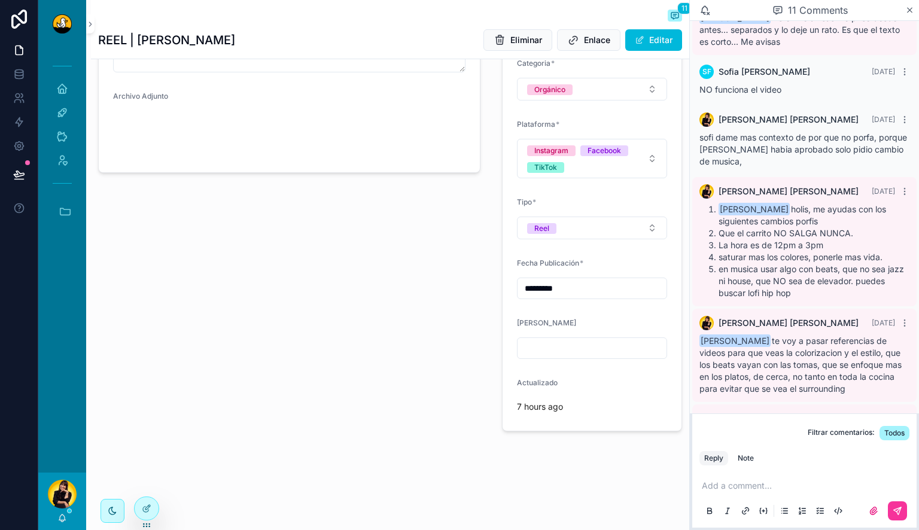
click at [172, 155] on video "scrollable content" at bounding box center [153, 134] width 81 height 41
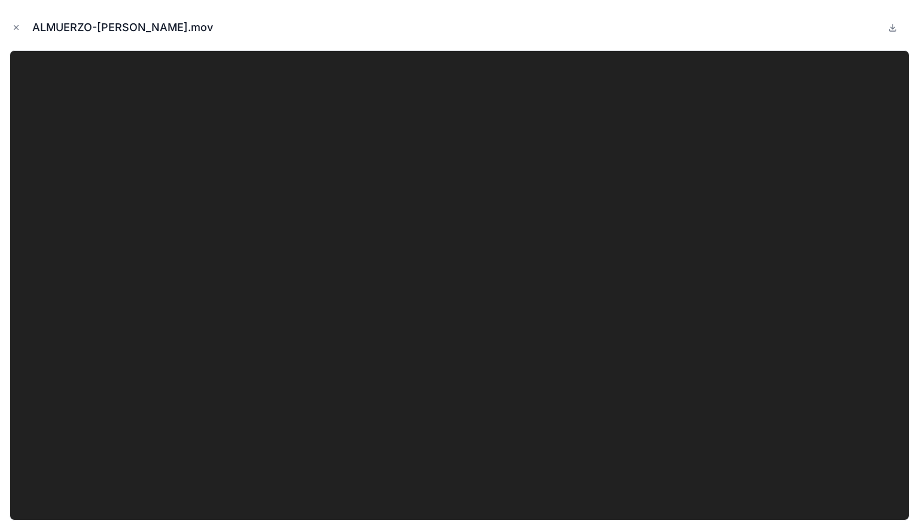
click at [172, 201] on video at bounding box center [459, 285] width 899 height 470
click at [896, 29] on icon at bounding box center [892, 28] width 10 height 10
click at [15, 28] on icon "Close modal" at bounding box center [16, 27] width 8 height 8
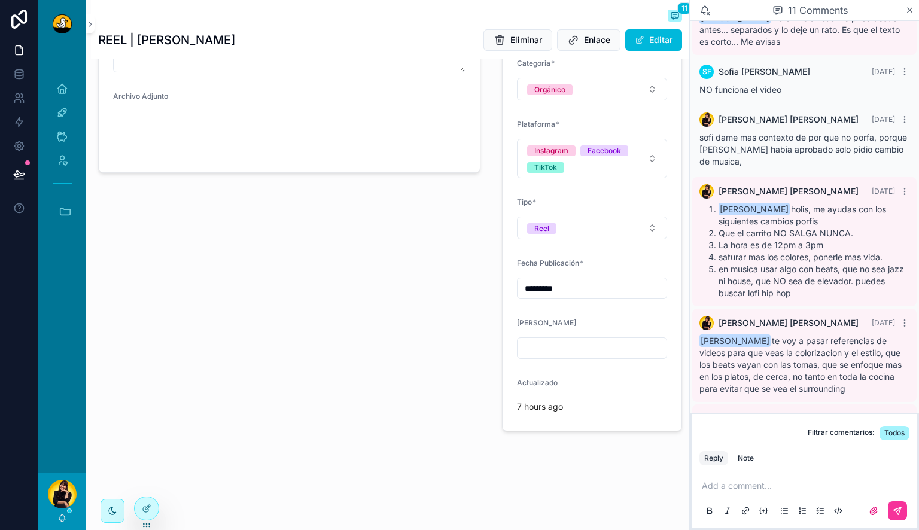
click at [735, 490] on p "scrollable content" at bounding box center [806, 486] width 210 height 12
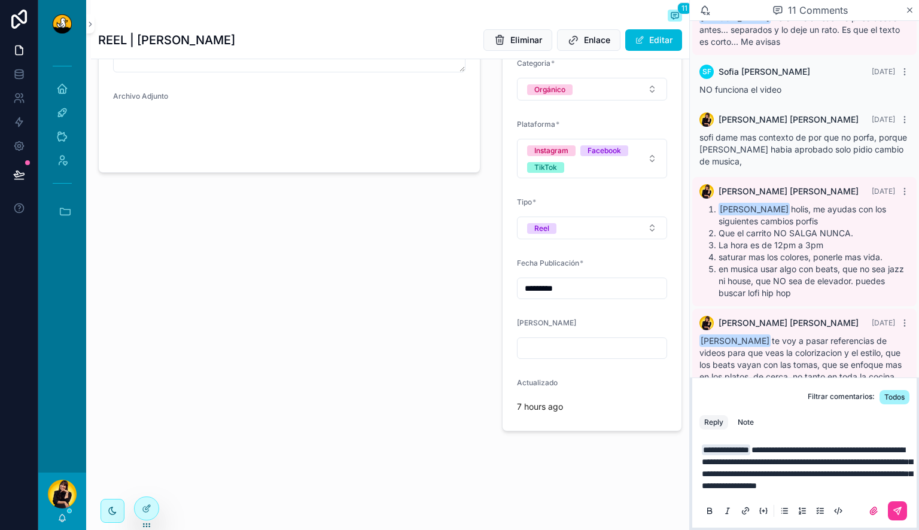
click at [794, 486] on p "**********" at bounding box center [806, 468] width 210 height 48
click at [752, 417] on div "Note" at bounding box center [745, 422] width 16 height 10
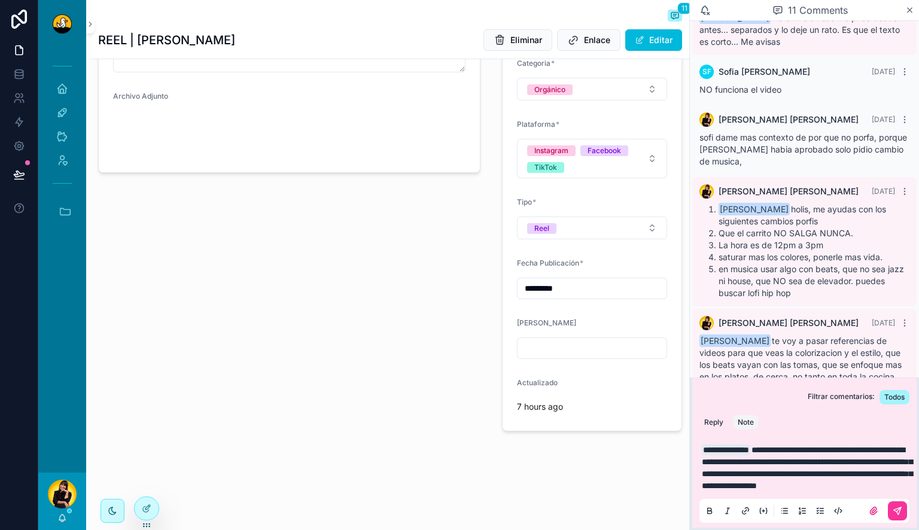
click at [902, 515] on button "scrollable content" at bounding box center [896, 510] width 19 height 19
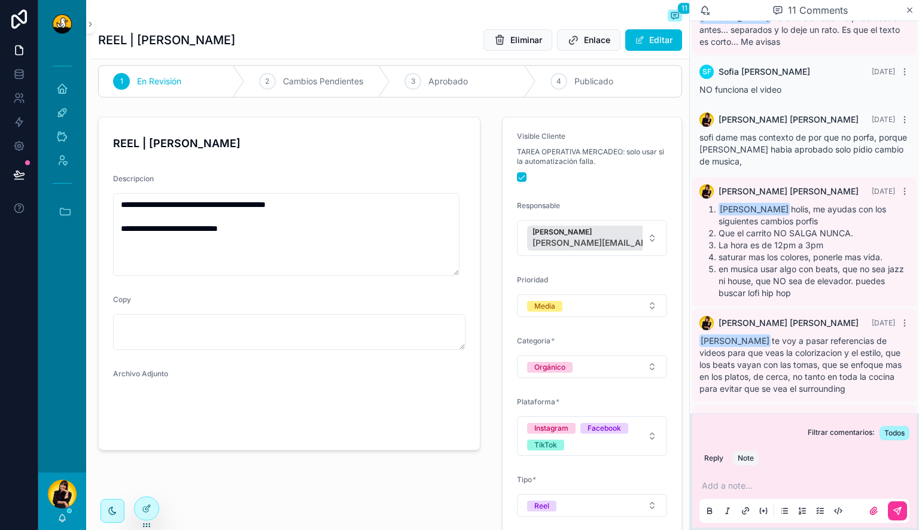
scroll to position [35, 0]
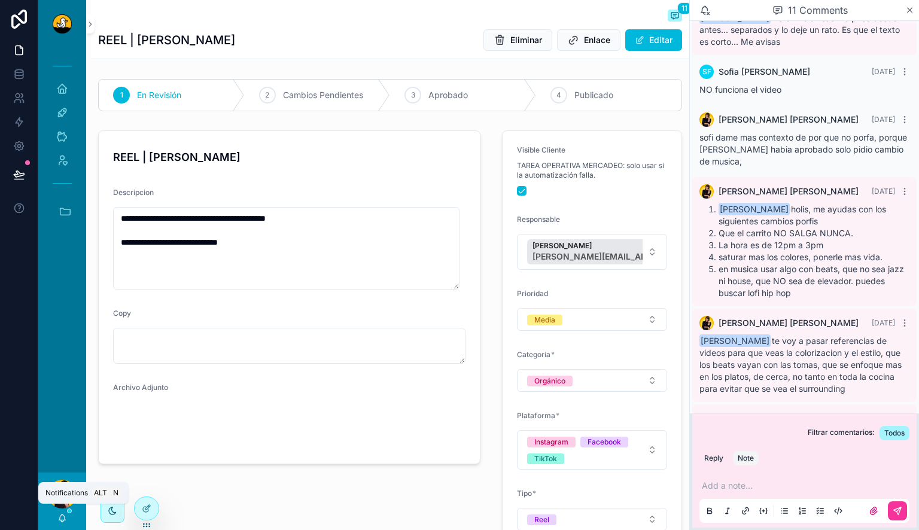
click at [66, 517] on icon "scrollable content" at bounding box center [62, 518] width 10 height 10
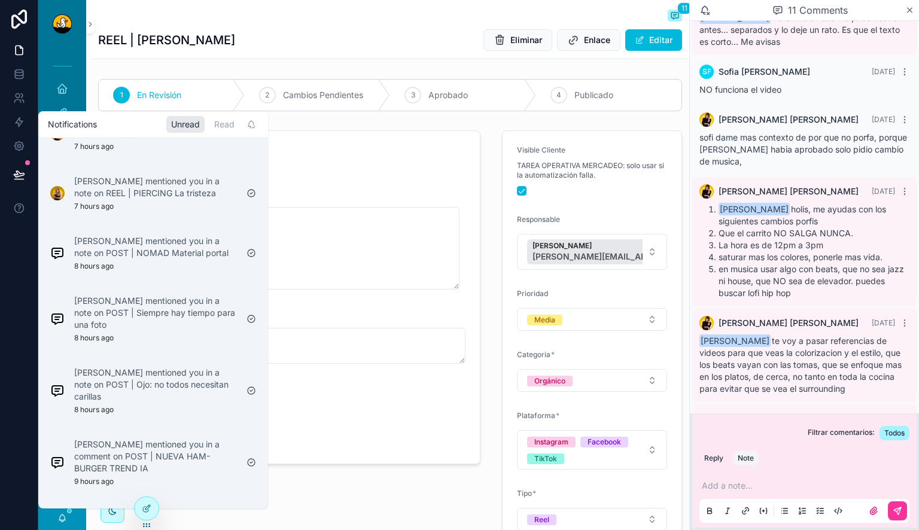
scroll to position [158, 0]
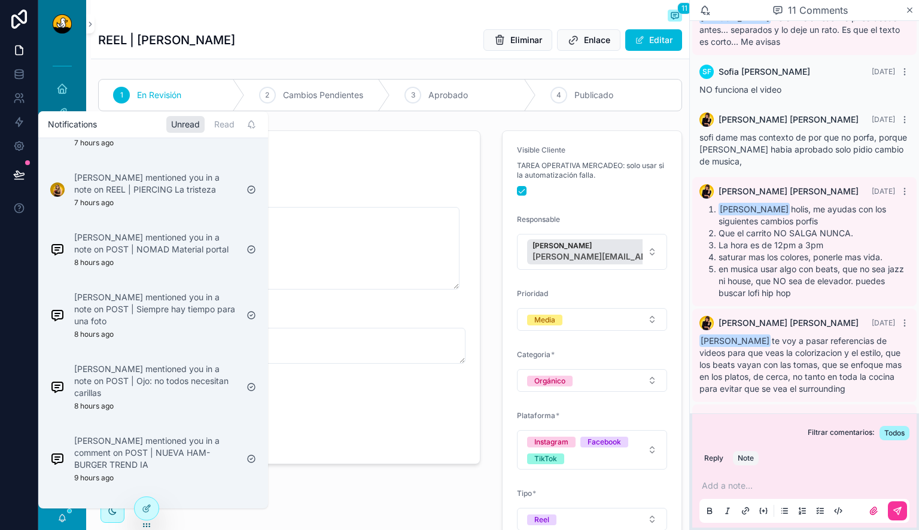
click at [148, 316] on p "Lewis Montenegro mentioned you in a note on POST | Siempre hay tiempo para una …" at bounding box center [155, 309] width 163 height 36
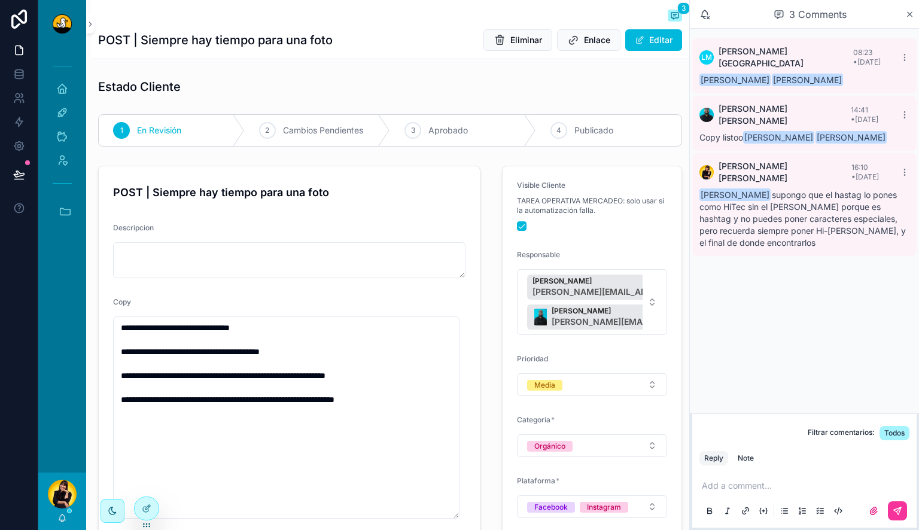
click at [63, 516] on icon "scrollable content" at bounding box center [62, 518] width 10 height 10
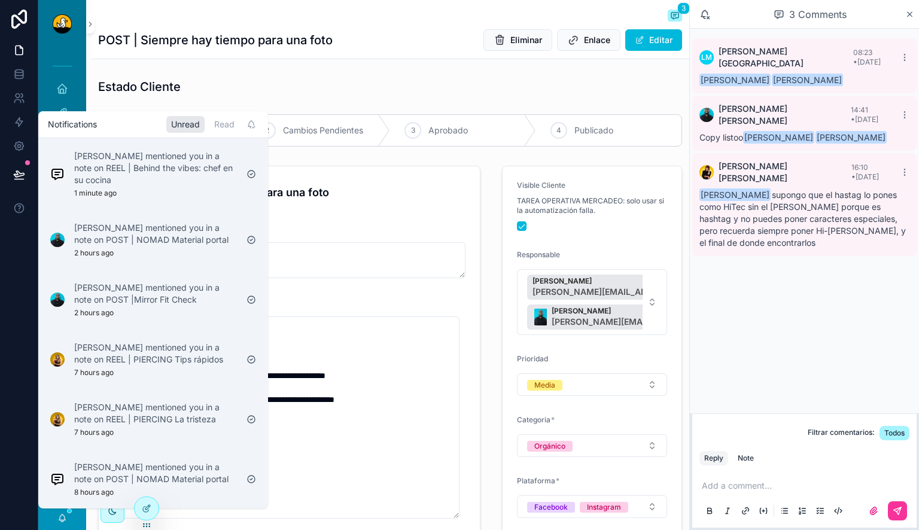
click at [146, 167] on p "Alvaro De Armas mentioned you in a note on REEL | Behind the vibes: chef en su …" at bounding box center [155, 168] width 163 height 36
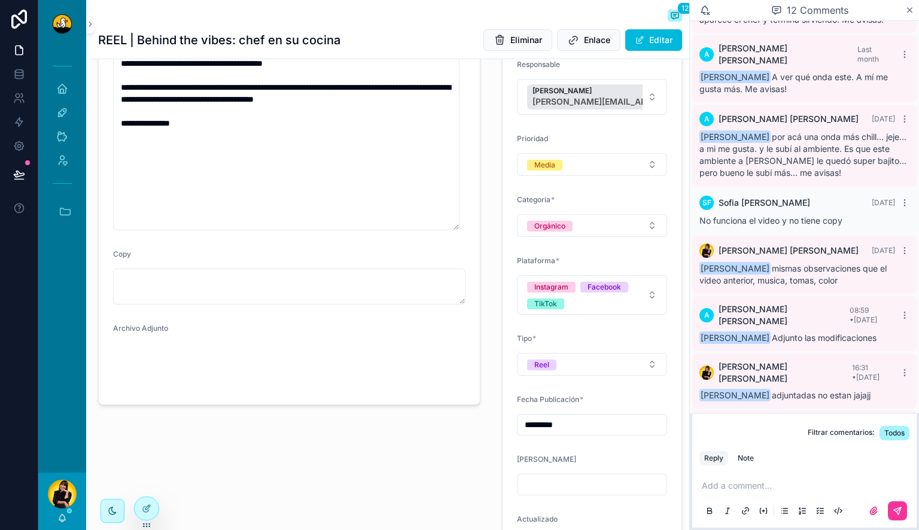
scroll to position [196, 0]
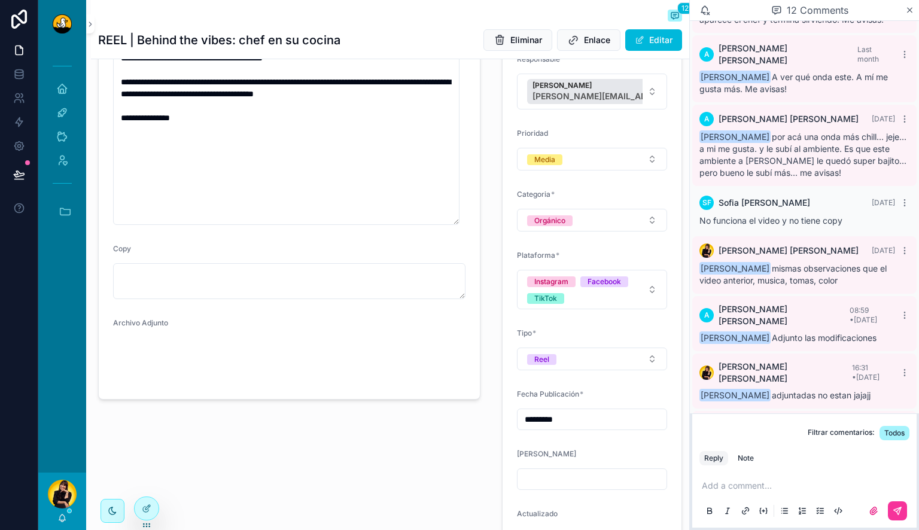
click at [151, 382] on video "scrollable content" at bounding box center [153, 361] width 81 height 41
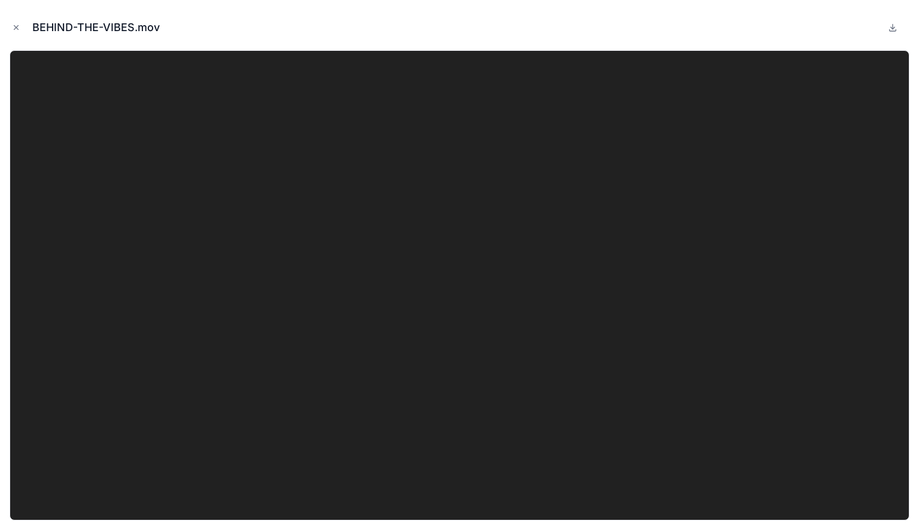
click at [891, 26] on icon at bounding box center [892, 28] width 10 height 10
click at [19, 26] on icon "Close modal" at bounding box center [16, 27] width 8 height 8
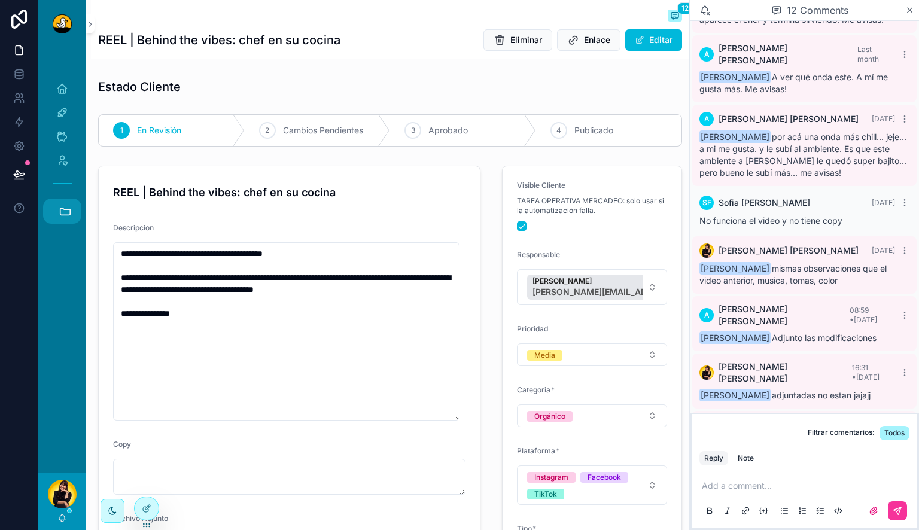
click at [64, 205] on icon "scrollable content" at bounding box center [65, 211] width 13 height 13
click at [67, 517] on div "[PERSON_NAME]" at bounding box center [62, 500] width 48 height 57
click at [62, 519] on icon "scrollable content" at bounding box center [62, 516] width 7 height 5
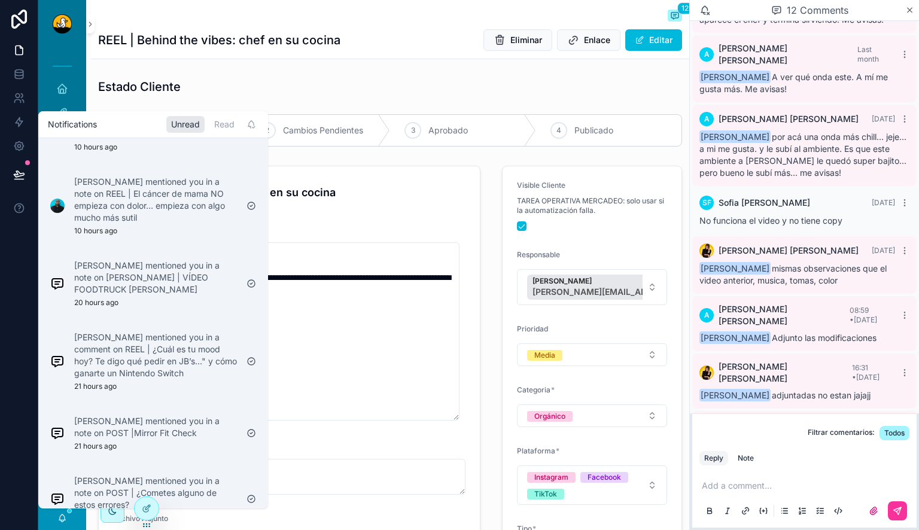
scroll to position [502, 0]
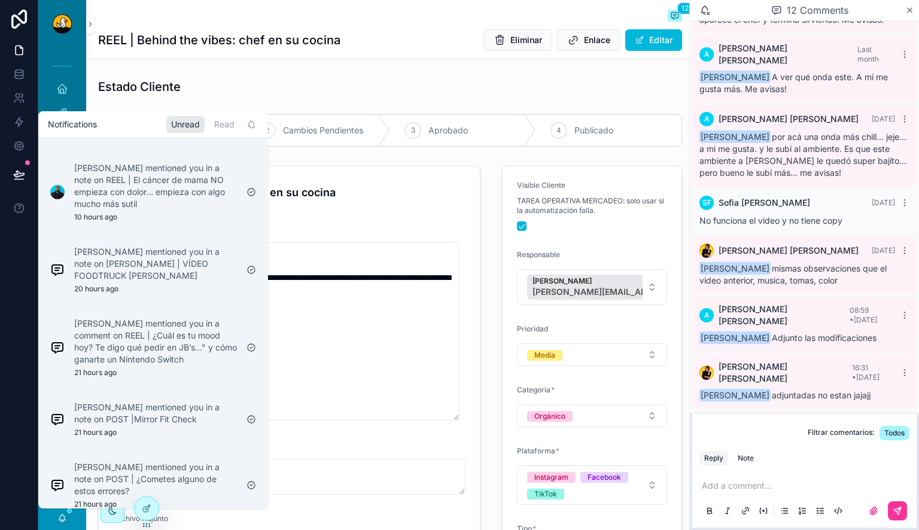
click at [175, 282] on p "Miguel Madriz mentioned you in a note on PAUTA | VÍDEO FOODTRUCK JOEL CAMPBELL" at bounding box center [155, 264] width 163 height 36
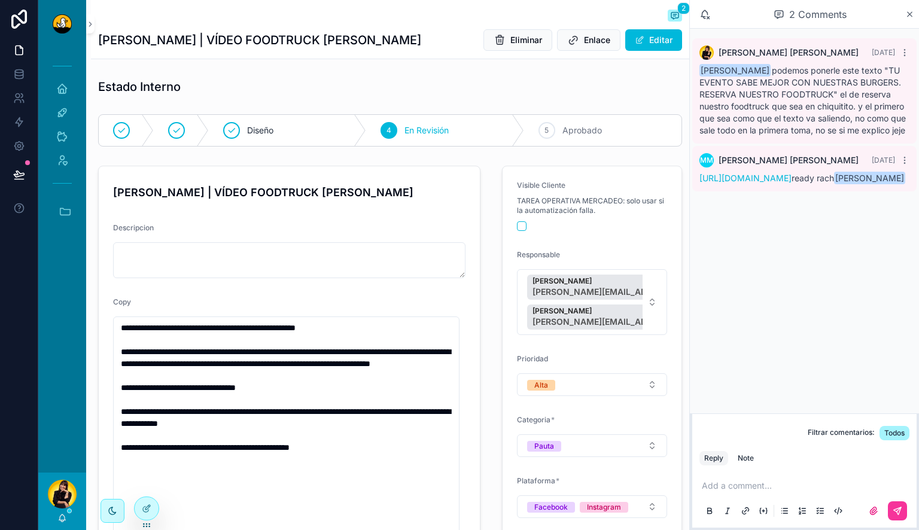
click at [791, 183] on link "https://drive.google.com/drive/folders/1xte_Sm-bSe2UyL-uQnHwkttFZdopjGv4?usp=dr…" at bounding box center [745, 178] width 92 height 10
click at [783, 480] on p "scrollable content" at bounding box center [806, 486] width 210 height 12
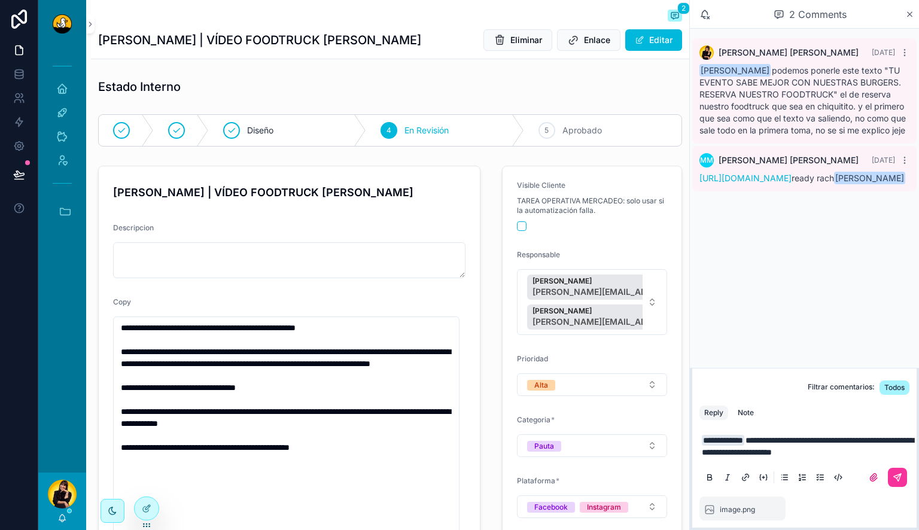
click at [754, 419] on button "Note" at bounding box center [746, 412] width 26 height 14
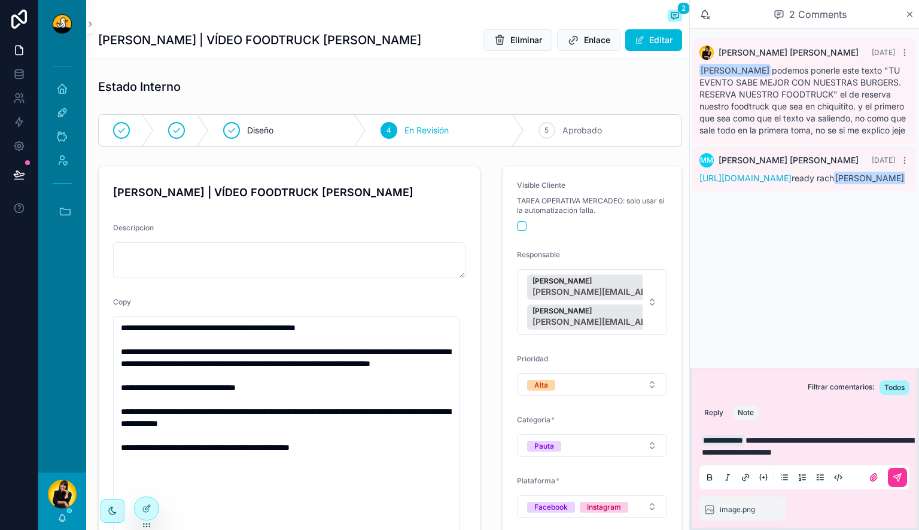
click at [898, 475] on icon "scrollable content" at bounding box center [897, 477] width 10 height 10
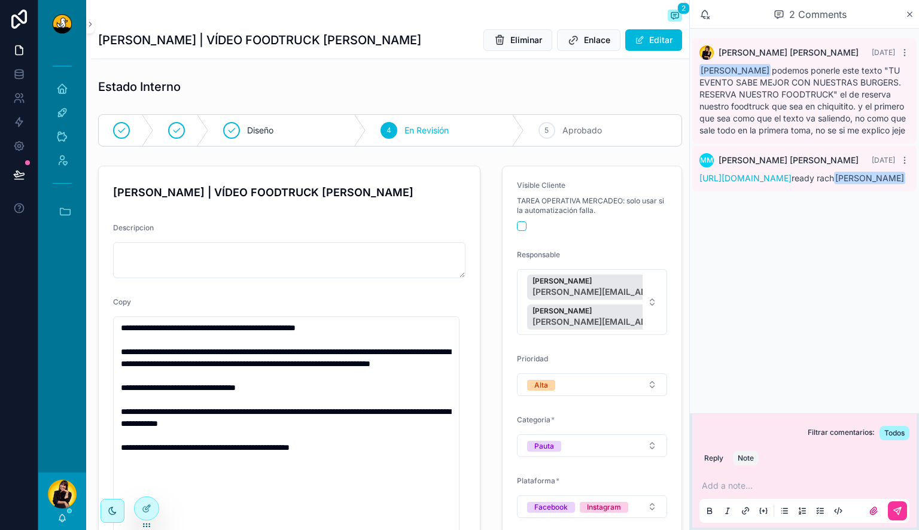
click at [736, 482] on p "scrollable content" at bounding box center [806, 486] width 210 height 12
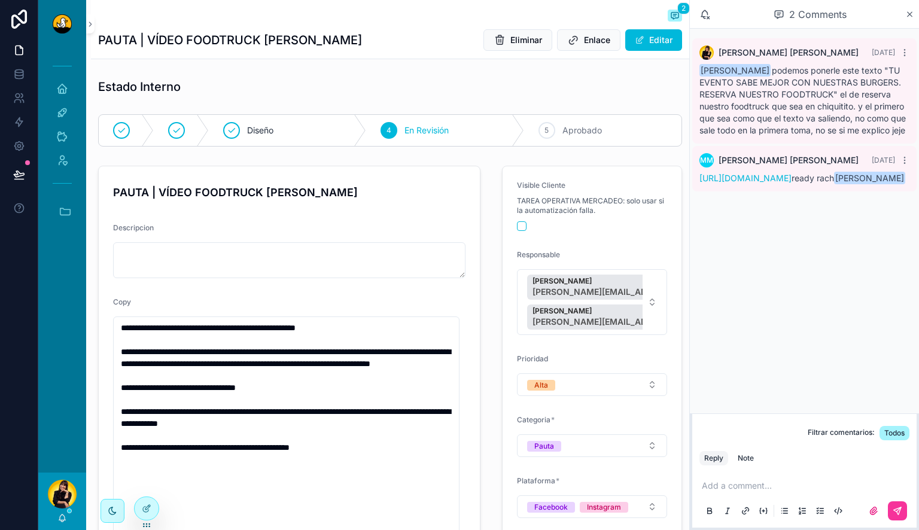
click at [774, 490] on p "scrollable content" at bounding box center [806, 486] width 210 height 12
click at [775, 486] on p "scrollable content" at bounding box center [806, 486] width 210 height 12
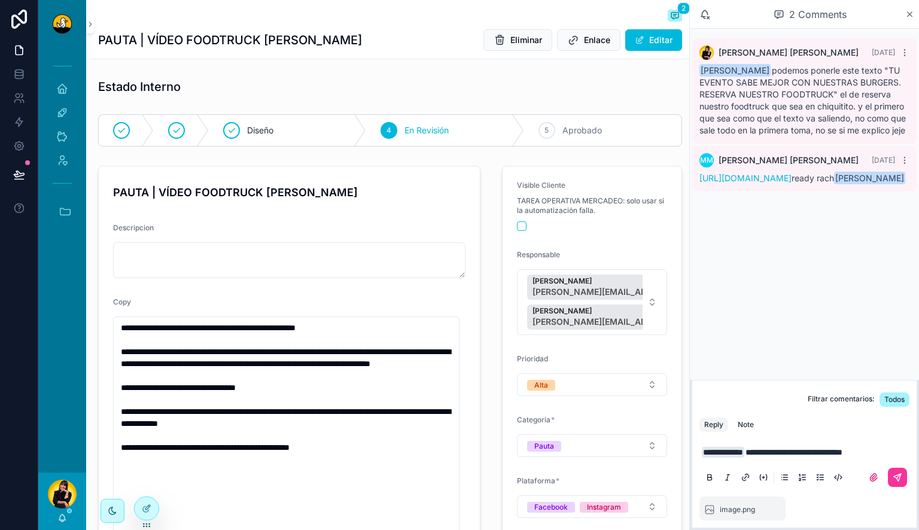
click at [749, 421] on div "Note" at bounding box center [745, 425] width 16 height 10
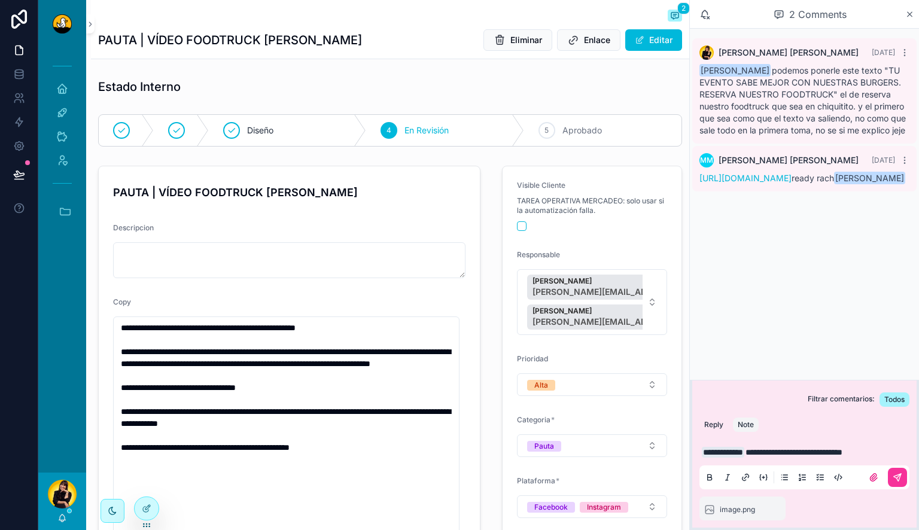
click at [895, 474] on icon "scrollable content" at bounding box center [897, 477] width 10 height 10
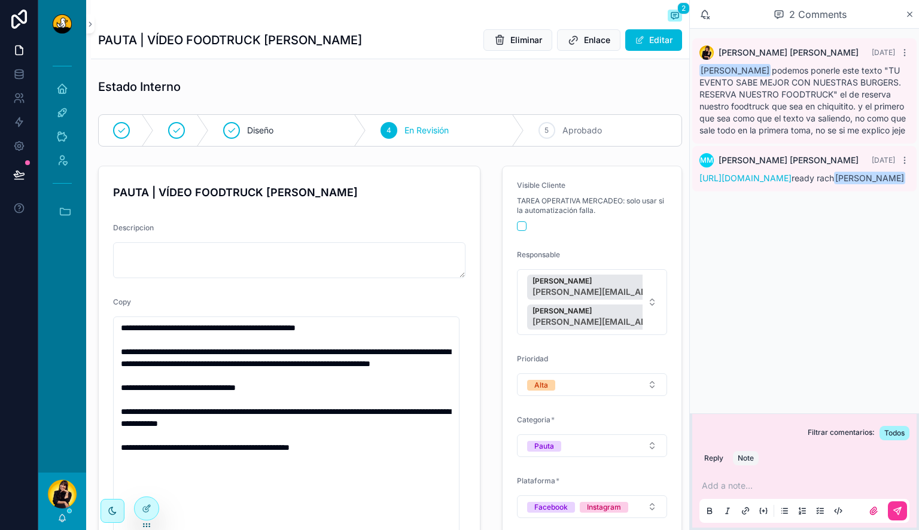
scroll to position [1, 0]
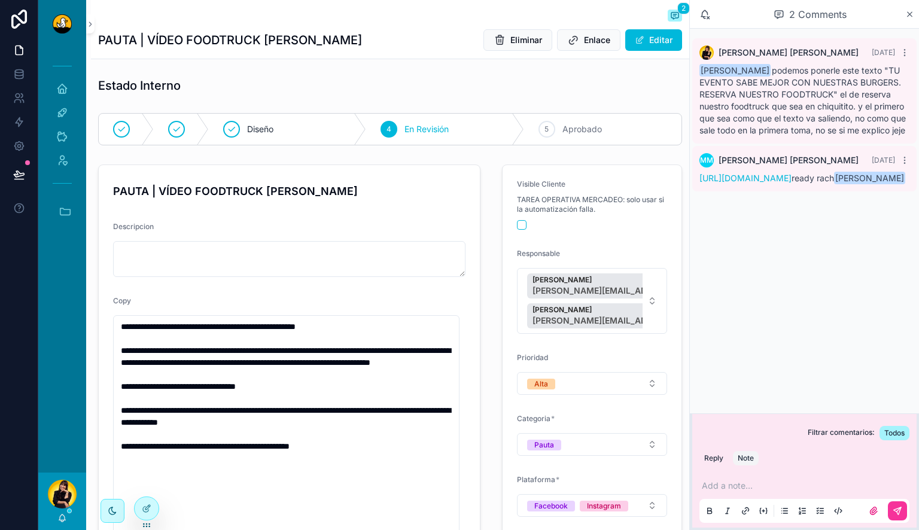
click at [67, 525] on div "[PERSON_NAME]" at bounding box center [62, 500] width 48 height 57
click at [58, 516] on icon "scrollable content" at bounding box center [62, 518] width 10 height 10
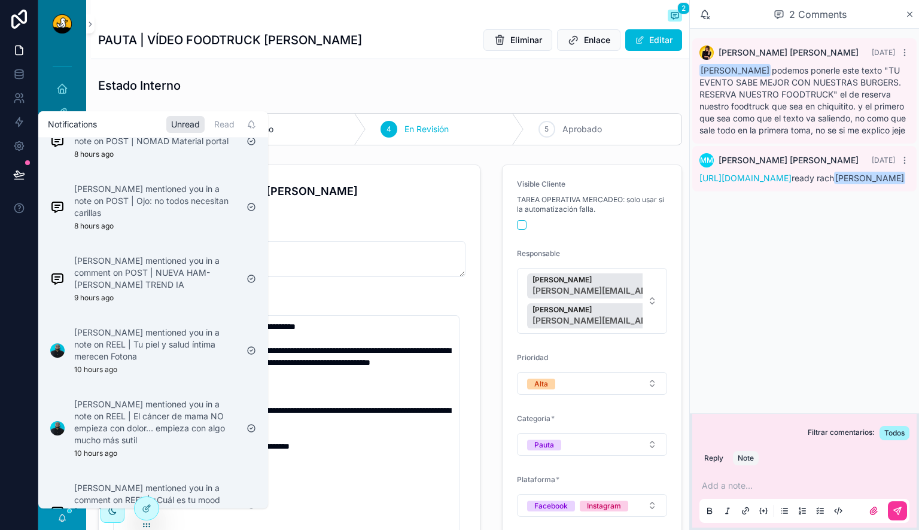
scroll to position [267, 0]
click at [186, 218] on p "[PERSON_NAME] mentioned you in a note on POST | Ojo: no todos necesitan carillas" at bounding box center [155, 200] width 163 height 36
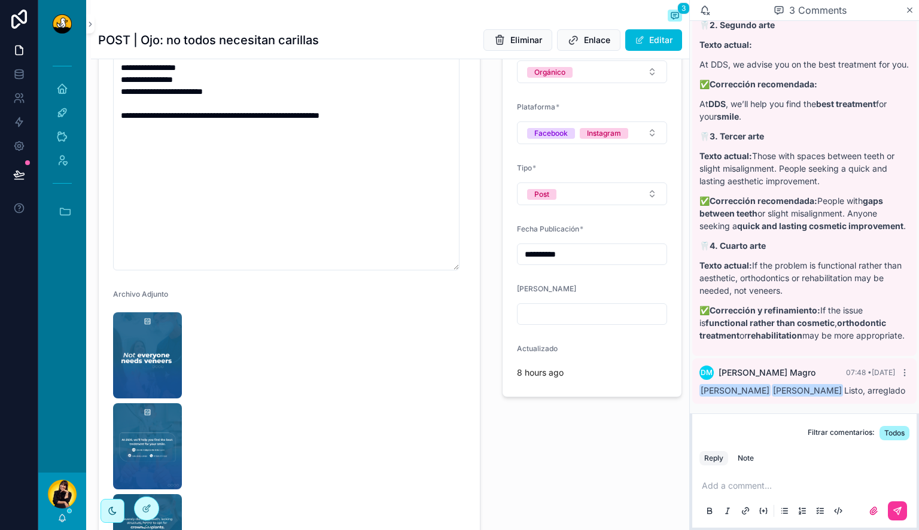
scroll to position [486, 0]
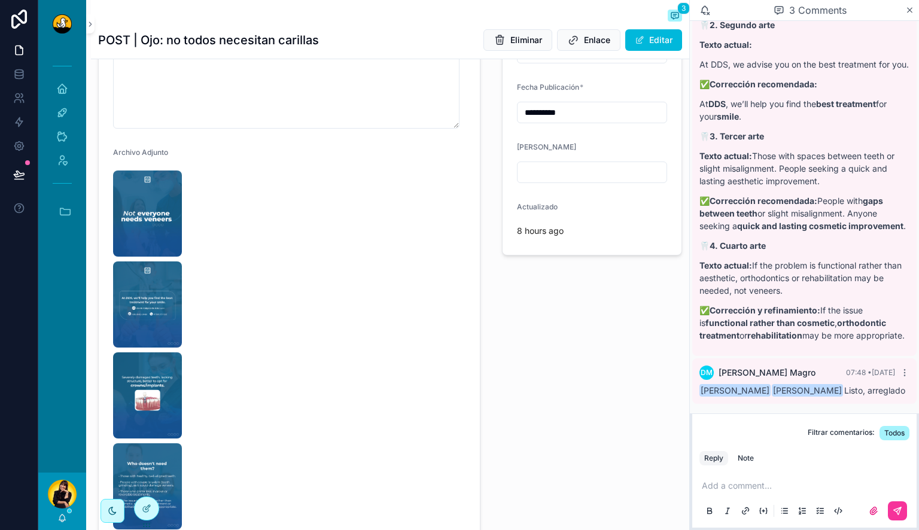
click at [178, 221] on img "scrollable content" at bounding box center [147, 213] width 69 height 86
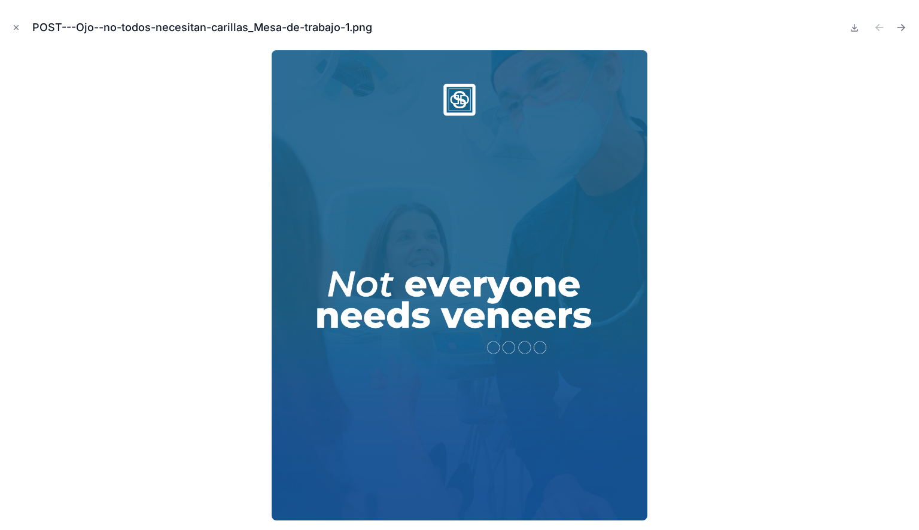
click at [900, 28] on icon "Next file" at bounding box center [900, 28] width 7 height 0
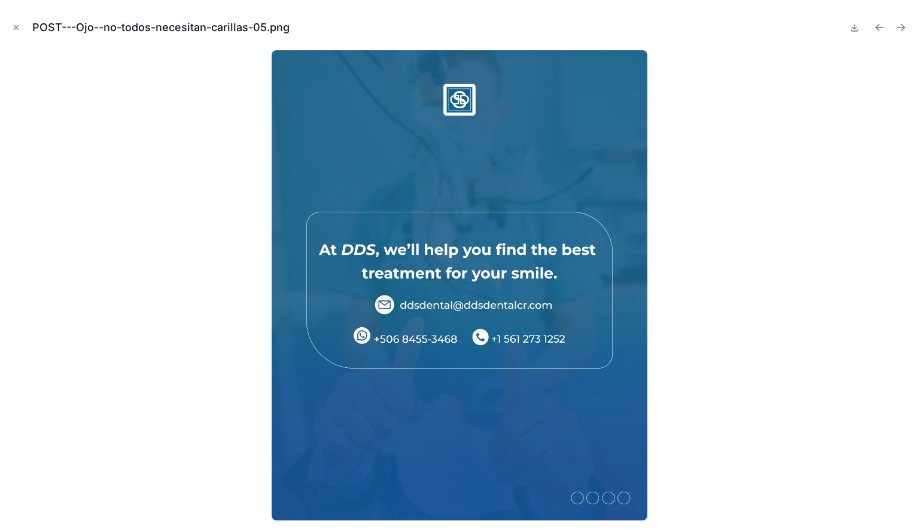
click at [900, 28] on icon "Next file" at bounding box center [900, 28] width 7 height 0
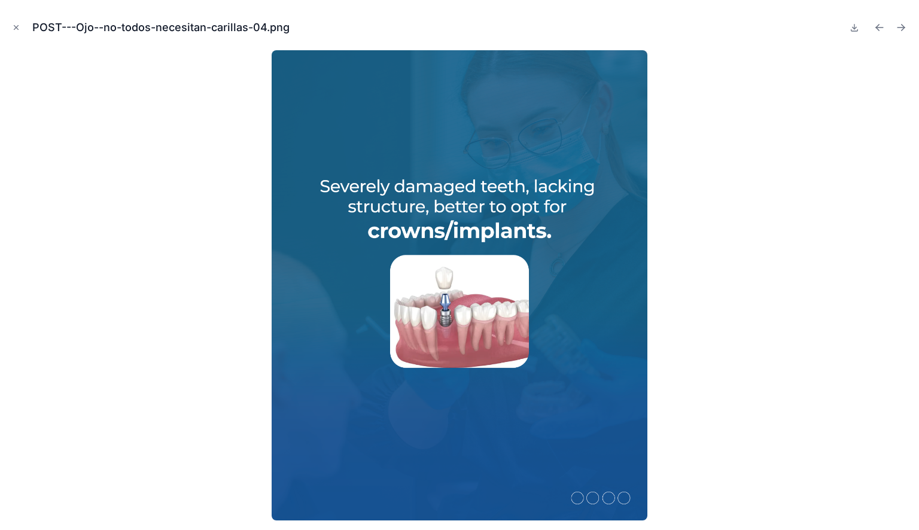
click at [900, 28] on icon "Next file" at bounding box center [900, 28] width 7 height 0
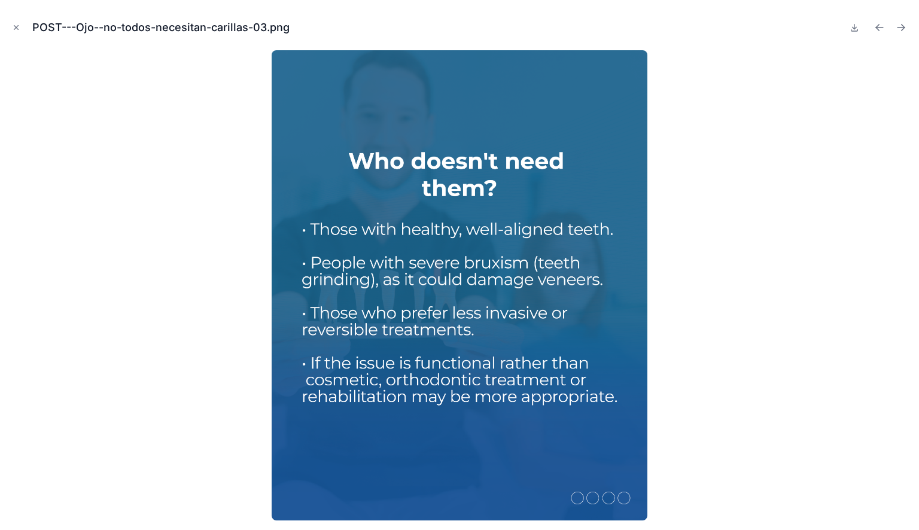
click at [900, 28] on icon "Next file" at bounding box center [900, 28] width 7 height 0
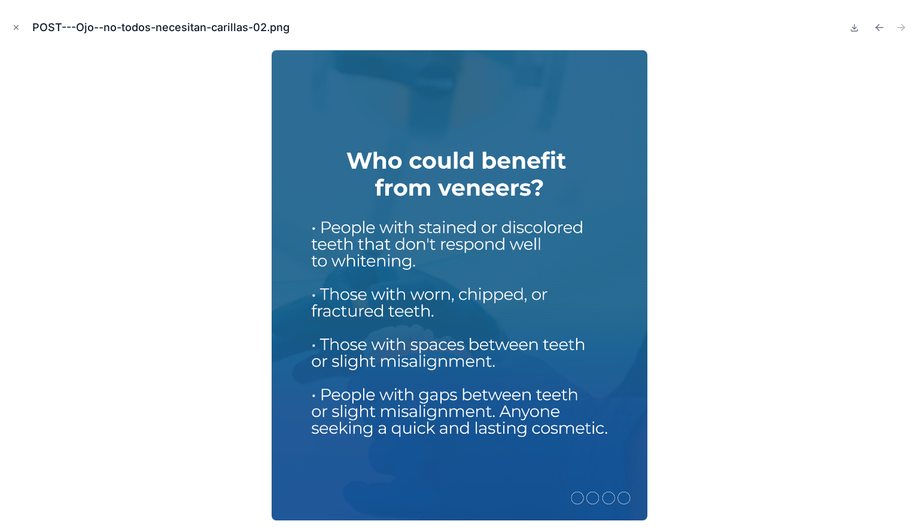
click at [19, 31] on icon "Close modal" at bounding box center [16, 27] width 8 height 8
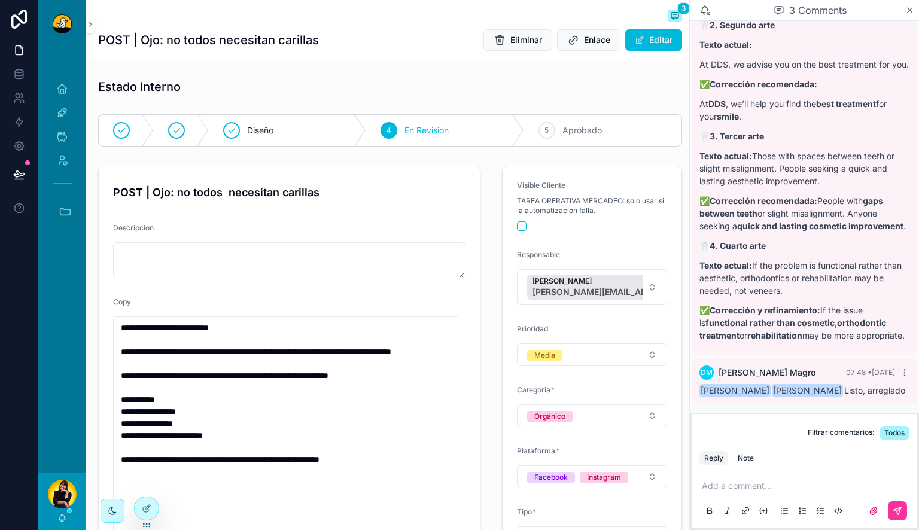
click at [547, 120] on div "5 Aprobado" at bounding box center [602, 130] width 157 height 31
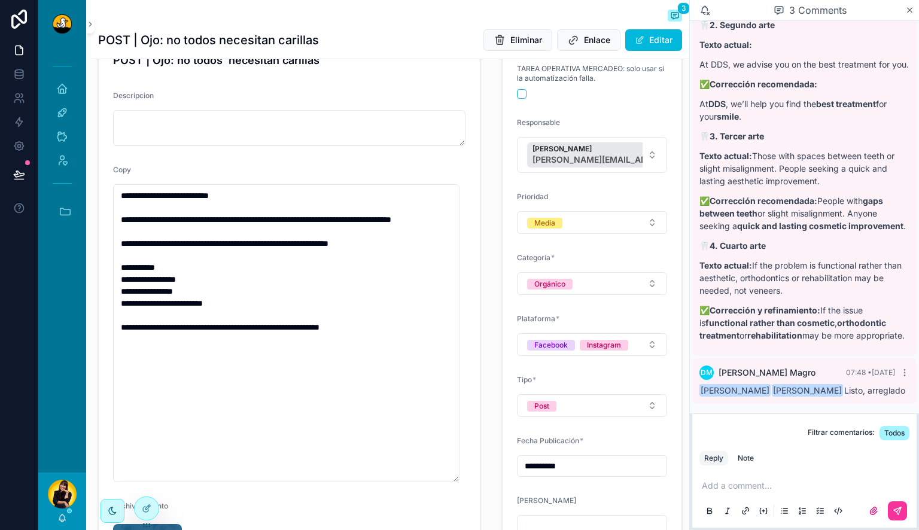
scroll to position [325, 0]
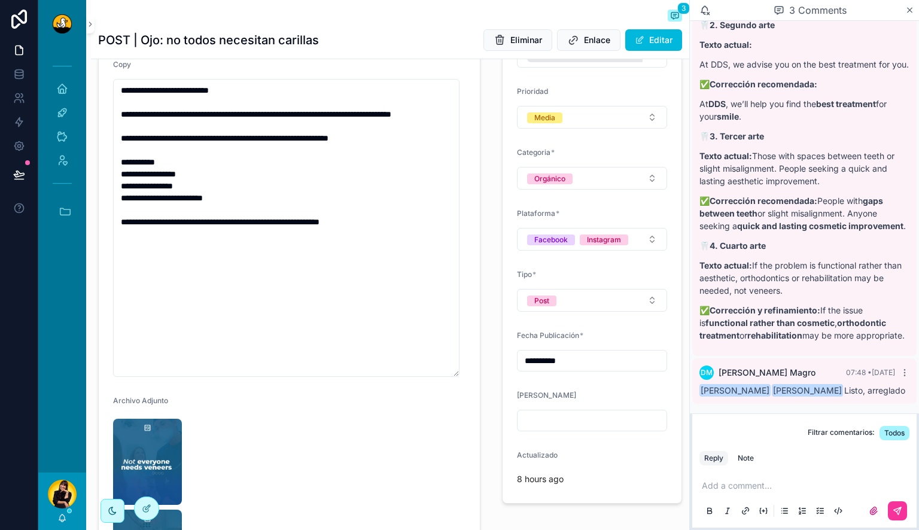
click at [61, 512] on div "[PERSON_NAME]" at bounding box center [62, 500] width 48 height 57
click at [61, 517] on icon "scrollable content" at bounding box center [62, 518] width 10 height 10
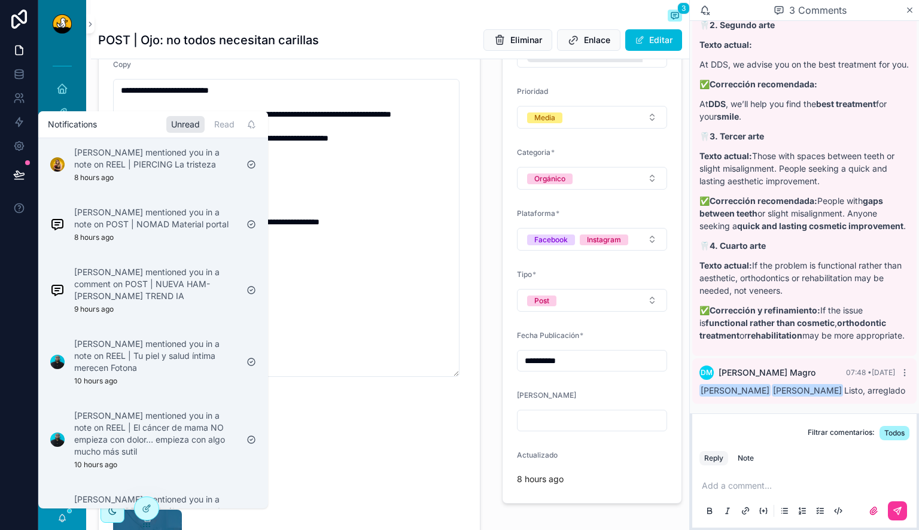
scroll to position [184, 0]
click at [163, 301] on p "[PERSON_NAME] mentioned you in a comment on POST | NUEVA HAM-[PERSON_NAME] TREN…" at bounding box center [155, 284] width 163 height 36
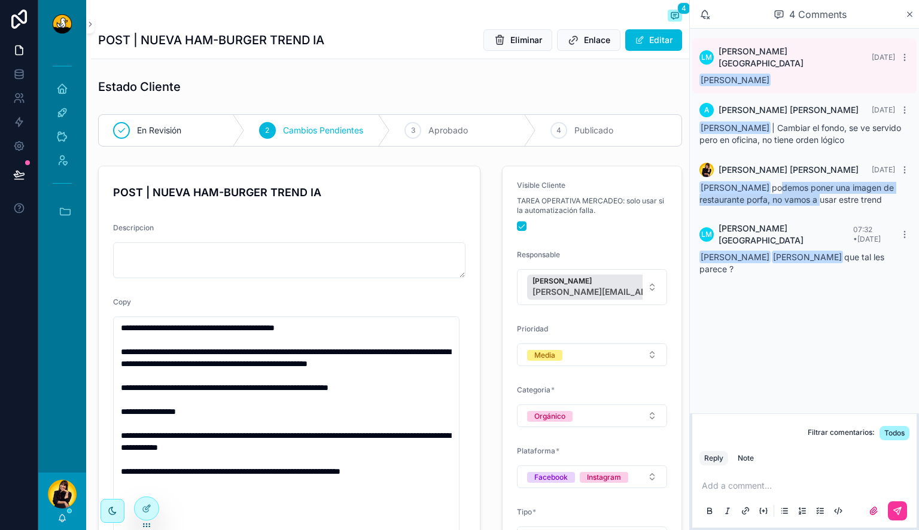
drag, startPoint x: 783, startPoint y: 181, endPoint x: 819, endPoint y: 194, distance: 38.0
click at [819, 194] on span "[PERSON_NAME] podemos poner una imagen de restaurante porfa, no vamos a usar es…" at bounding box center [796, 193] width 194 height 22
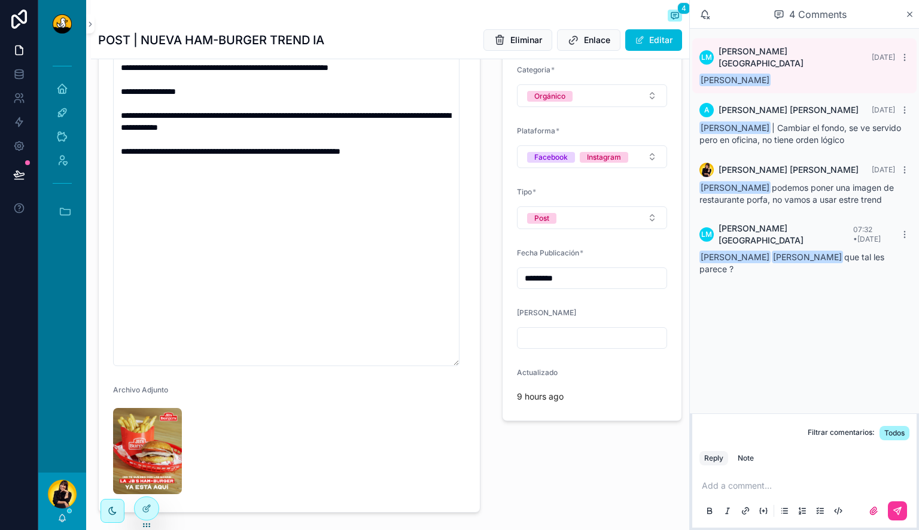
scroll to position [402, 0]
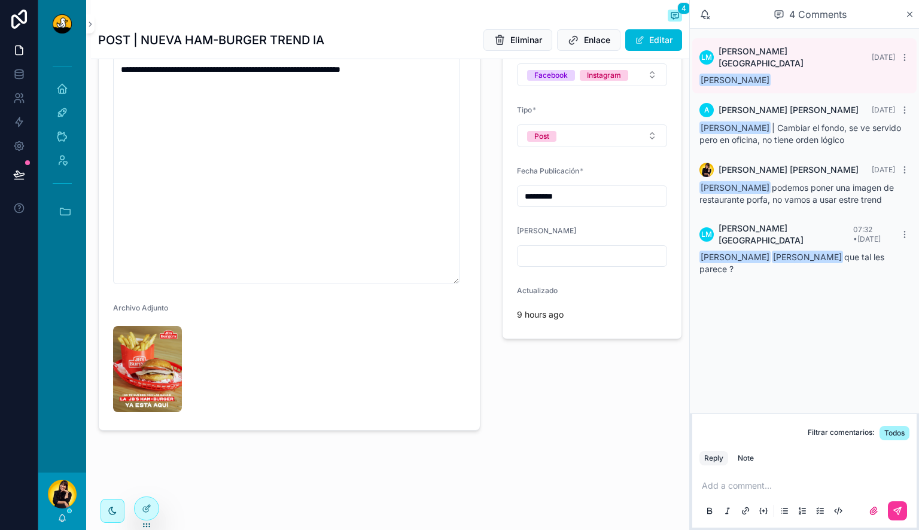
click at [151, 378] on img "scrollable content" at bounding box center [147, 369] width 69 height 86
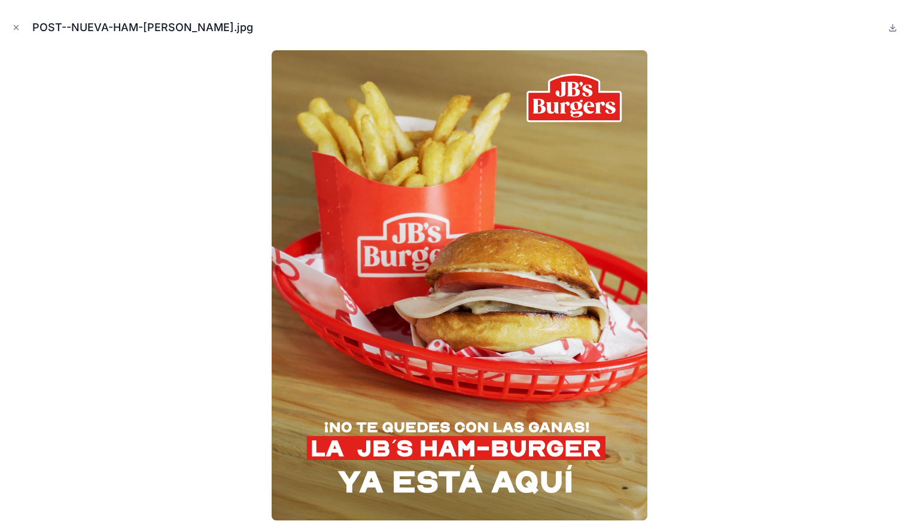
click at [16, 29] on icon "Close modal" at bounding box center [16, 27] width 8 height 8
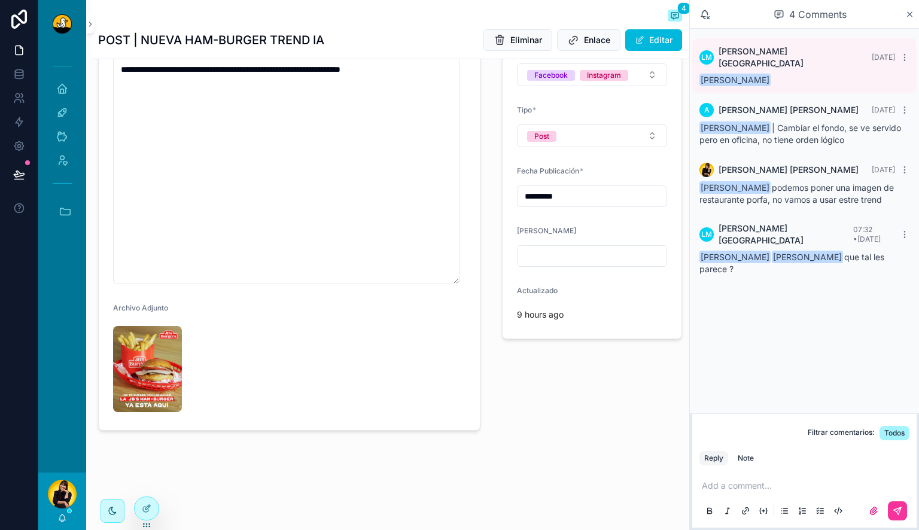
click at [734, 486] on p "scrollable content" at bounding box center [806, 486] width 210 height 12
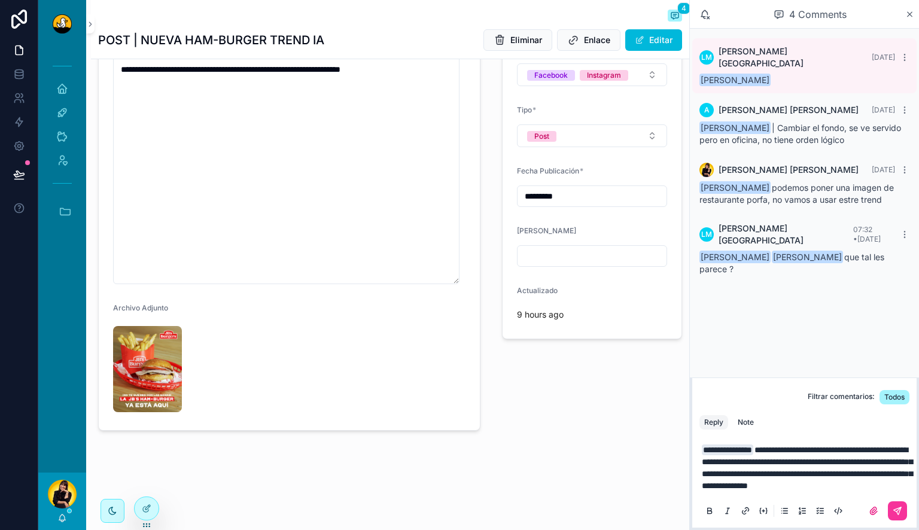
click at [899, 509] on icon "scrollable content" at bounding box center [896, 510] width 7 height 7
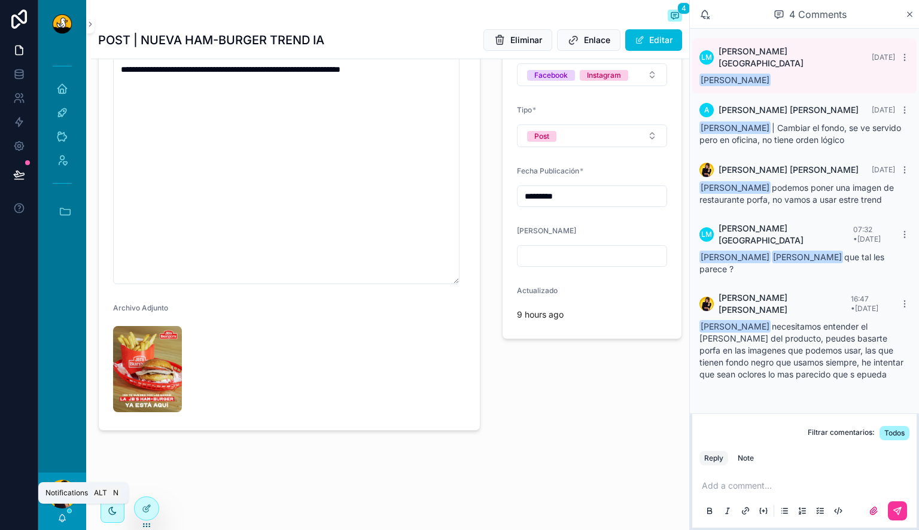
click at [65, 513] on icon "scrollable content" at bounding box center [62, 518] width 10 height 10
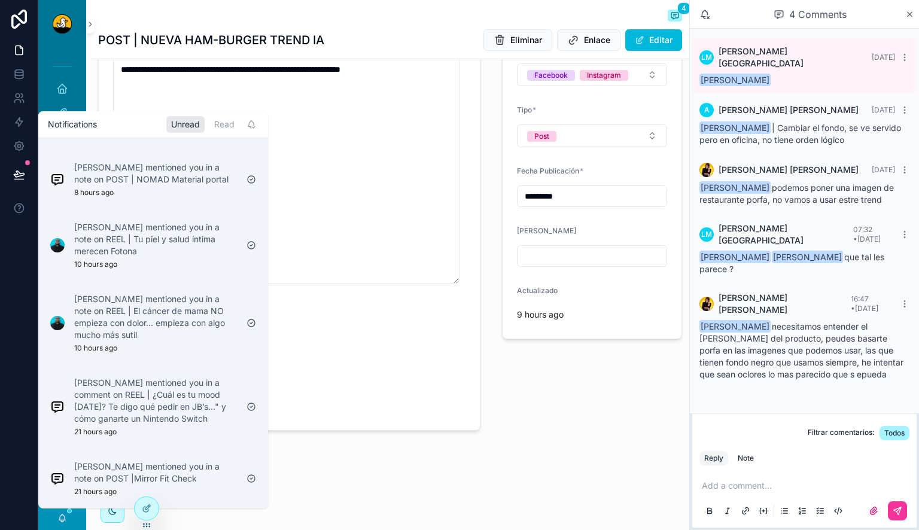
scroll to position [260, 0]
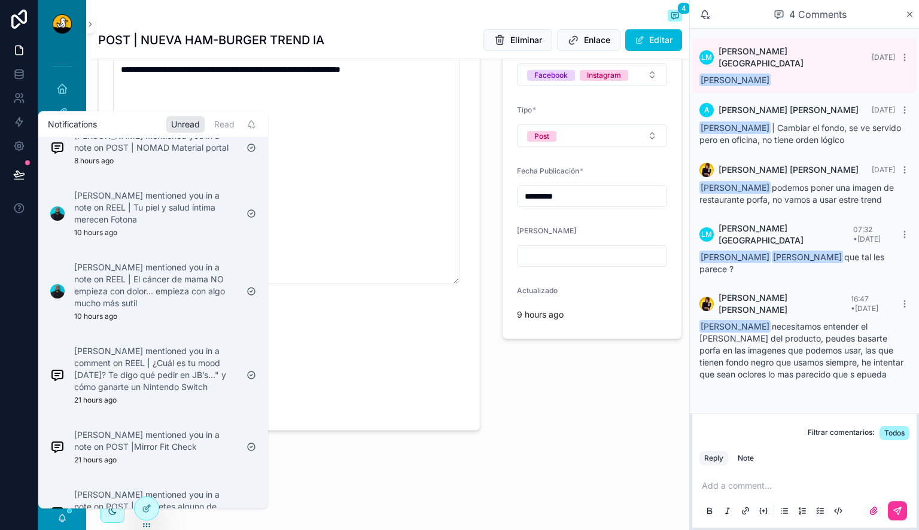
click at [183, 210] on p "[PERSON_NAME] mentioned you in a note on REEL | Tu piel y salud íntima merecen …" at bounding box center [155, 208] width 163 height 36
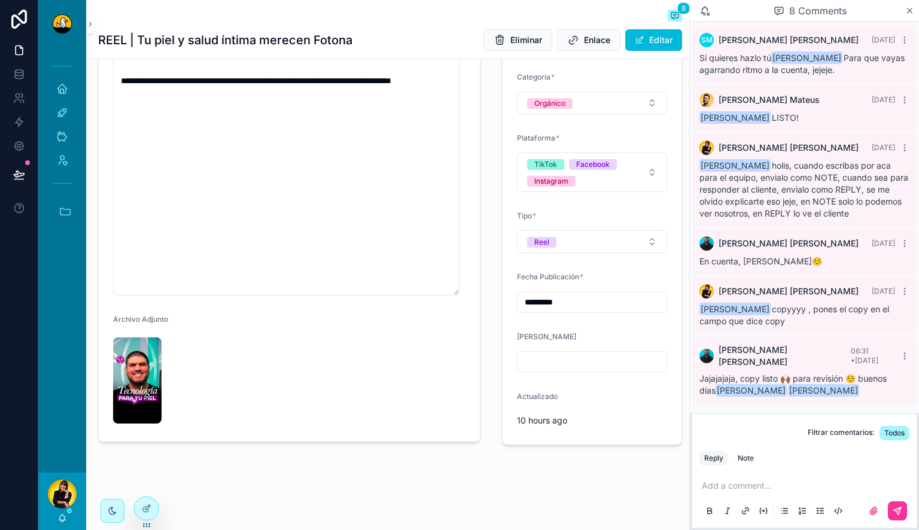
scroll to position [356, 0]
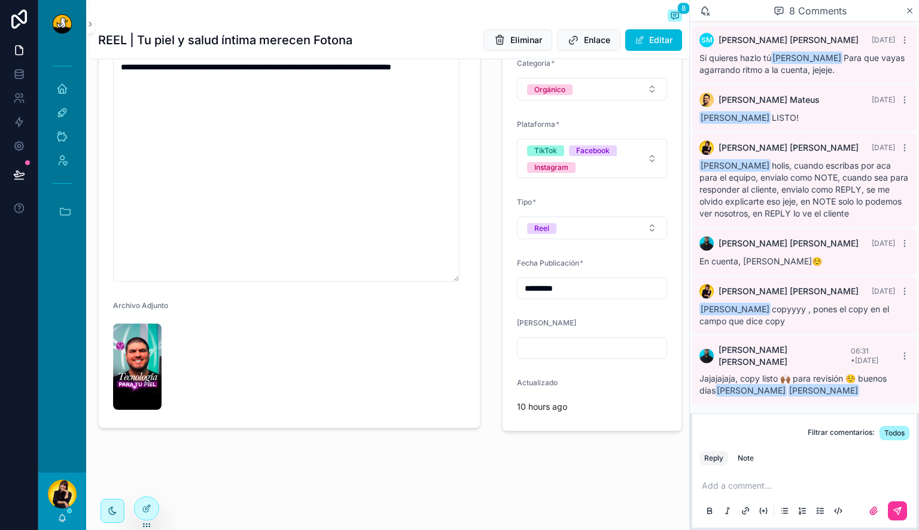
click at [765, 486] on p "scrollable content" at bounding box center [806, 486] width 210 height 12
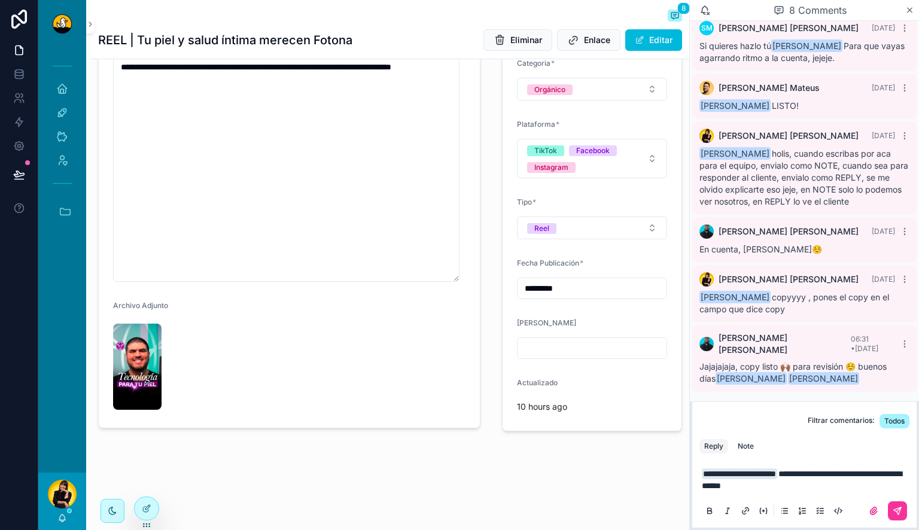
click at [753, 450] on button "Note" at bounding box center [746, 446] width 26 height 14
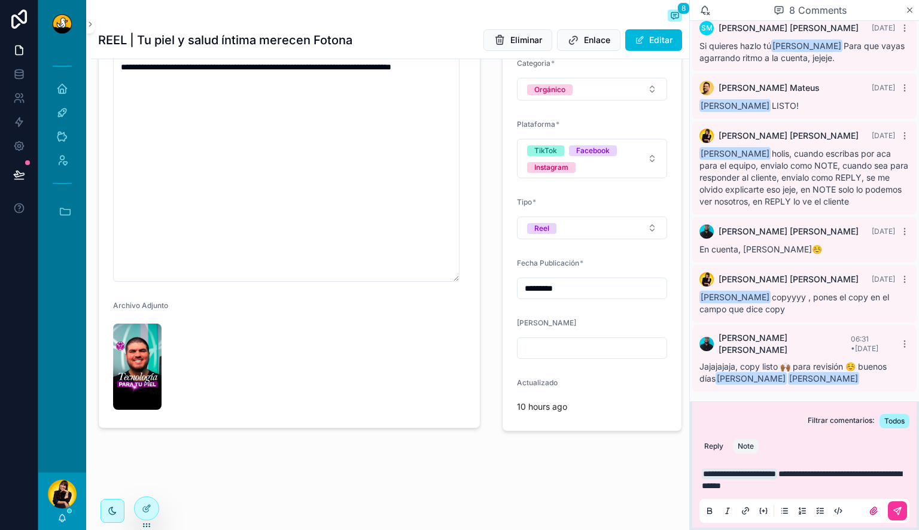
click at [890, 511] on button "scrollable content" at bounding box center [896, 510] width 19 height 19
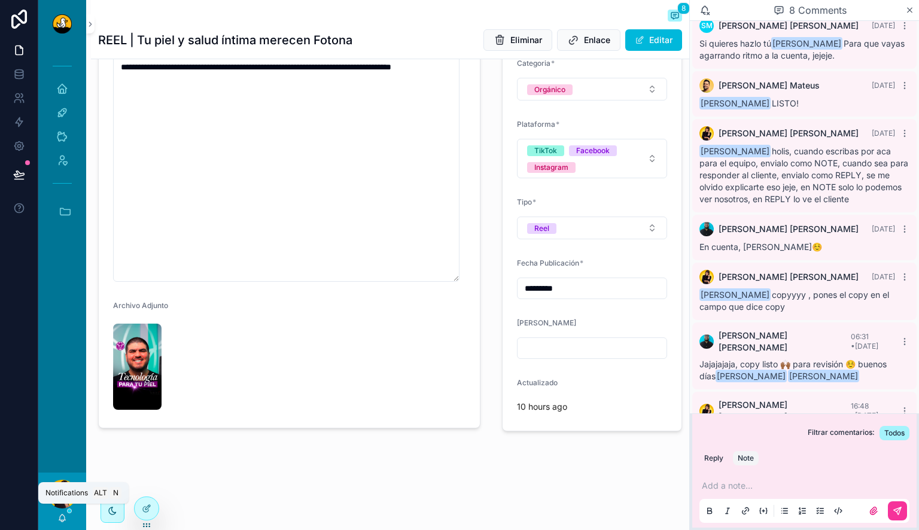
click at [60, 514] on icon "scrollable content" at bounding box center [62, 518] width 10 height 10
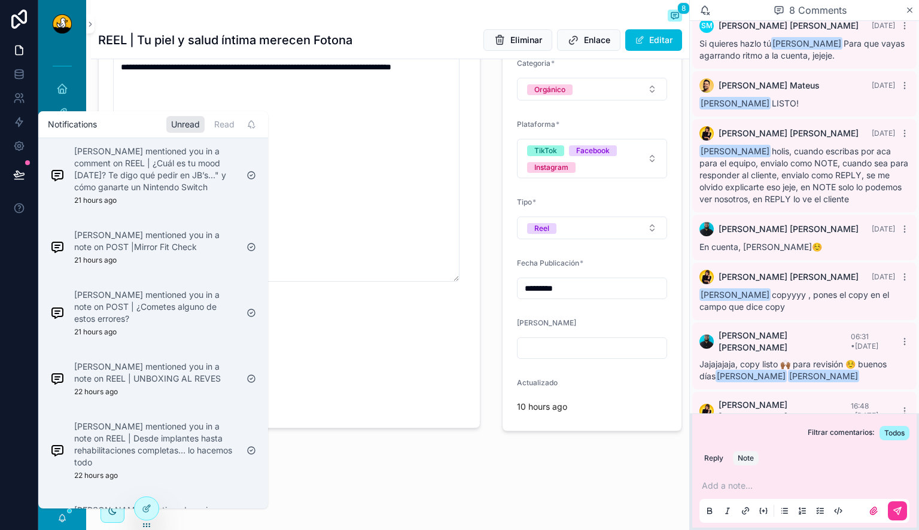
scroll to position [392, 0]
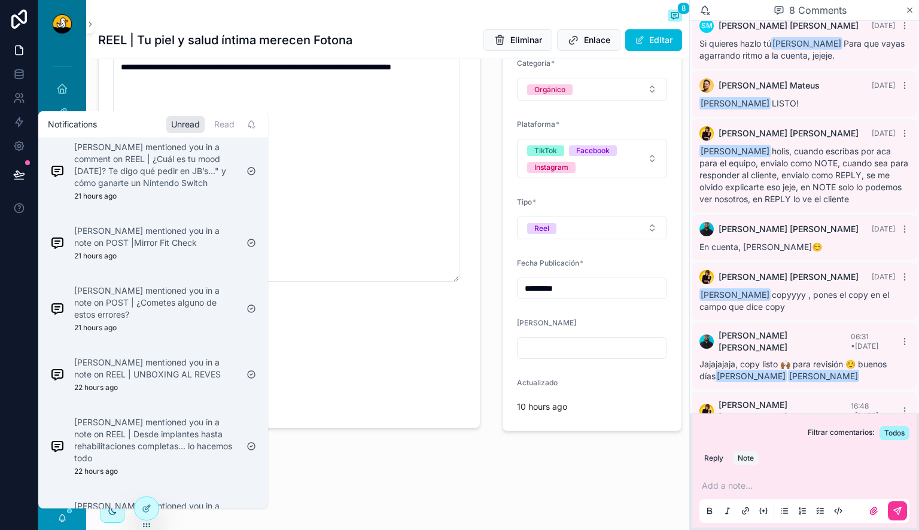
click at [175, 189] on p "[PERSON_NAME] mentioned you in a comment on REEL | ¿Cuál es tu mood [DATE]? Te …" at bounding box center [155, 165] width 163 height 48
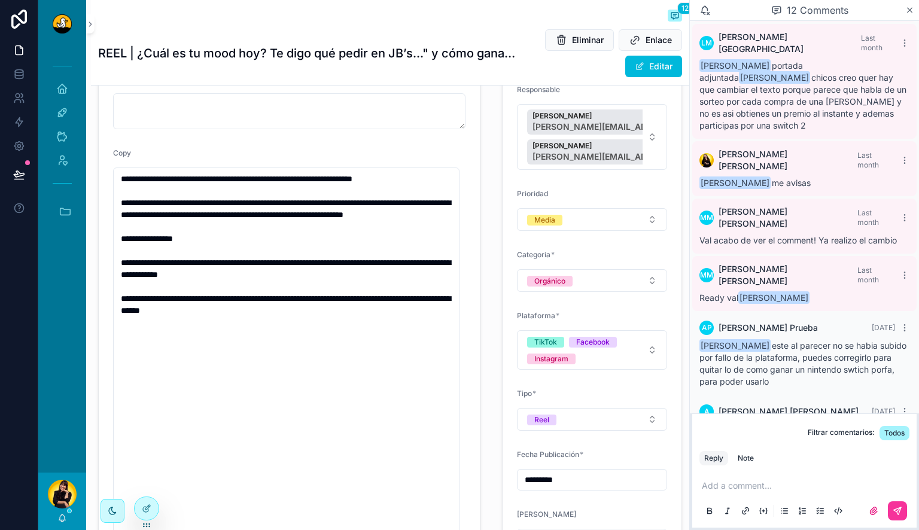
scroll to position [445, 0]
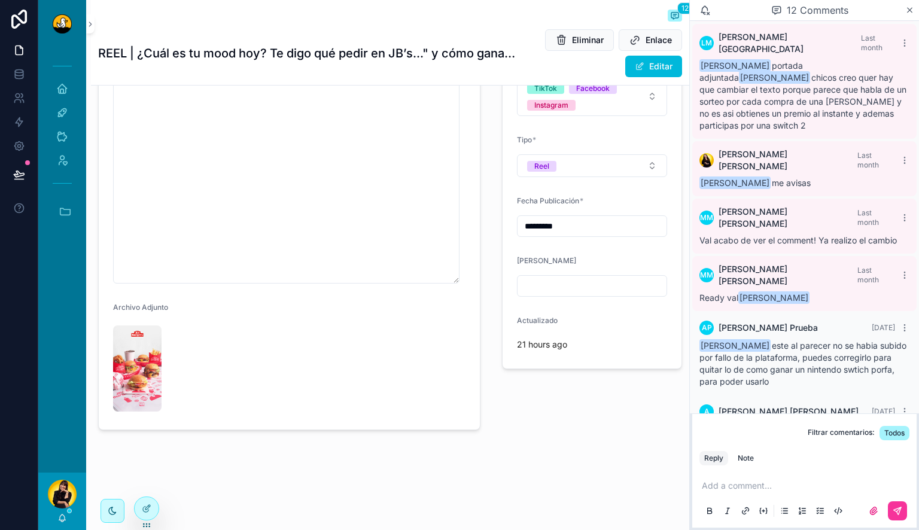
click at [153, 373] on img "scrollable content" at bounding box center [137, 368] width 48 height 86
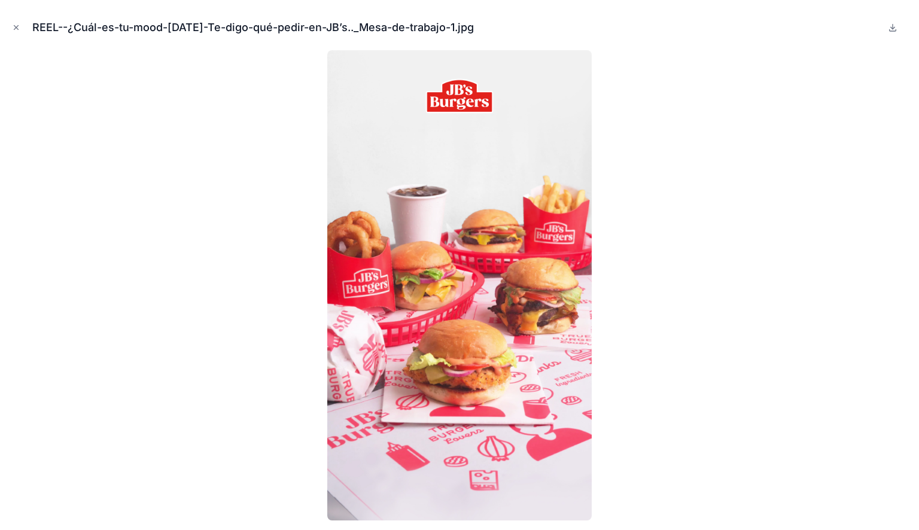
click at [893, 28] on icon at bounding box center [892, 28] width 4 height 2
click at [18, 29] on icon "Close modal" at bounding box center [16, 28] width 4 height 4
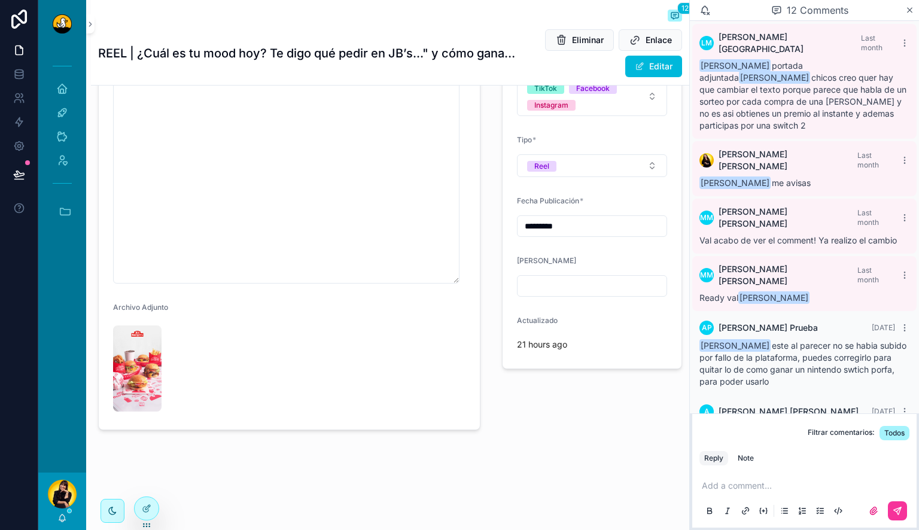
click at [758, 482] on p "scrollable content" at bounding box center [806, 486] width 210 height 12
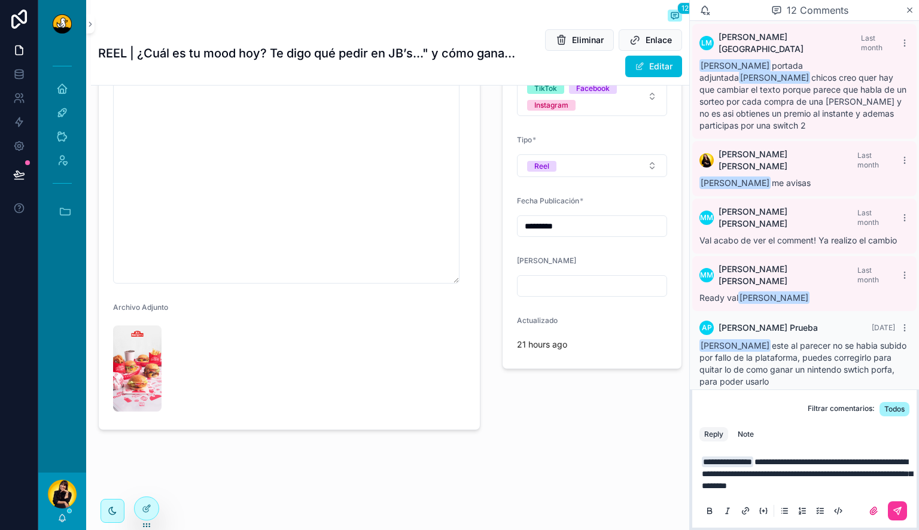
click at [751, 444] on div "**********" at bounding box center [804, 486] width 224 height 84
click at [751, 437] on div "Note" at bounding box center [745, 434] width 16 height 10
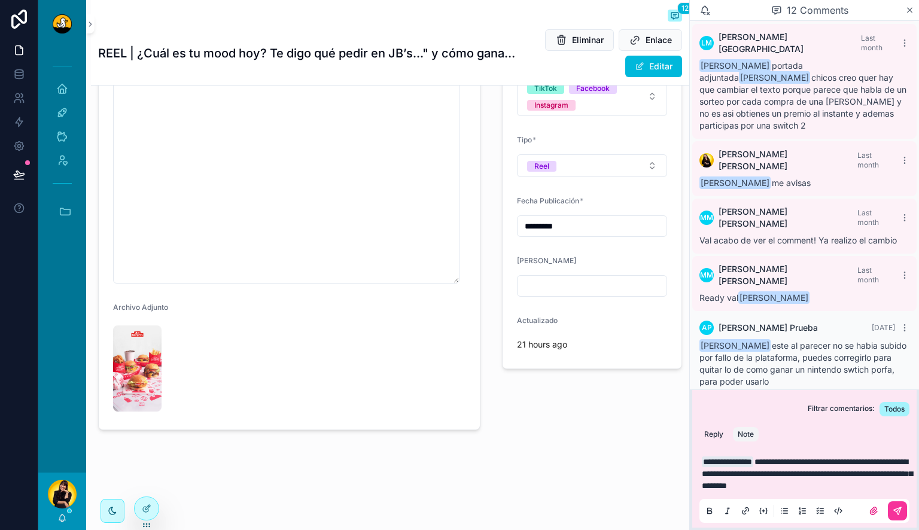
click at [707, 432] on button "Reply" at bounding box center [713, 434] width 29 height 14
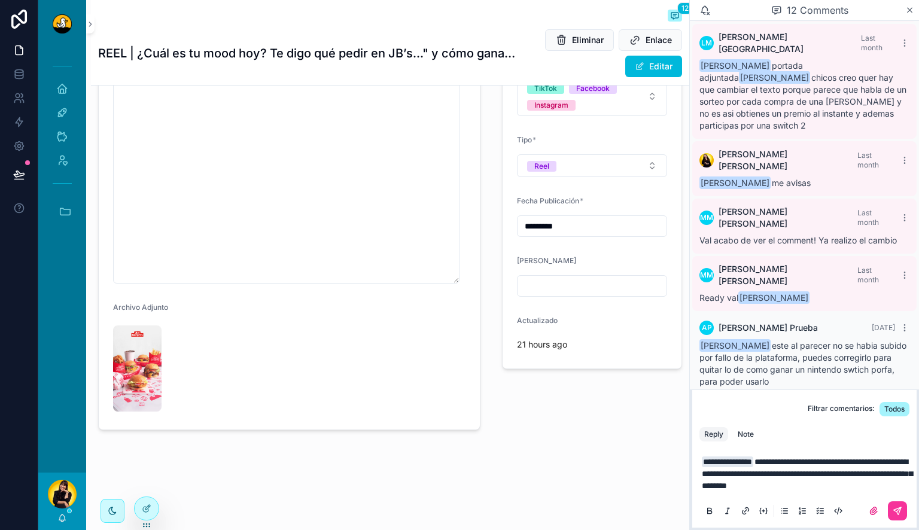
click at [893, 504] on button "scrollable content" at bounding box center [896, 510] width 19 height 19
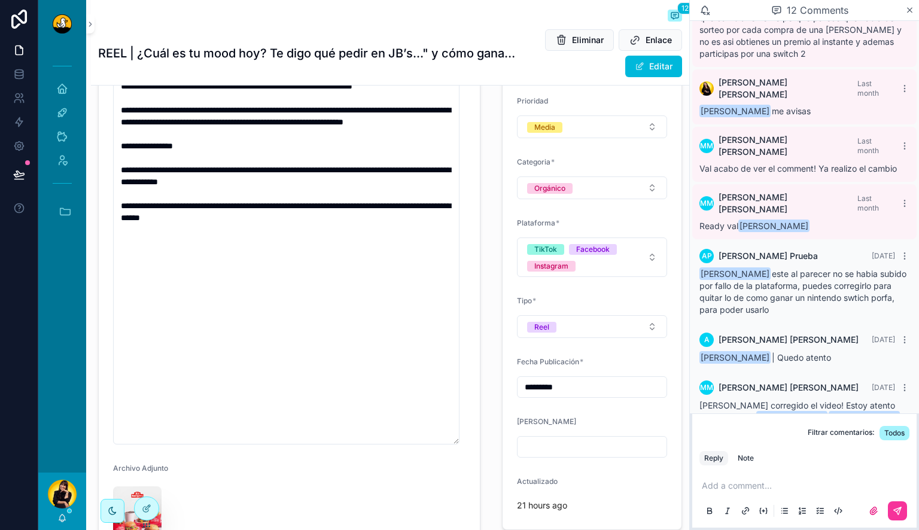
scroll to position [270, 0]
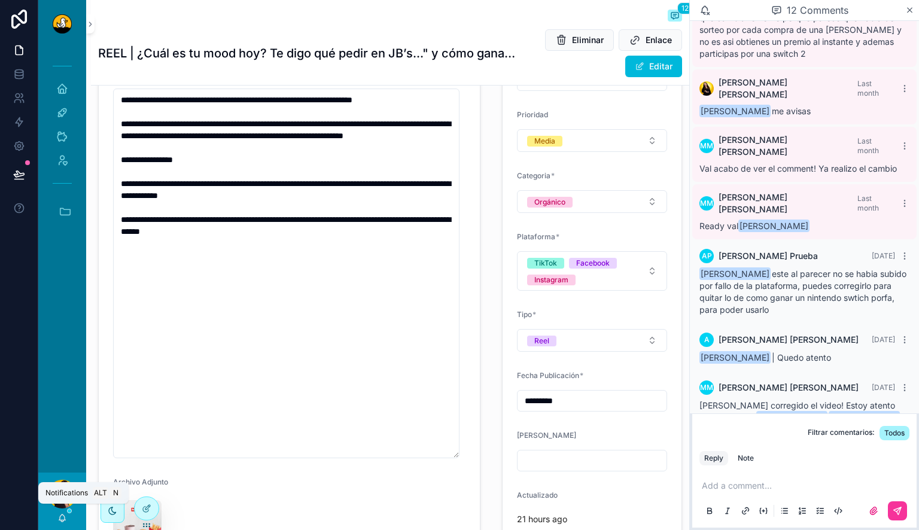
click at [60, 518] on icon "scrollable content" at bounding box center [62, 518] width 10 height 10
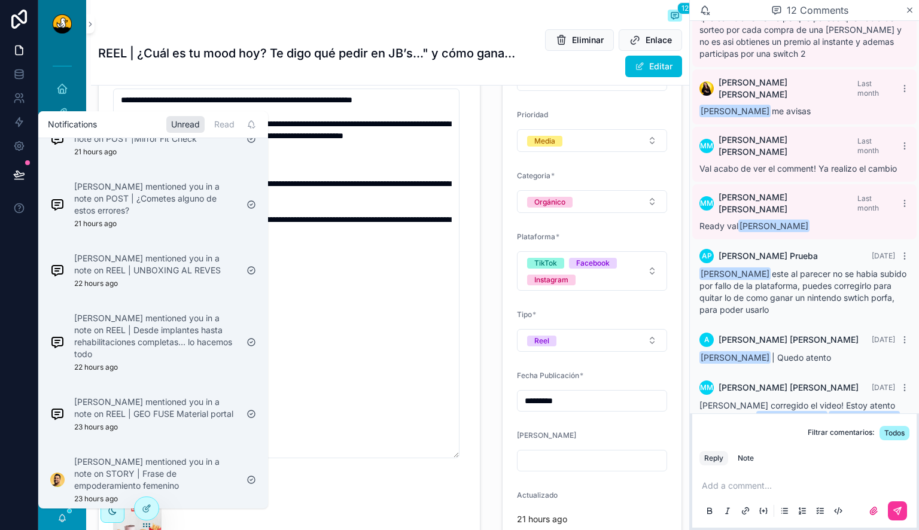
scroll to position [414, 0]
click at [196, 208] on p "[PERSON_NAME] mentioned you in a note on POST | ¿Cometes alguno de estos errore…" at bounding box center [155, 196] width 163 height 36
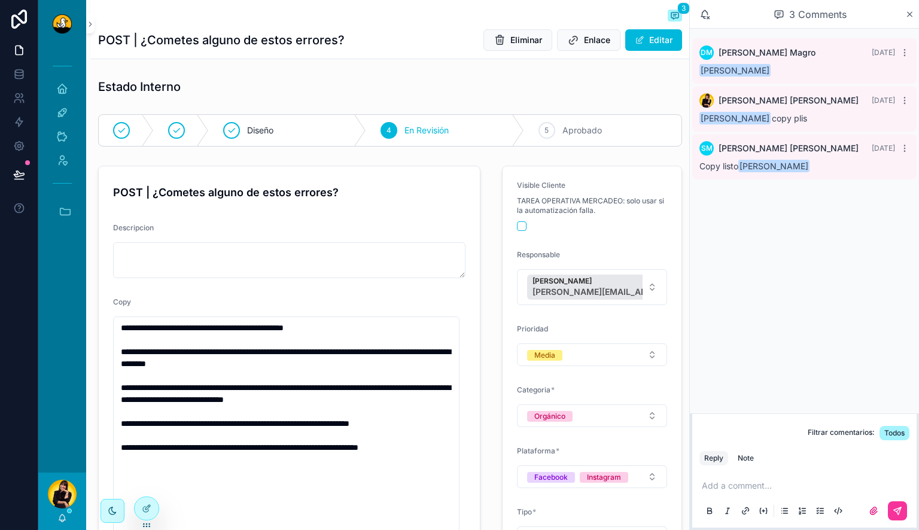
click at [596, 133] on div "5 Aprobado" at bounding box center [602, 130] width 157 height 31
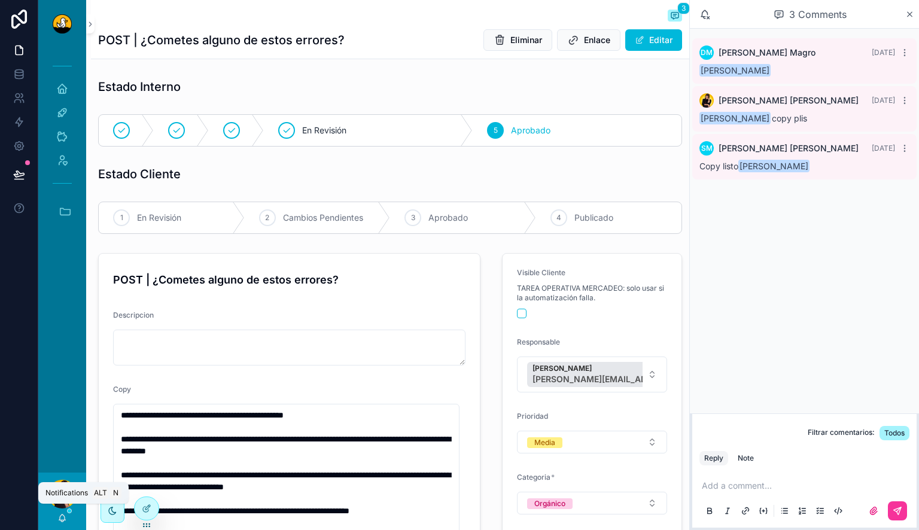
click at [62, 514] on icon "scrollable content" at bounding box center [62, 516] width 7 height 5
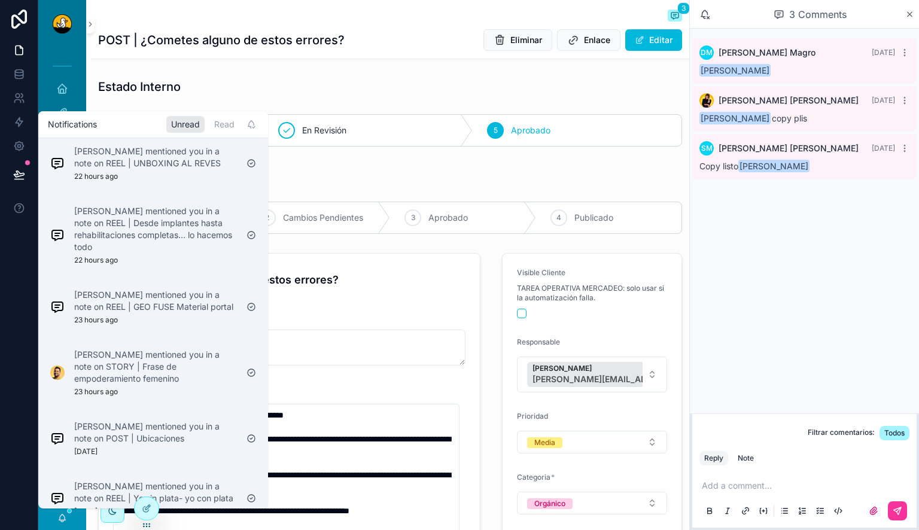
scroll to position [448, 0]
click at [213, 251] on p "[PERSON_NAME] mentioned you in a note on REEL | Desde implantes hasta rehabilit…" at bounding box center [155, 229] width 163 height 48
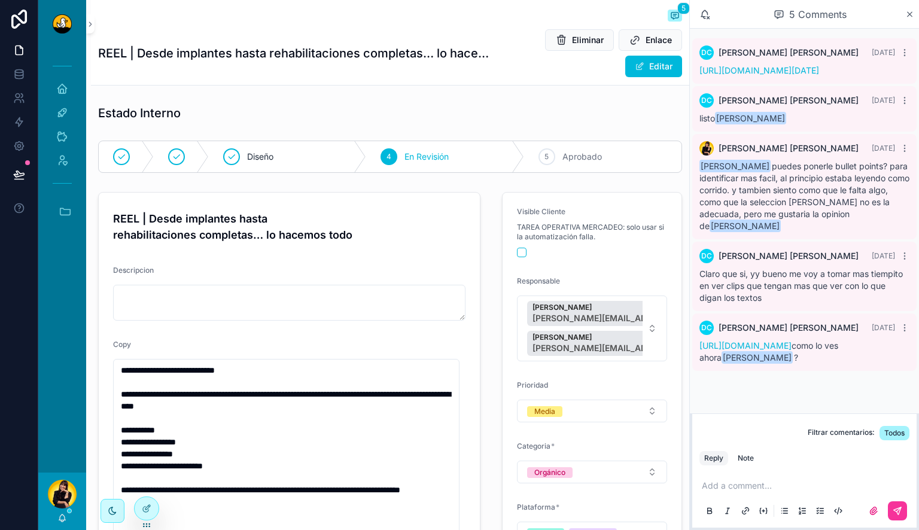
click at [762, 350] on link "[URL][DOMAIN_NAME]" at bounding box center [745, 345] width 92 height 10
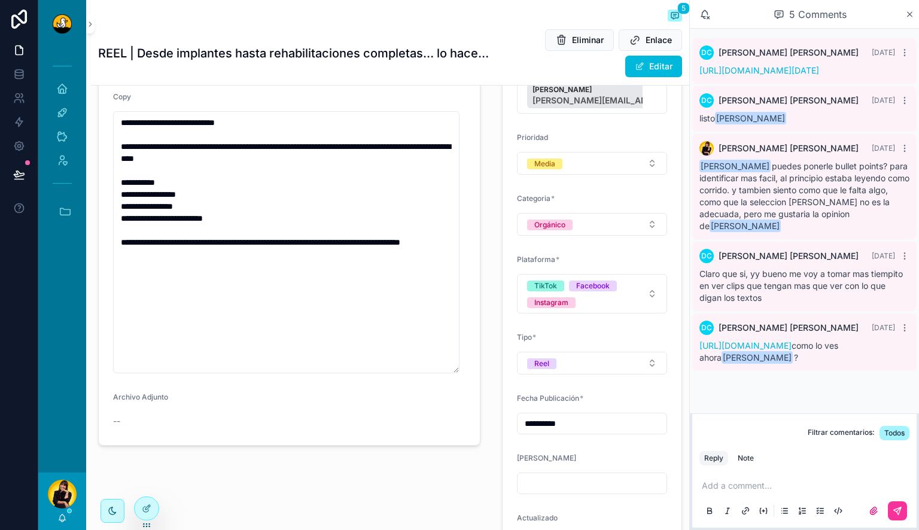
scroll to position [248, 0]
click at [758, 483] on p "scrollable content" at bounding box center [806, 486] width 210 height 12
click at [748, 460] on div "Note" at bounding box center [745, 458] width 16 height 10
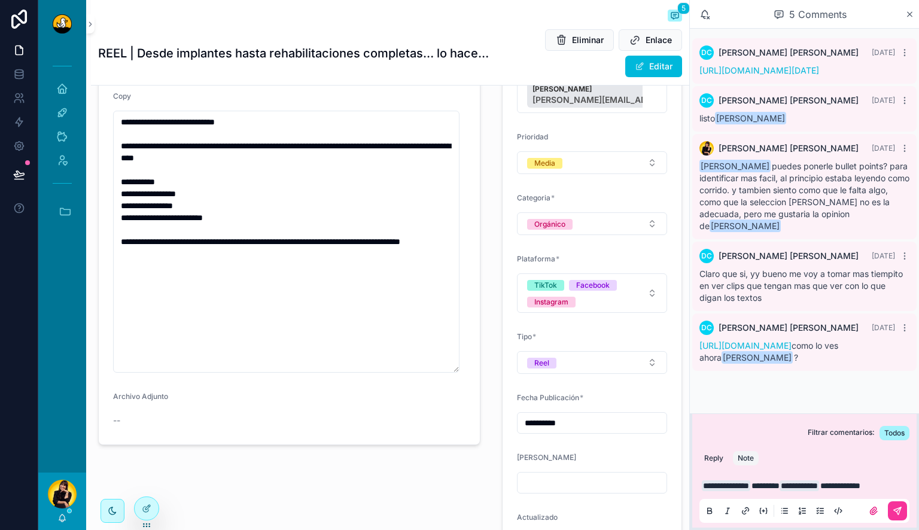
click at [893, 509] on icon "scrollable content" at bounding box center [897, 511] width 10 height 10
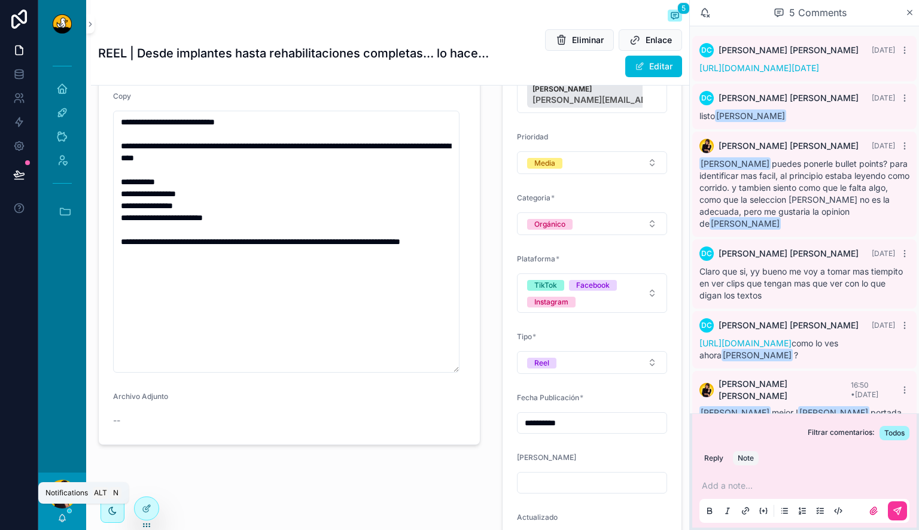
click at [59, 517] on icon "scrollable content" at bounding box center [62, 516] width 7 height 5
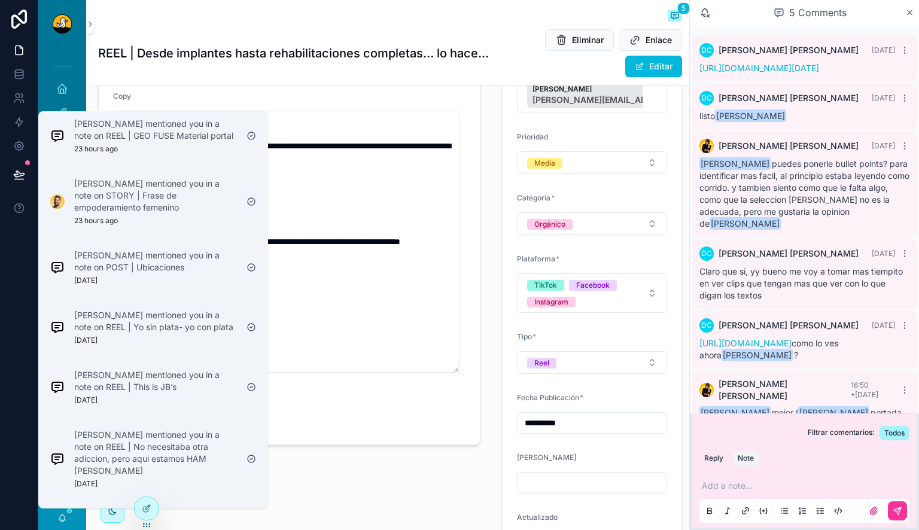
scroll to position [538, 0]
click at [139, 323] on p "[PERSON_NAME] mentioned you in a note on REEL | Yo sin plata- yo con plata" at bounding box center [155, 318] width 163 height 24
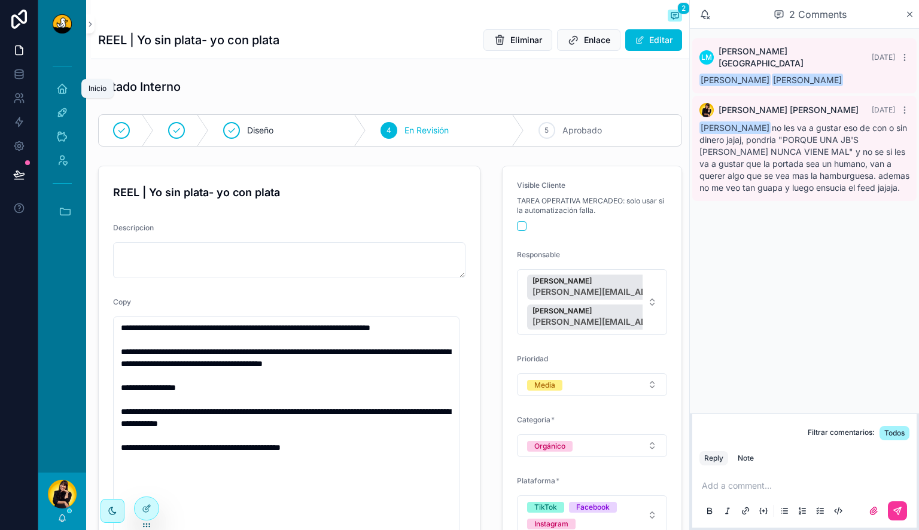
click at [67, 92] on icon "scrollable content" at bounding box center [62, 89] width 12 height 12
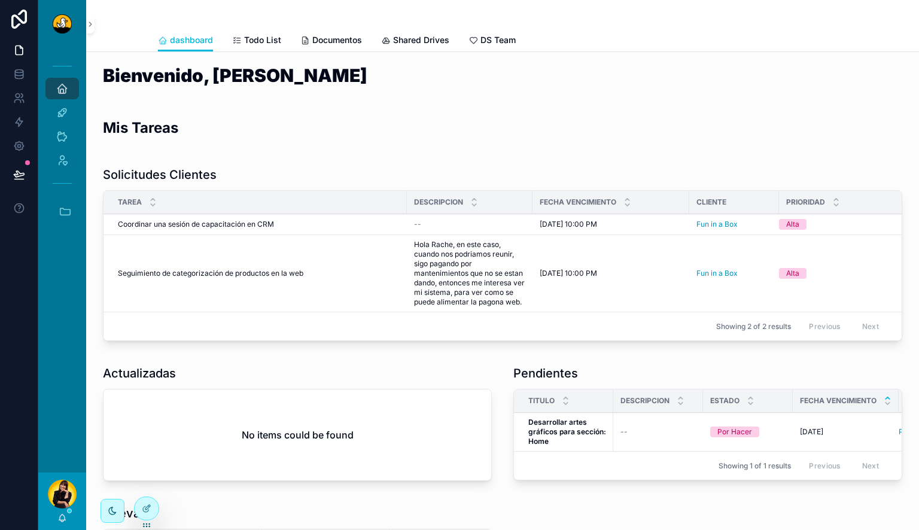
click at [322, 278] on td "Seguimiento de categorización de productos en la web Seguimiento de categorizac…" at bounding box center [254, 273] width 303 height 77
click at [280, 270] on span "Seguimiento de categorización de productos en la web" at bounding box center [210, 274] width 185 height 10
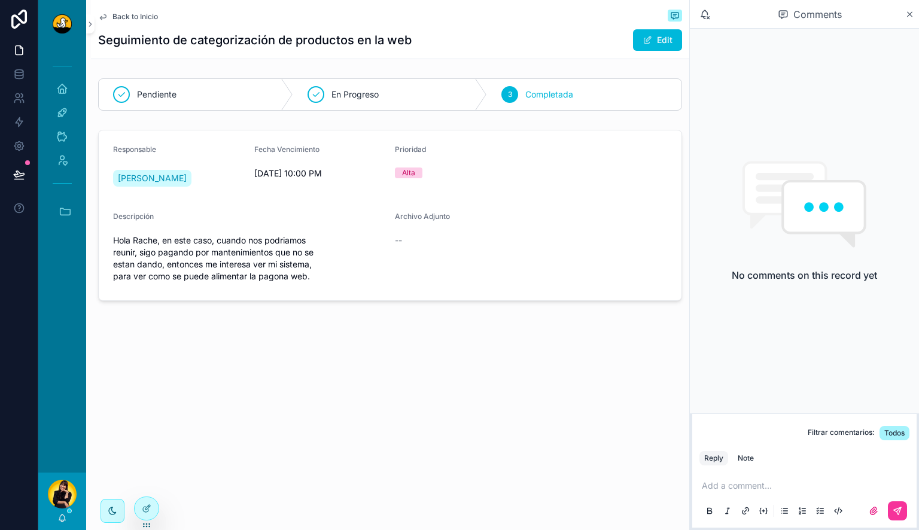
click at [118, 15] on span "Back to Inicio" at bounding box center [134, 17] width 45 height 10
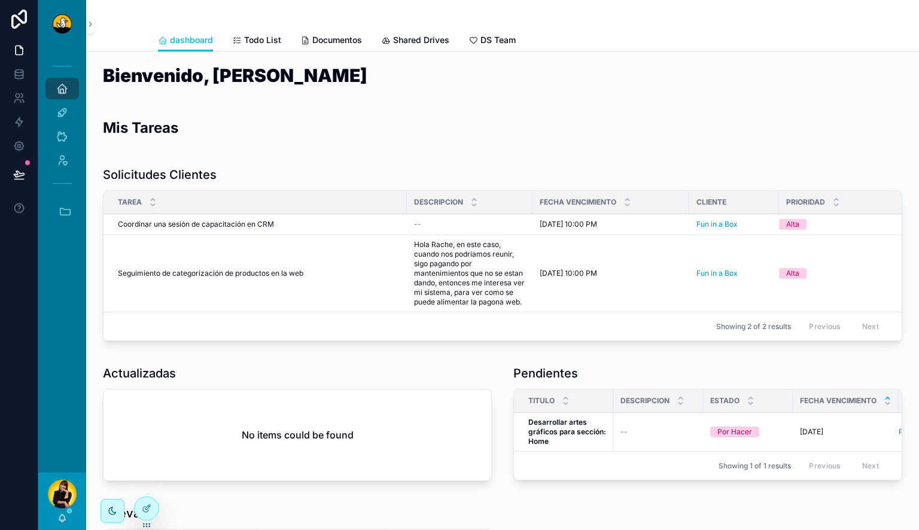
click at [148, 508] on icon at bounding box center [147, 509] width 10 height 10
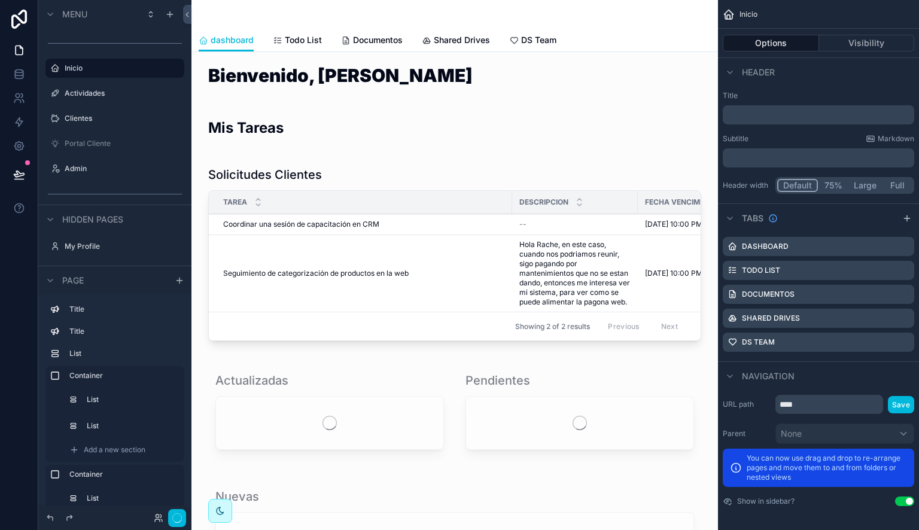
click at [363, 179] on div "scrollable content" at bounding box center [454, 255] width 507 height 189
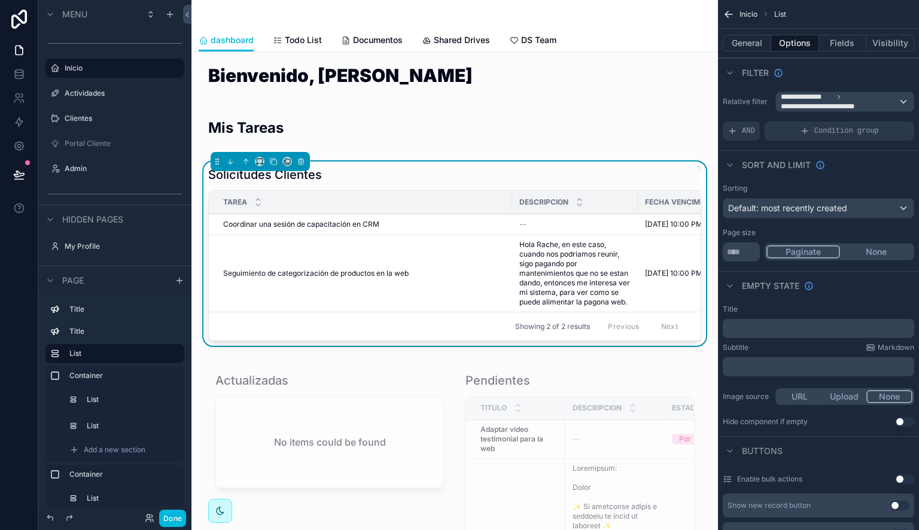
click at [746, 130] on span "AND" at bounding box center [748, 131] width 13 height 10
click at [0, 0] on div "scrollable content" at bounding box center [0, 0] width 0 height 0
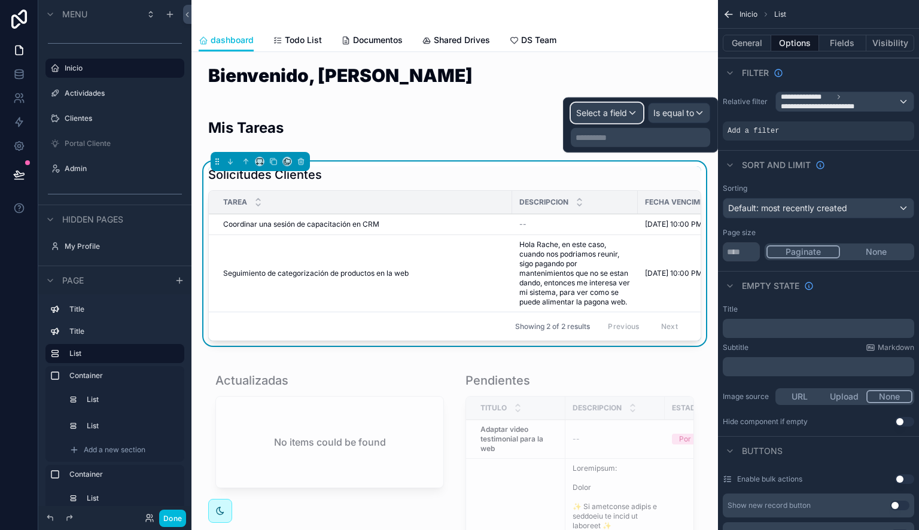
click at [608, 116] on span "Select a field" at bounding box center [601, 113] width 51 height 10
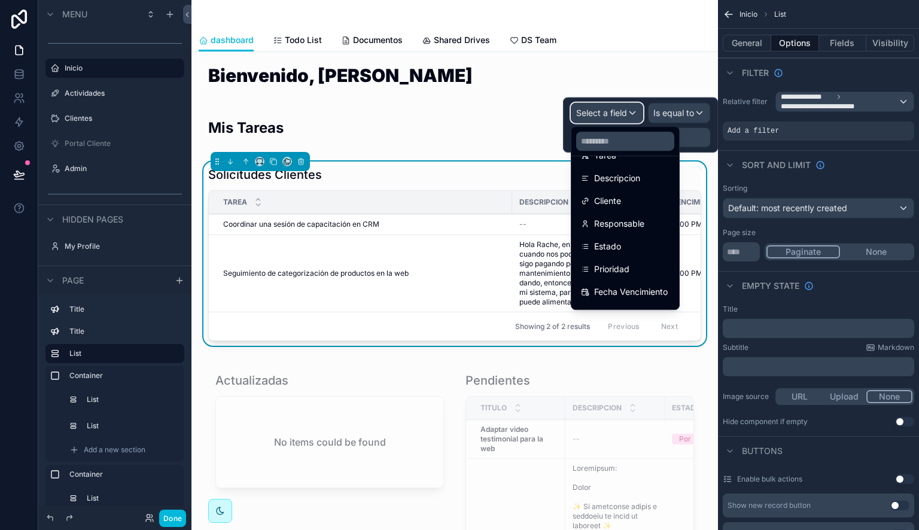
scroll to position [130, 0]
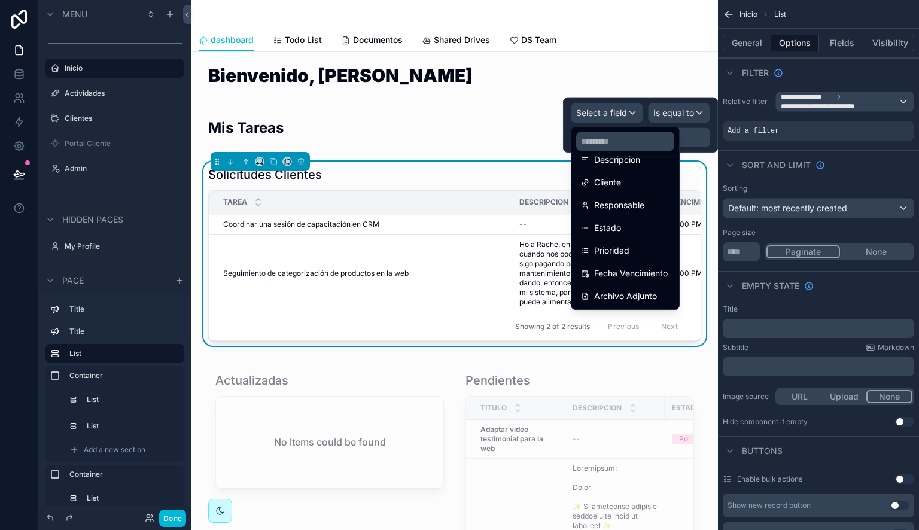
click at [636, 222] on div "Estado" at bounding box center [625, 228] width 89 height 14
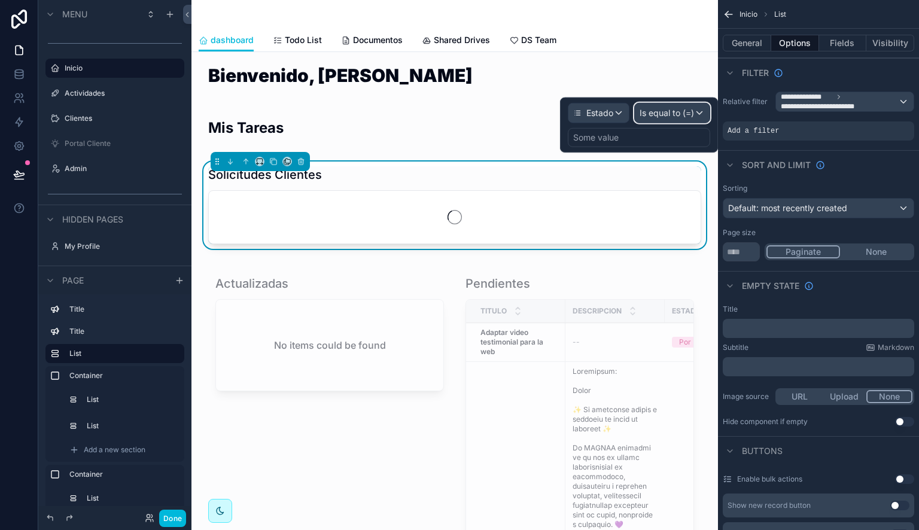
click at [681, 111] on span "Is equal to (=)" at bounding box center [666, 113] width 54 height 12
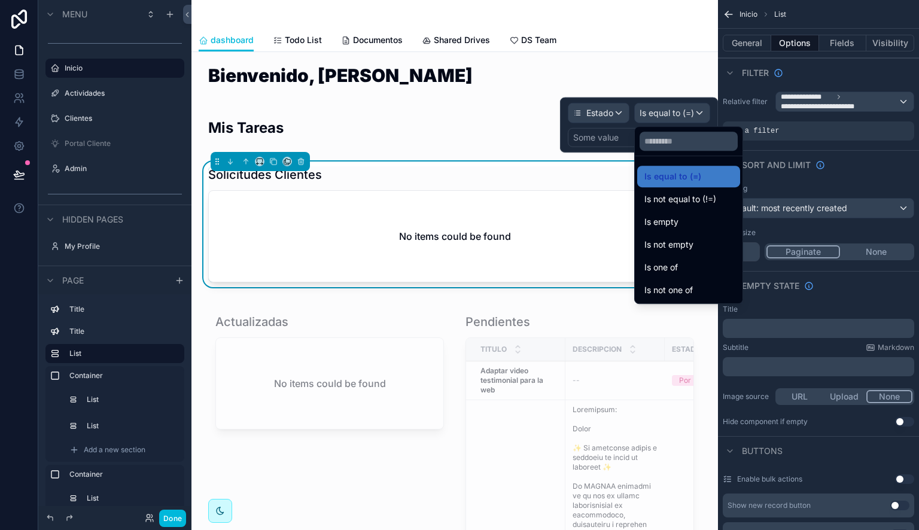
click at [678, 200] on span "Is not equal to (!=)" at bounding box center [680, 199] width 72 height 14
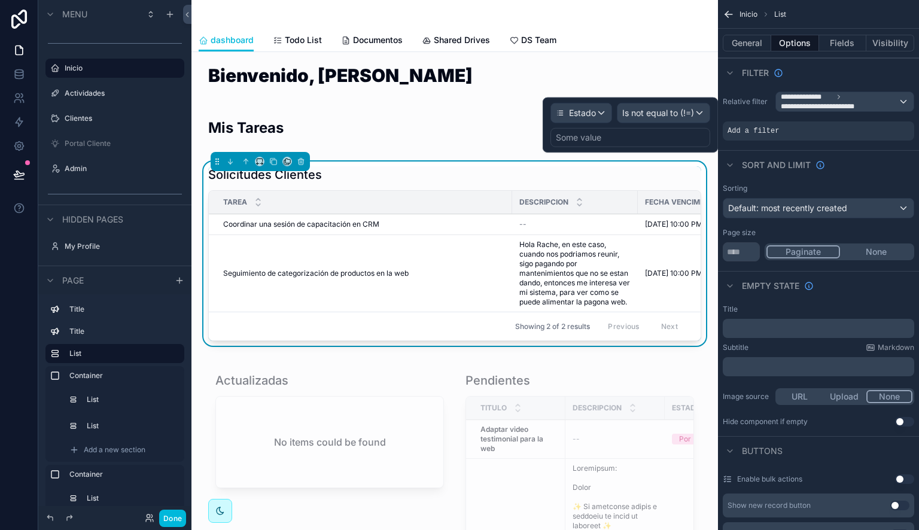
click at [646, 141] on div "Some value" at bounding box center [630, 137] width 160 height 19
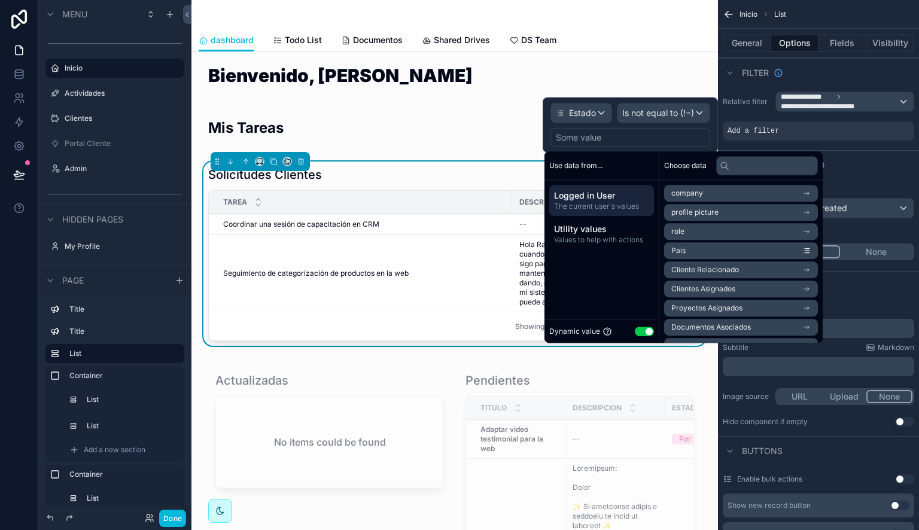
click at [649, 331] on button "Use setting" at bounding box center [643, 332] width 19 height 10
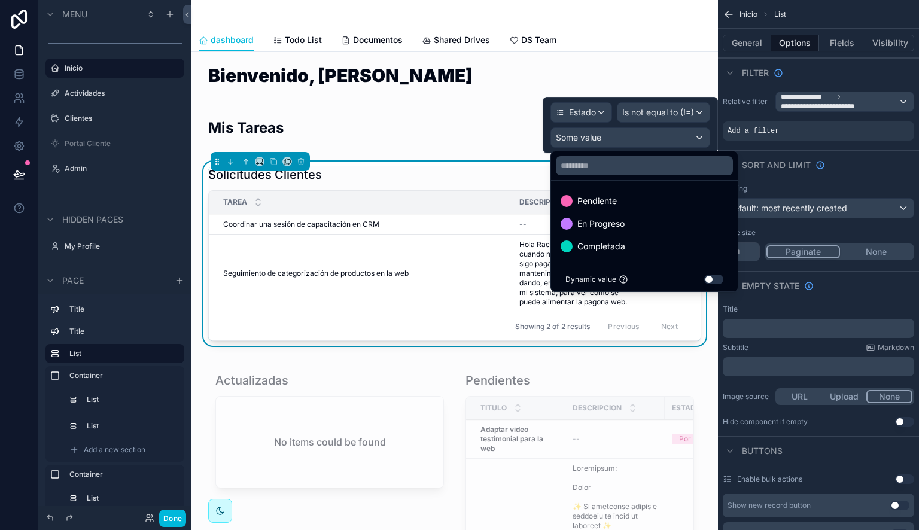
click at [614, 241] on span "Completada" at bounding box center [601, 246] width 48 height 14
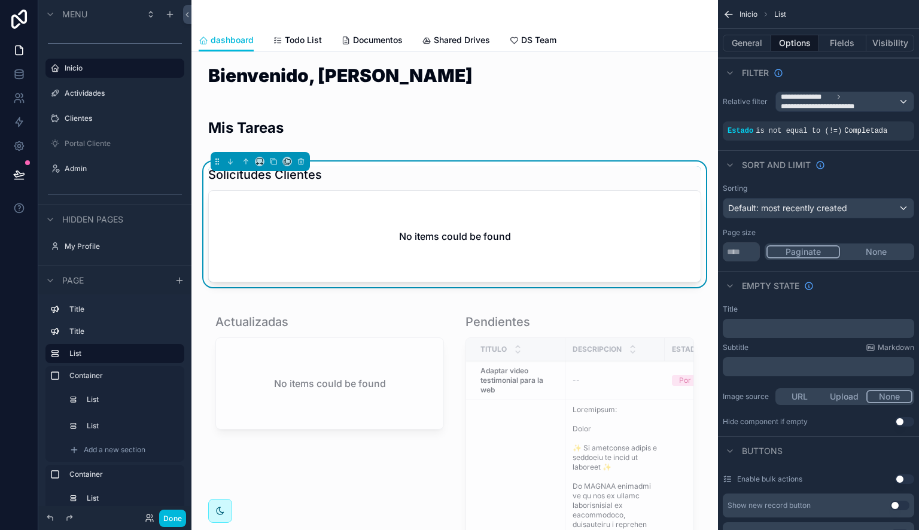
click at [848, 152] on div "Sort And Limit" at bounding box center [818, 164] width 201 height 29
click at [176, 517] on button "Done" at bounding box center [172, 518] width 27 height 17
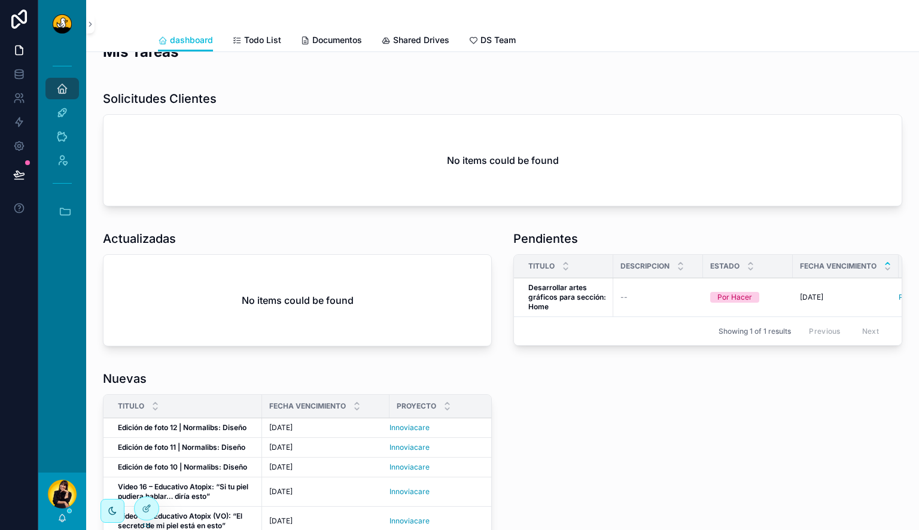
scroll to position [0, 0]
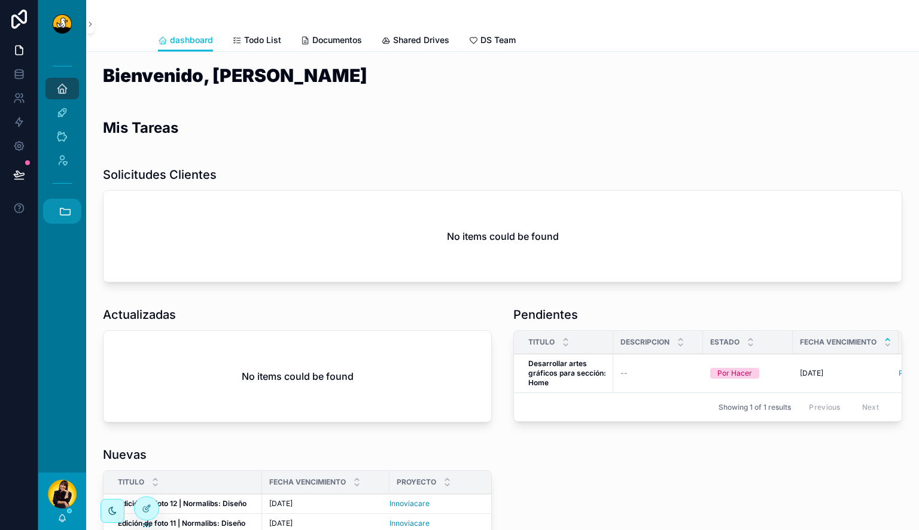
click at [63, 203] on button "Accesos rápidos" at bounding box center [62, 211] width 38 height 25
click at [65, 211] on span "F" at bounding box center [61, 212] width 13 height 13
